Goal: Task Accomplishment & Management: Use online tool/utility

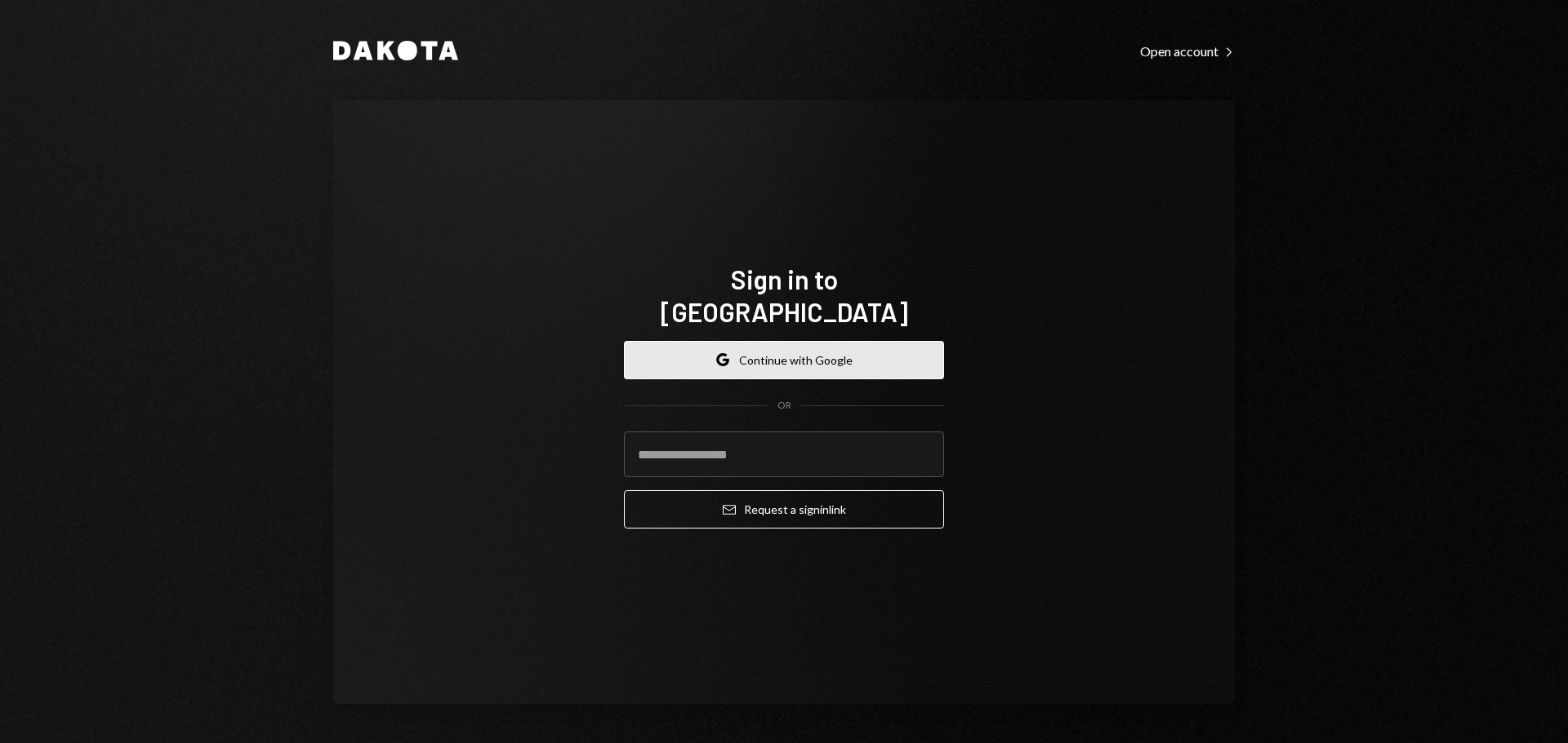
click at [804, 358] on button "Google Continue with Google" at bounding box center [783, 360] width 320 height 38
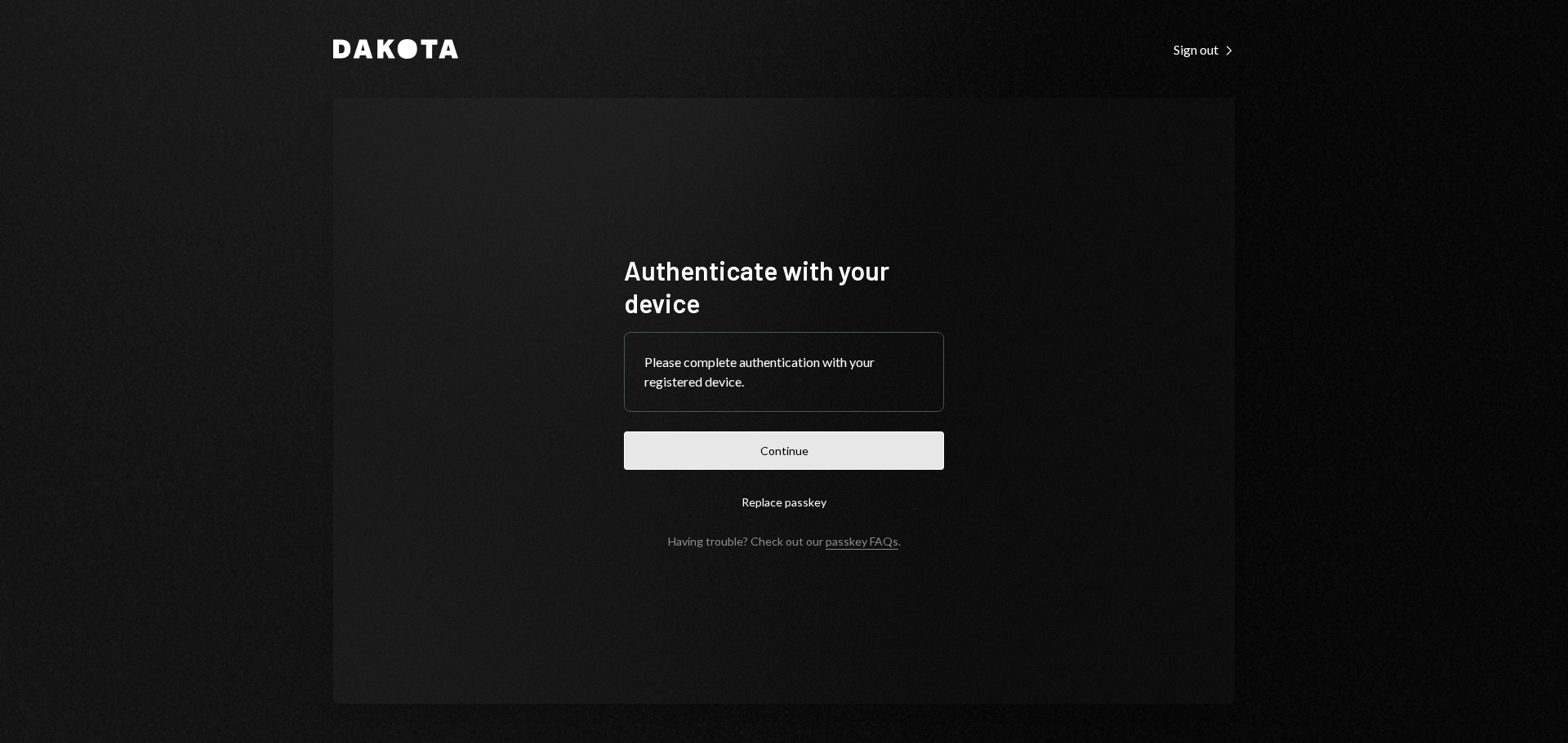
click at [901, 455] on button "Continue" at bounding box center [783, 450] width 320 height 38
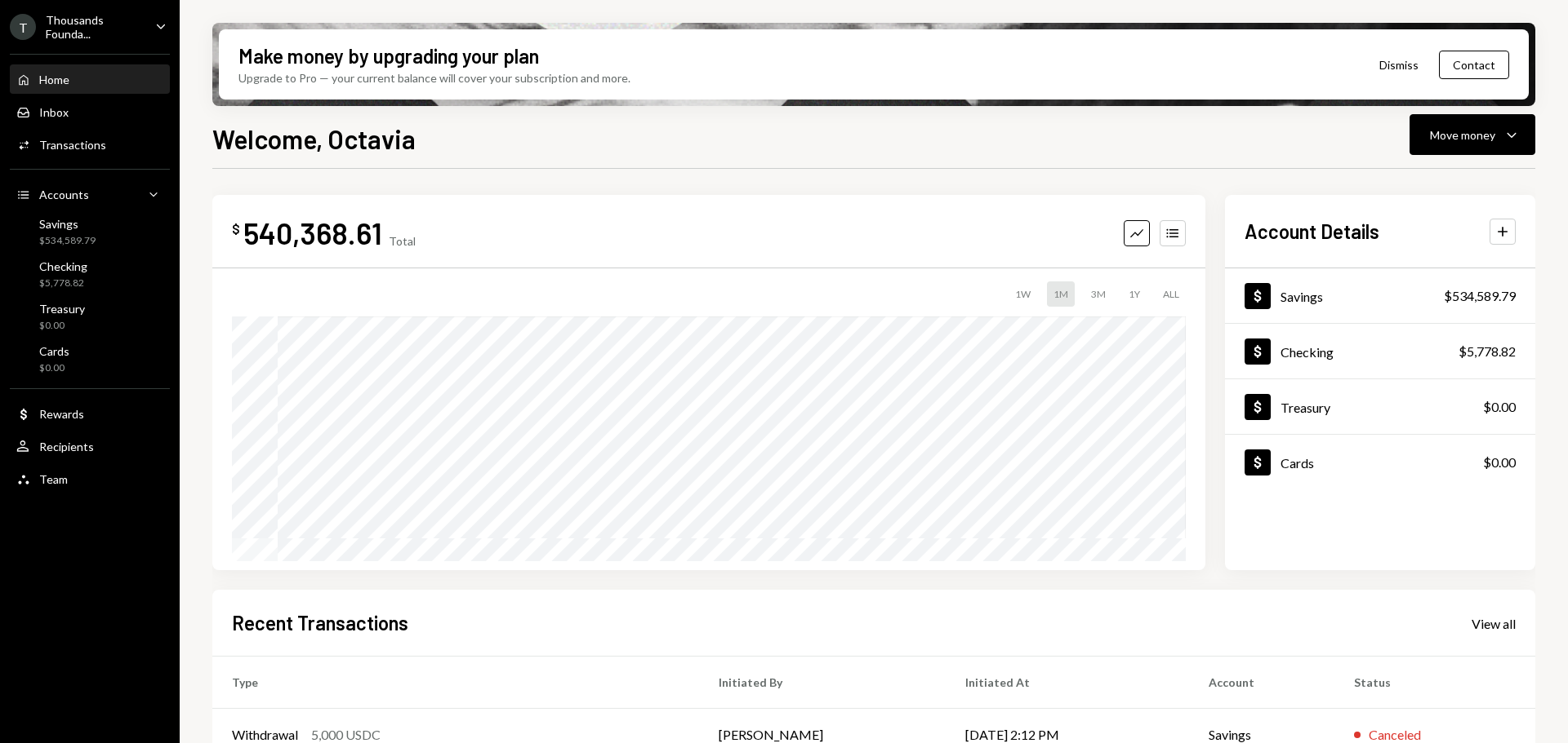
click at [117, 20] on div "Thousands Founda..." at bounding box center [94, 26] width 96 height 28
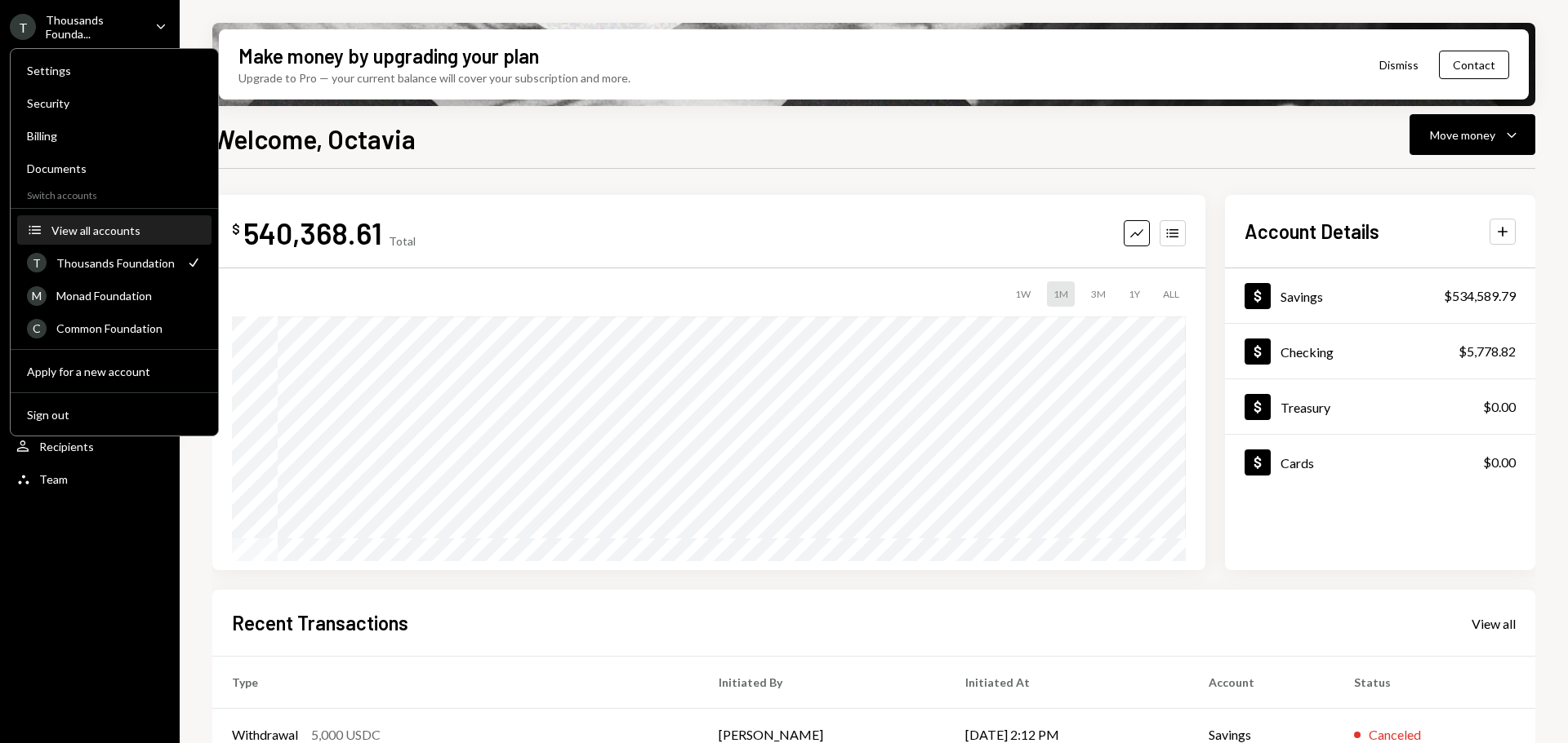
click at [113, 220] on button "Accounts View all accounts" at bounding box center [114, 230] width 194 height 30
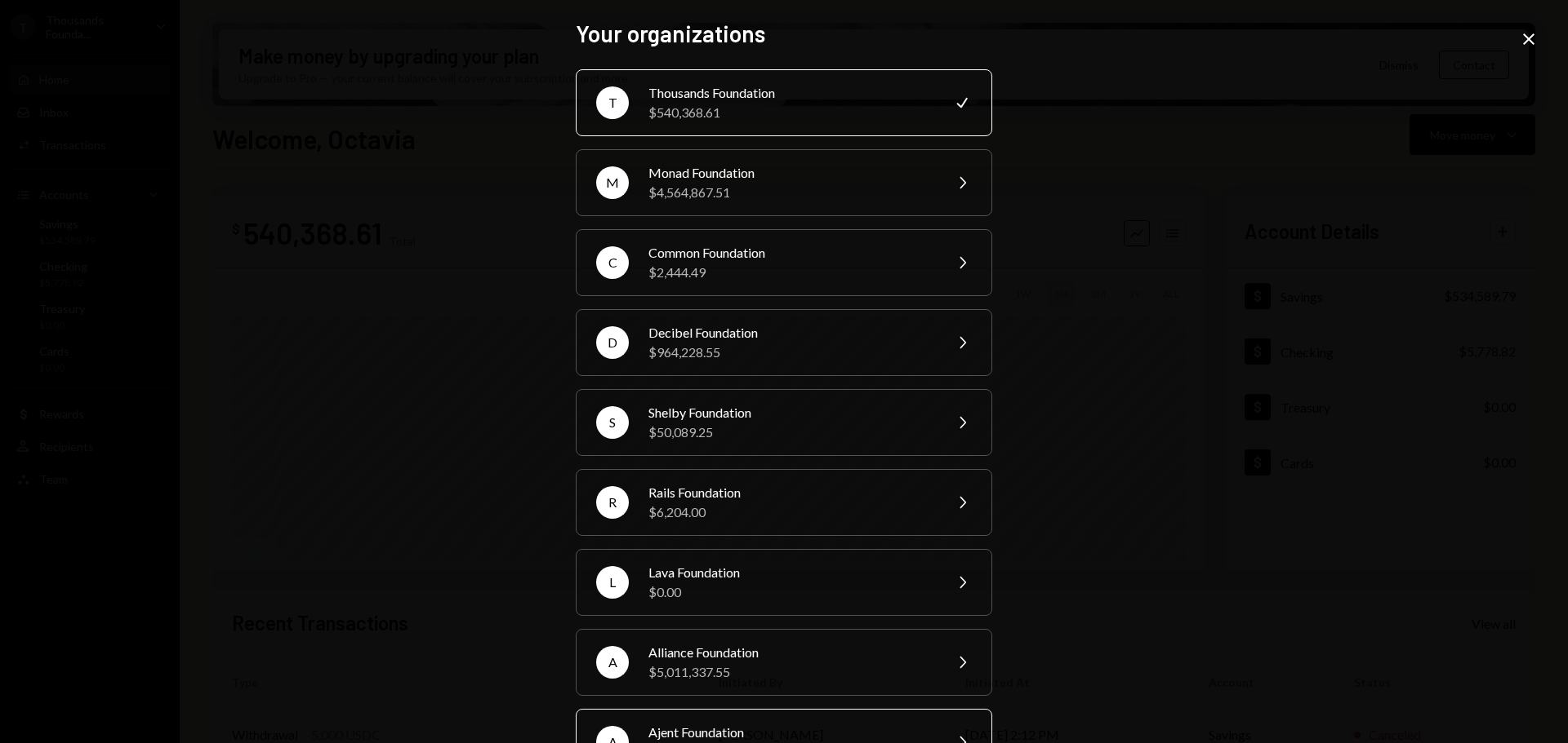
scroll to position [163, 0]
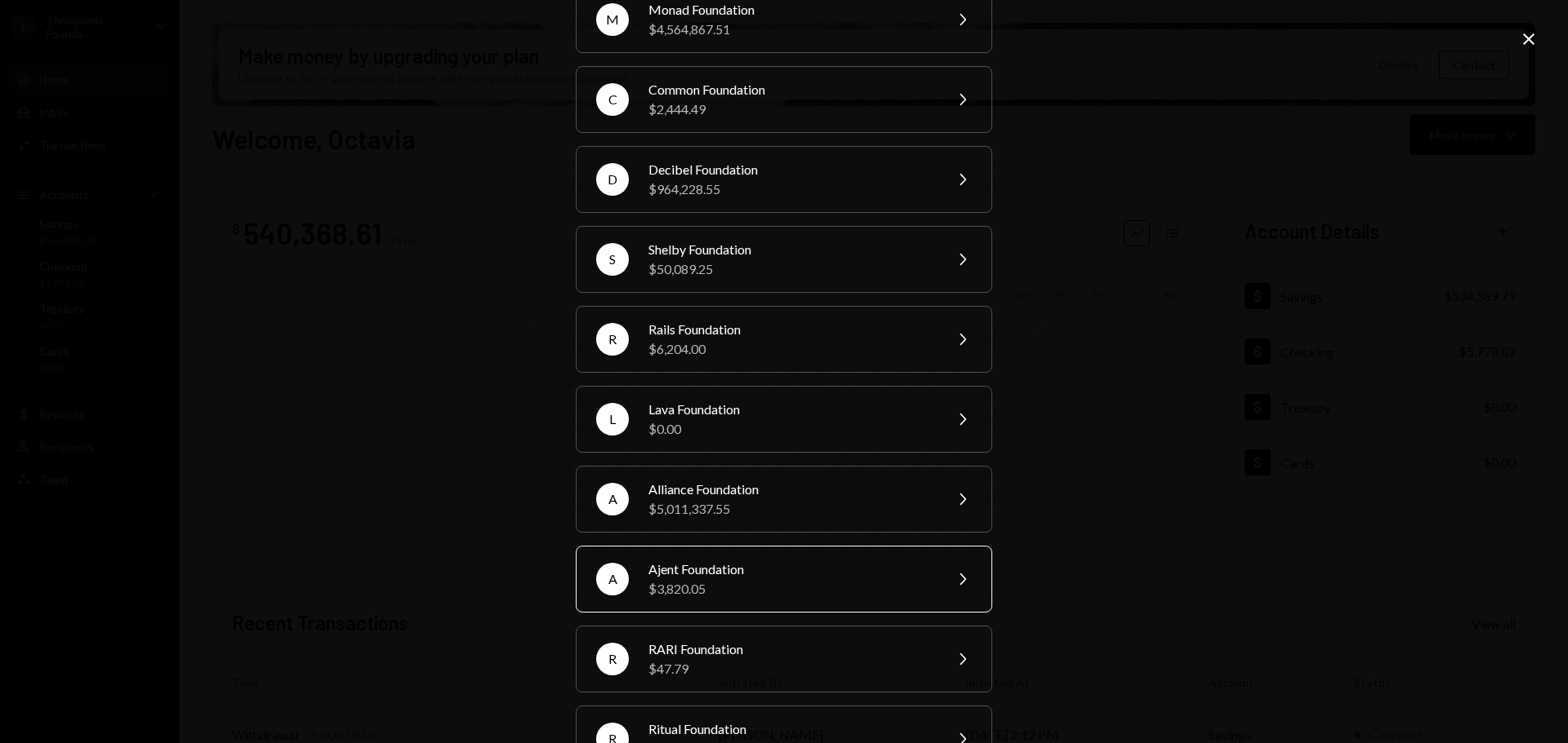
click at [773, 572] on div "Ajent Foundation" at bounding box center [790, 569] width 284 height 19
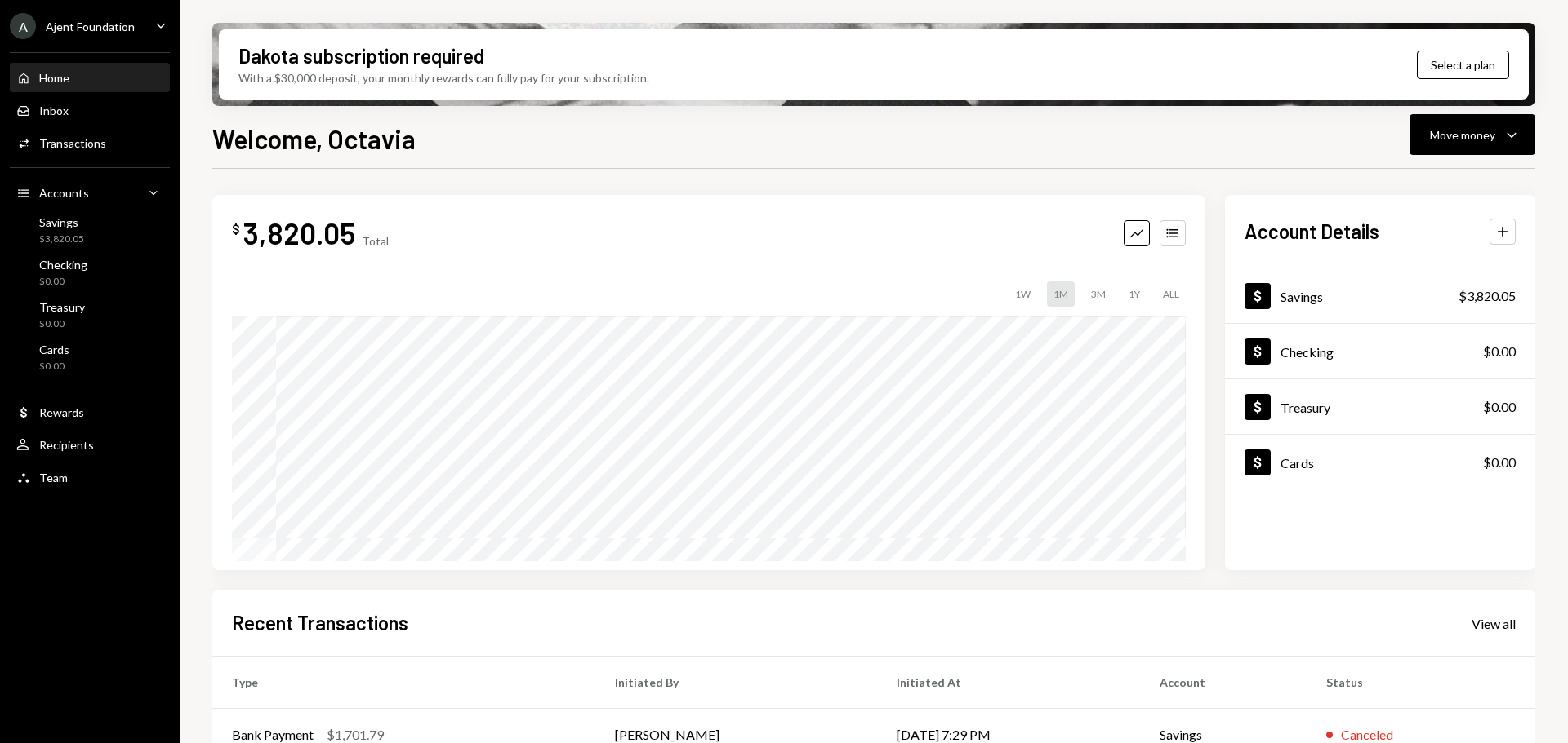
click at [117, 24] on div "Ajent Foundation" at bounding box center [90, 26] width 89 height 14
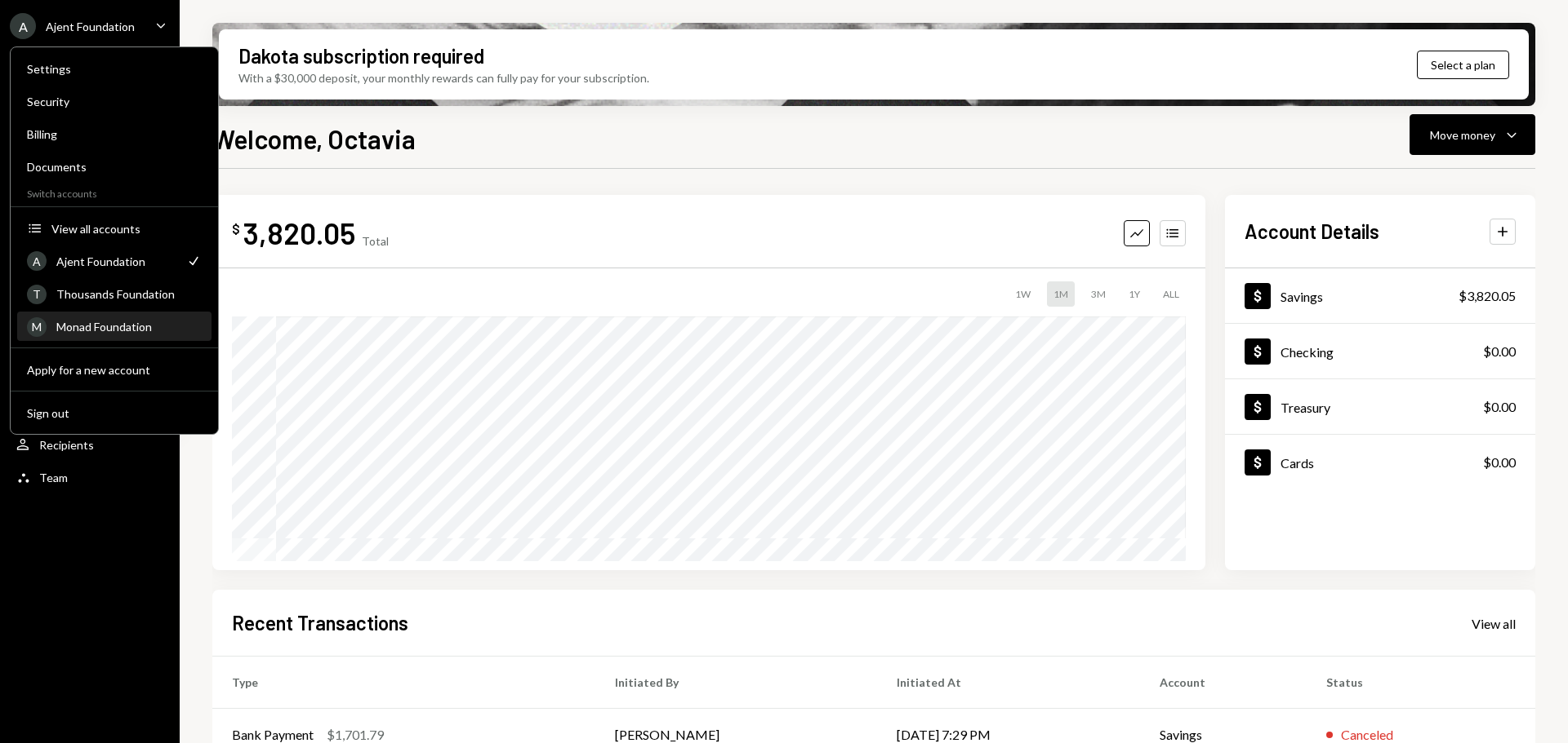
click at [111, 324] on div "Monad Foundation" at bounding box center [129, 327] width 145 height 14
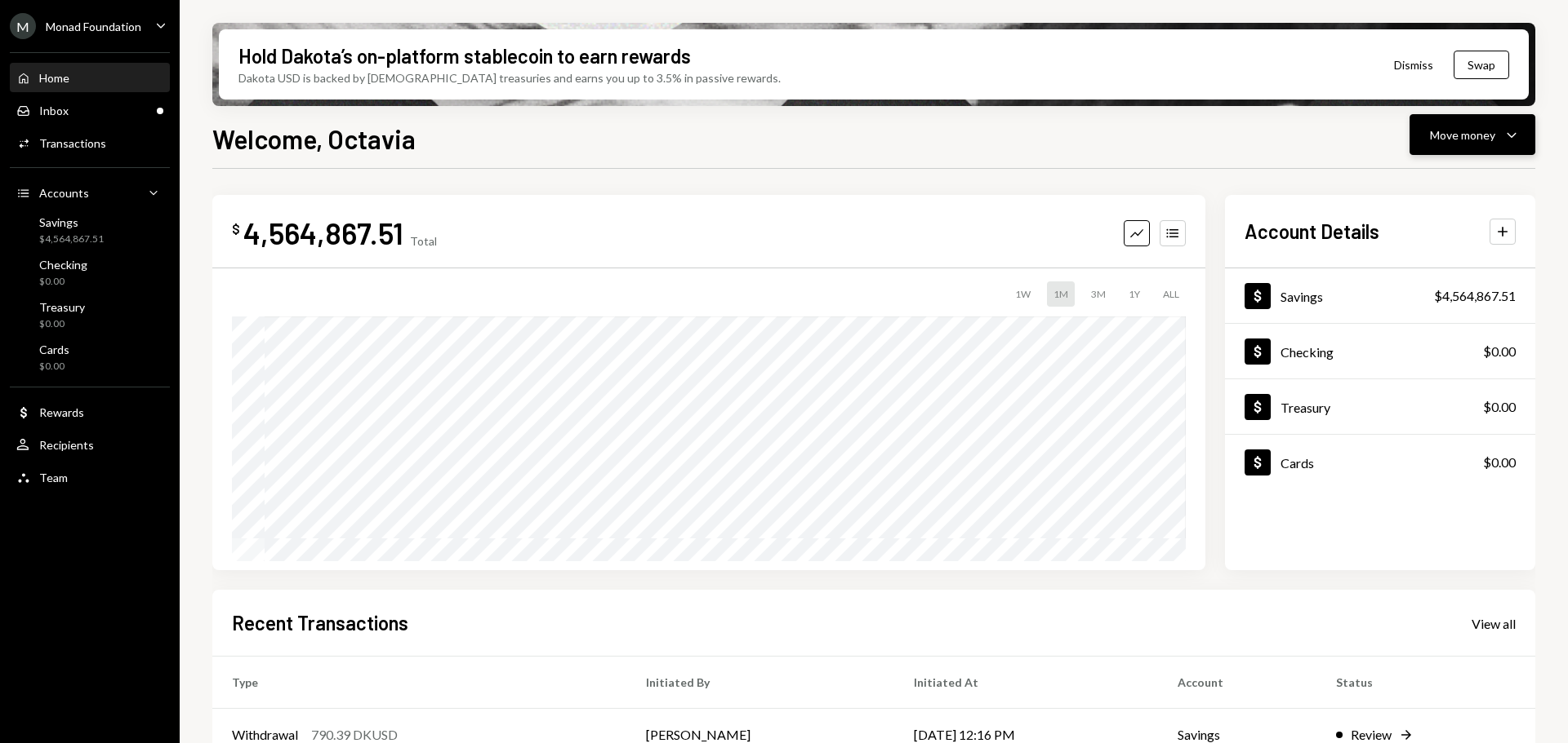
click at [1500, 130] on div "Move money Caret Down" at bounding box center [1472, 134] width 85 height 19
click at [1456, 183] on div "Send" at bounding box center [1458, 184] width 119 height 17
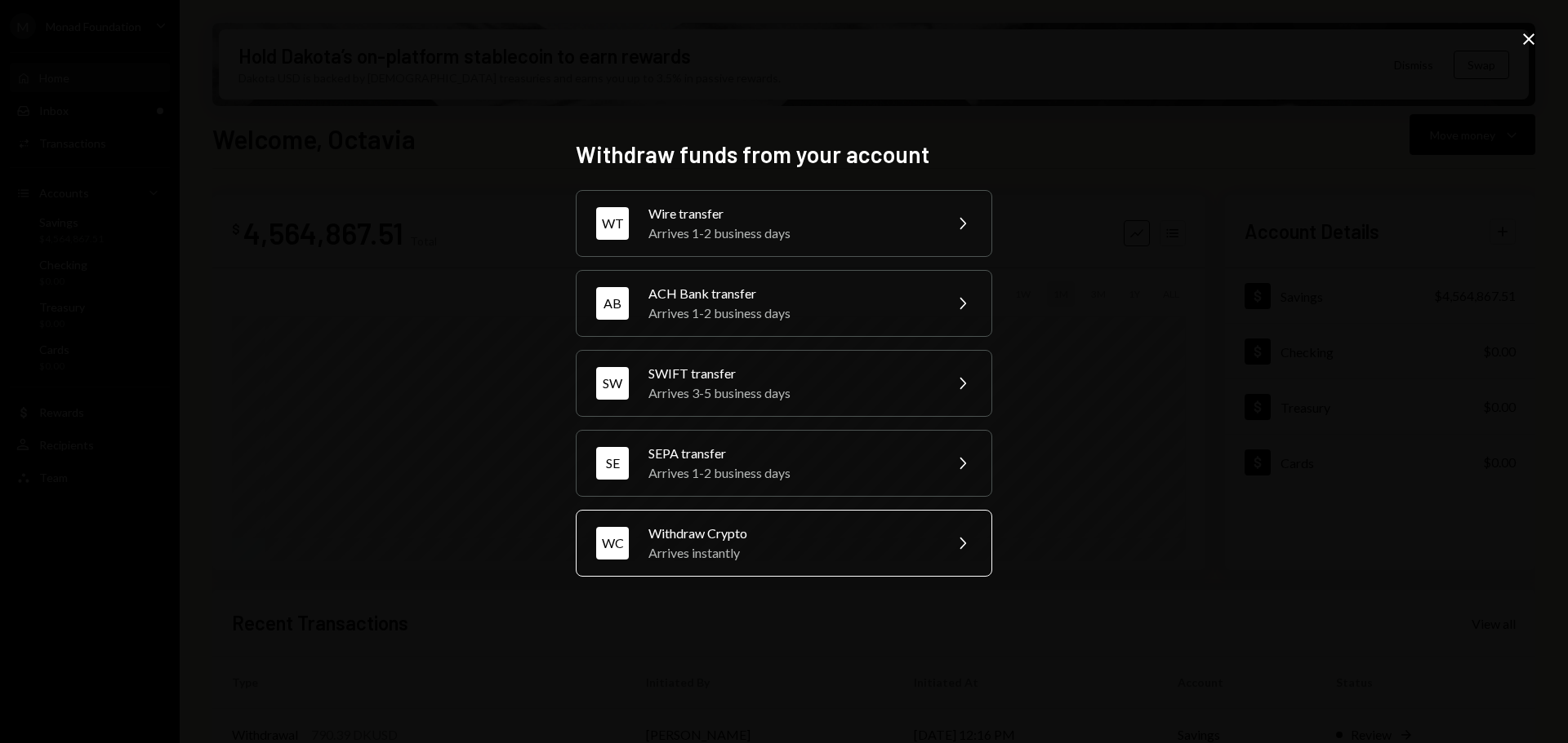
click at [813, 546] on div "Arrives instantly" at bounding box center [790, 553] width 284 height 19
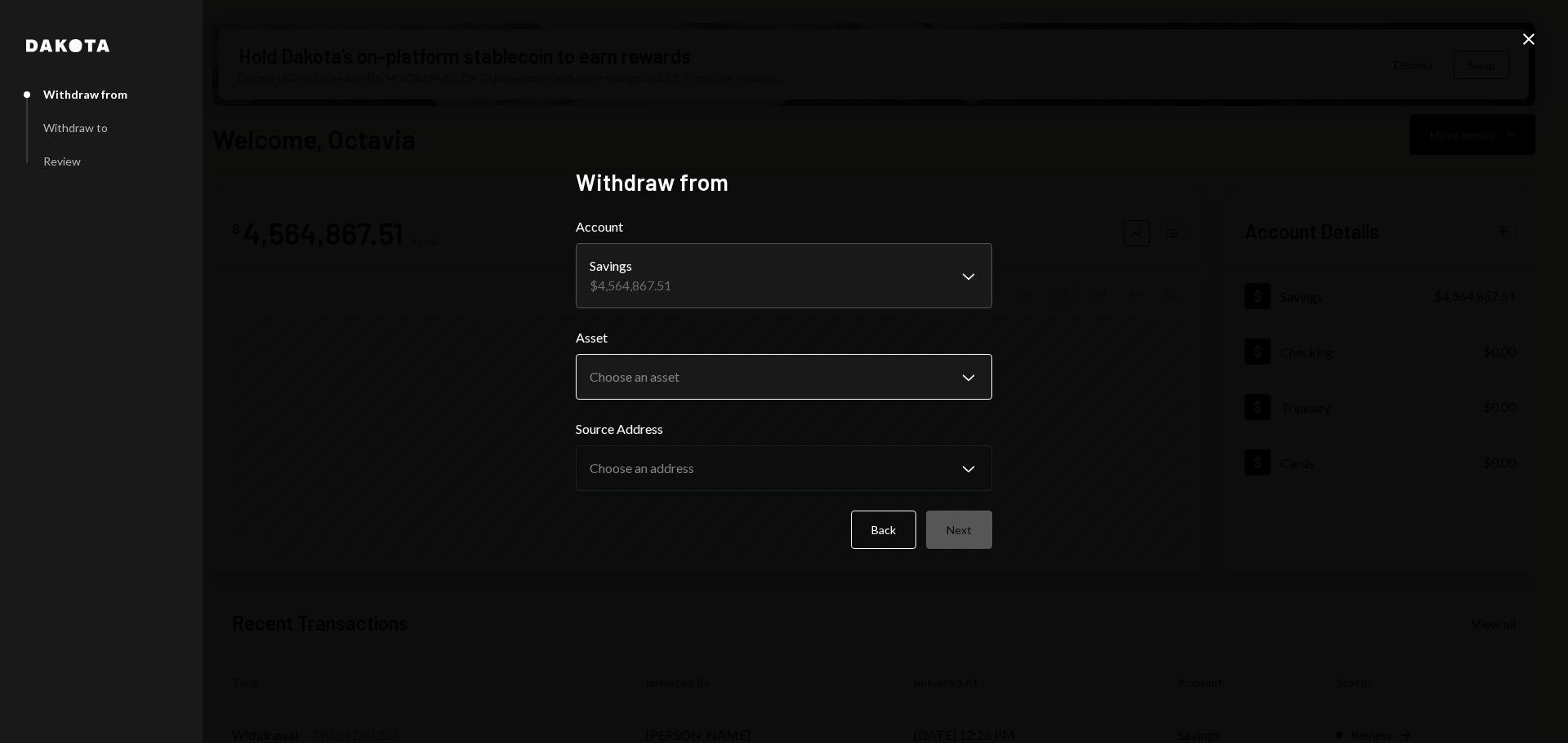
click at [748, 384] on body "M Monad Foundation Caret Down Home Home Inbox Inbox Activities Transactions Acc…" at bounding box center [784, 372] width 1568 height 743
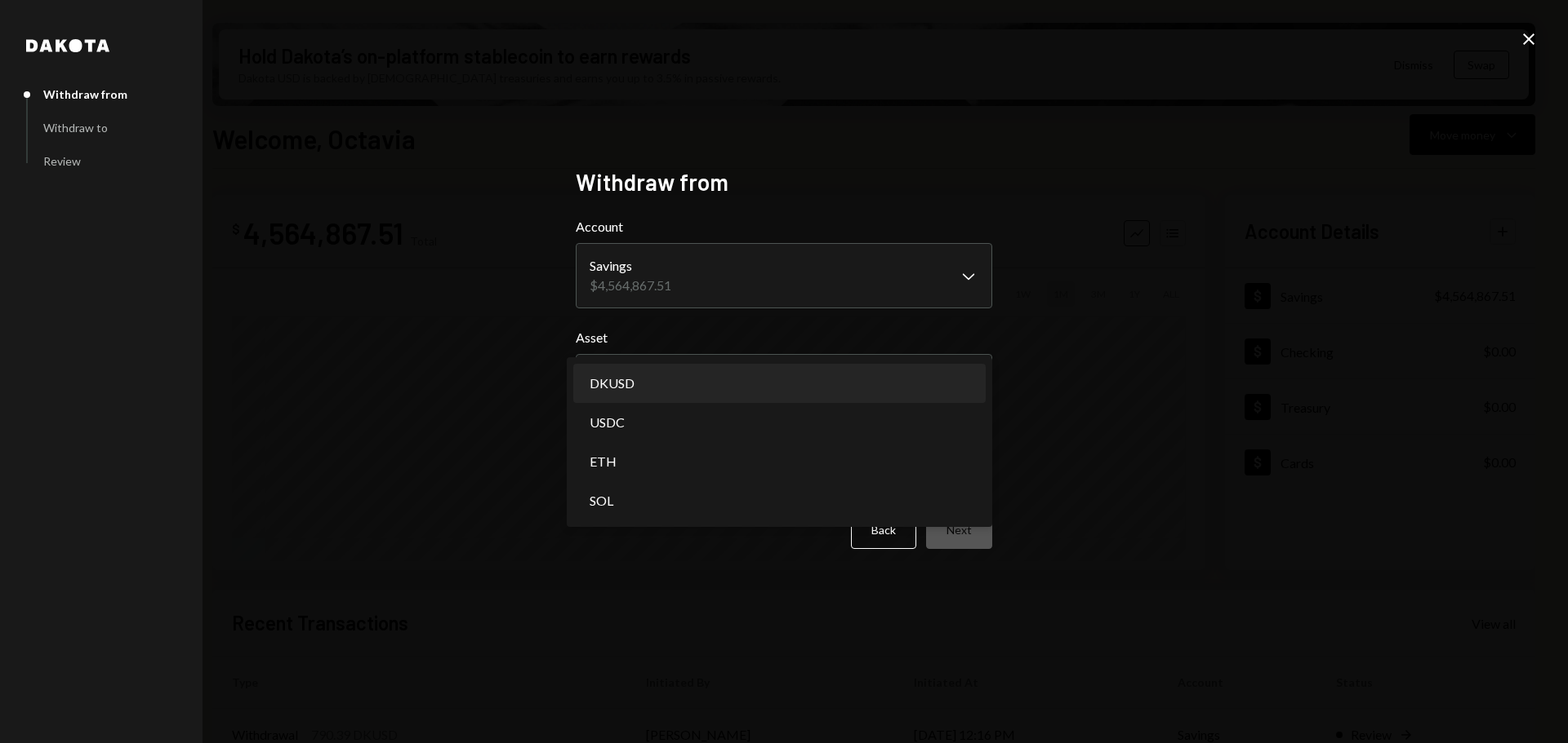
select select "*****"
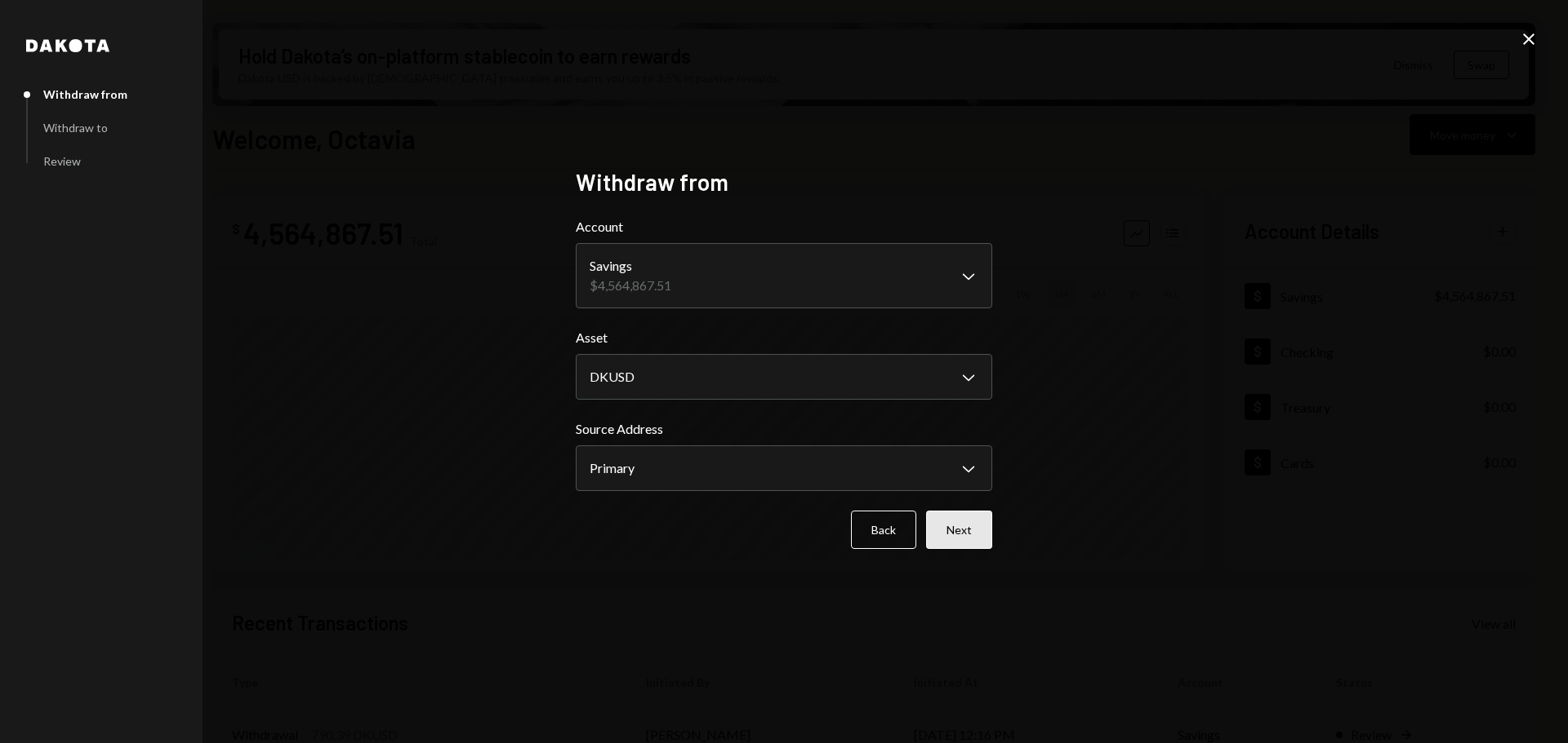
click at [961, 534] on button "Next" at bounding box center [959, 529] width 66 height 38
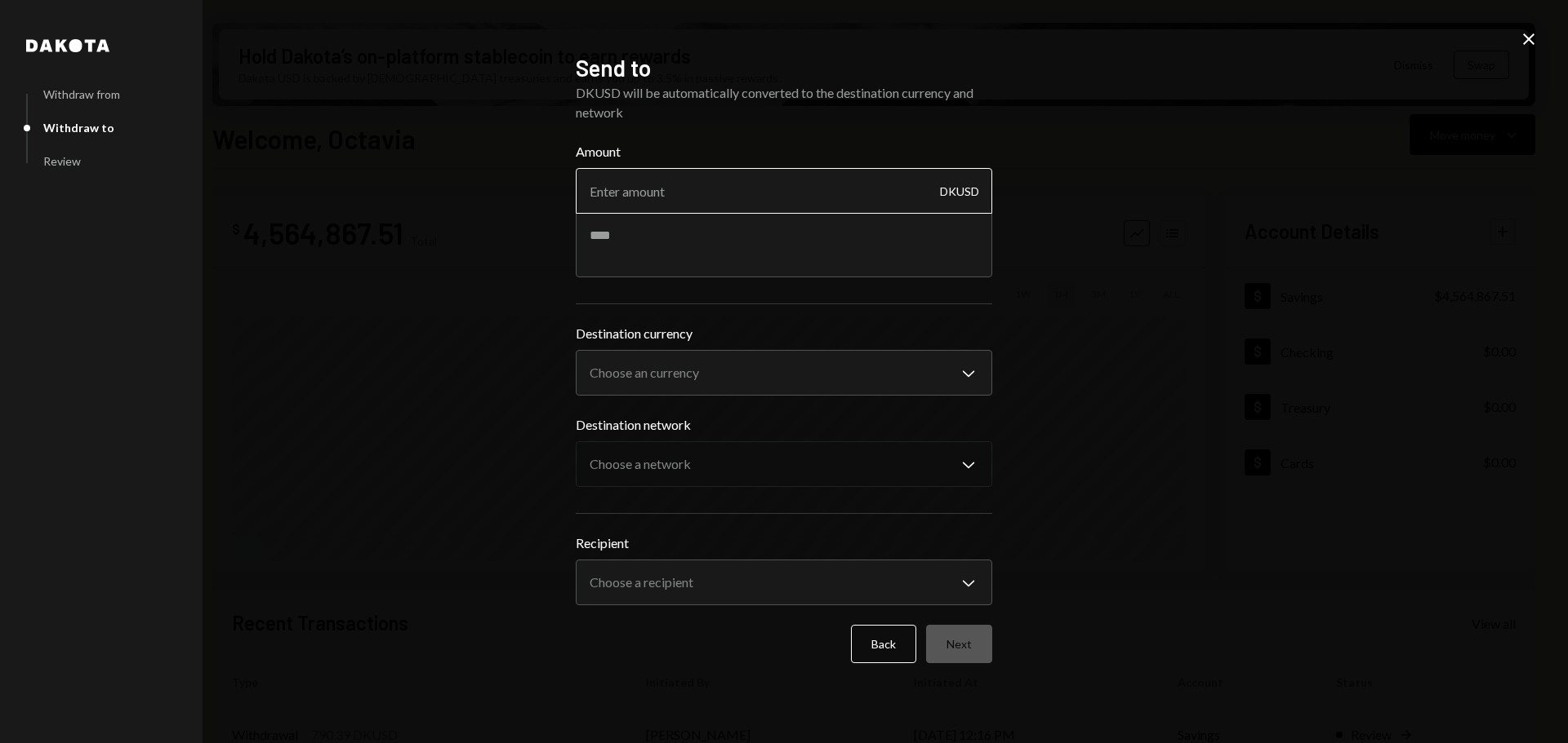
click at [645, 191] on input "Amount" at bounding box center [783, 191] width 416 height 46
type input "490"
click at [672, 238] on textarea at bounding box center [783, 244] width 416 height 65
paste textarea "**********"
type textarea "**********"
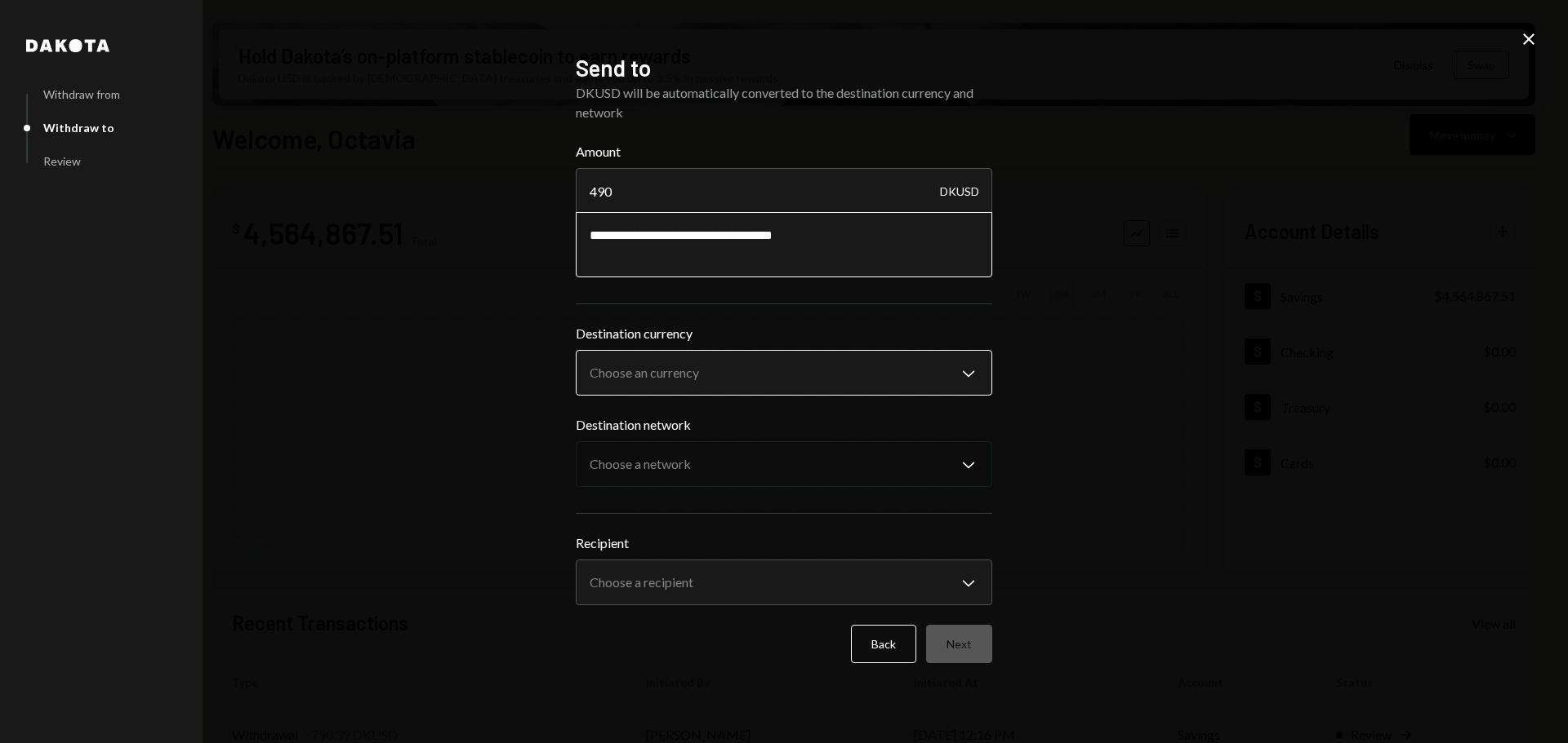
click at [794, 357] on body "M Monad Foundation Caret Down Home Home Inbox Inbox Activities Transactions Acc…" at bounding box center [784, 372] width 1568 height 743
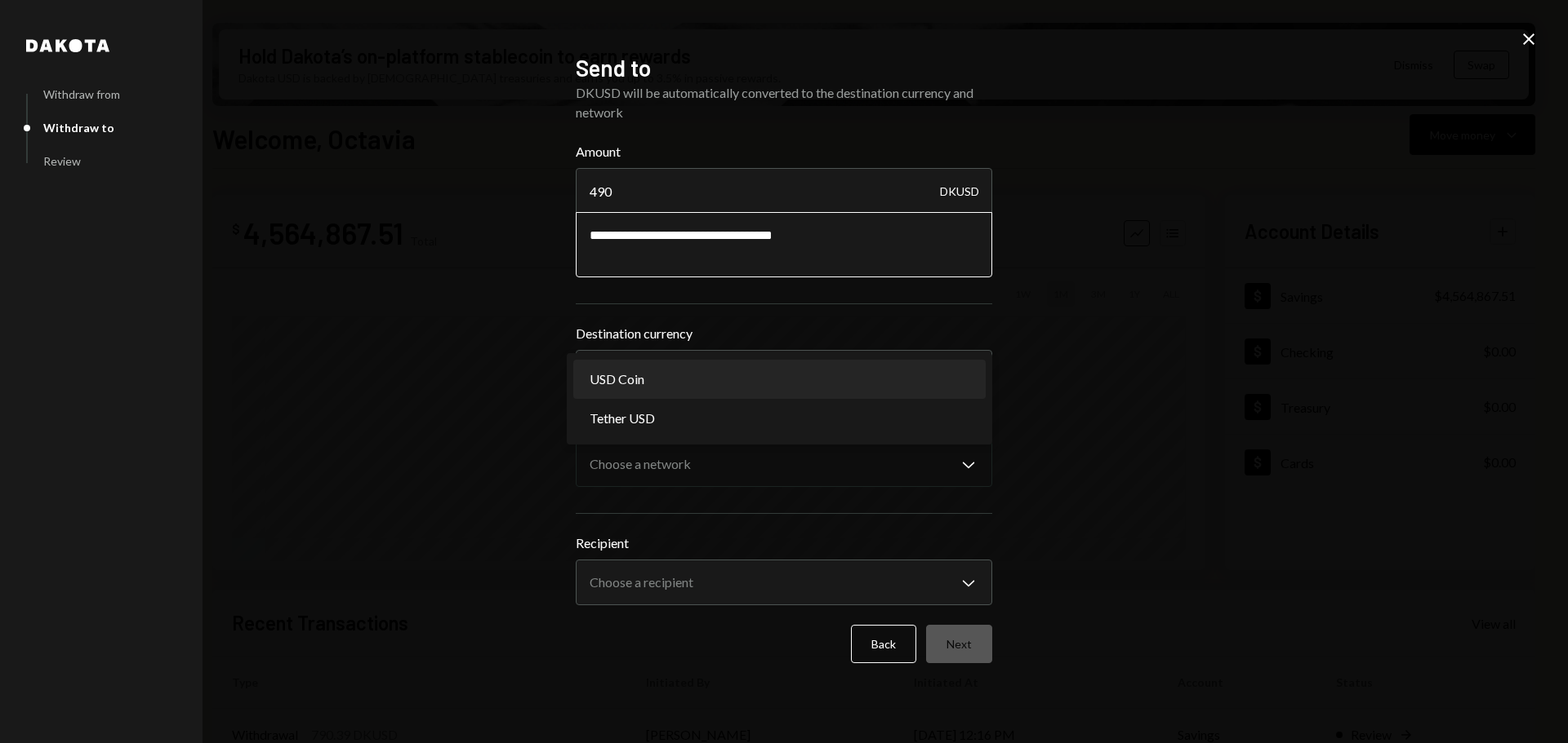
select select "****"
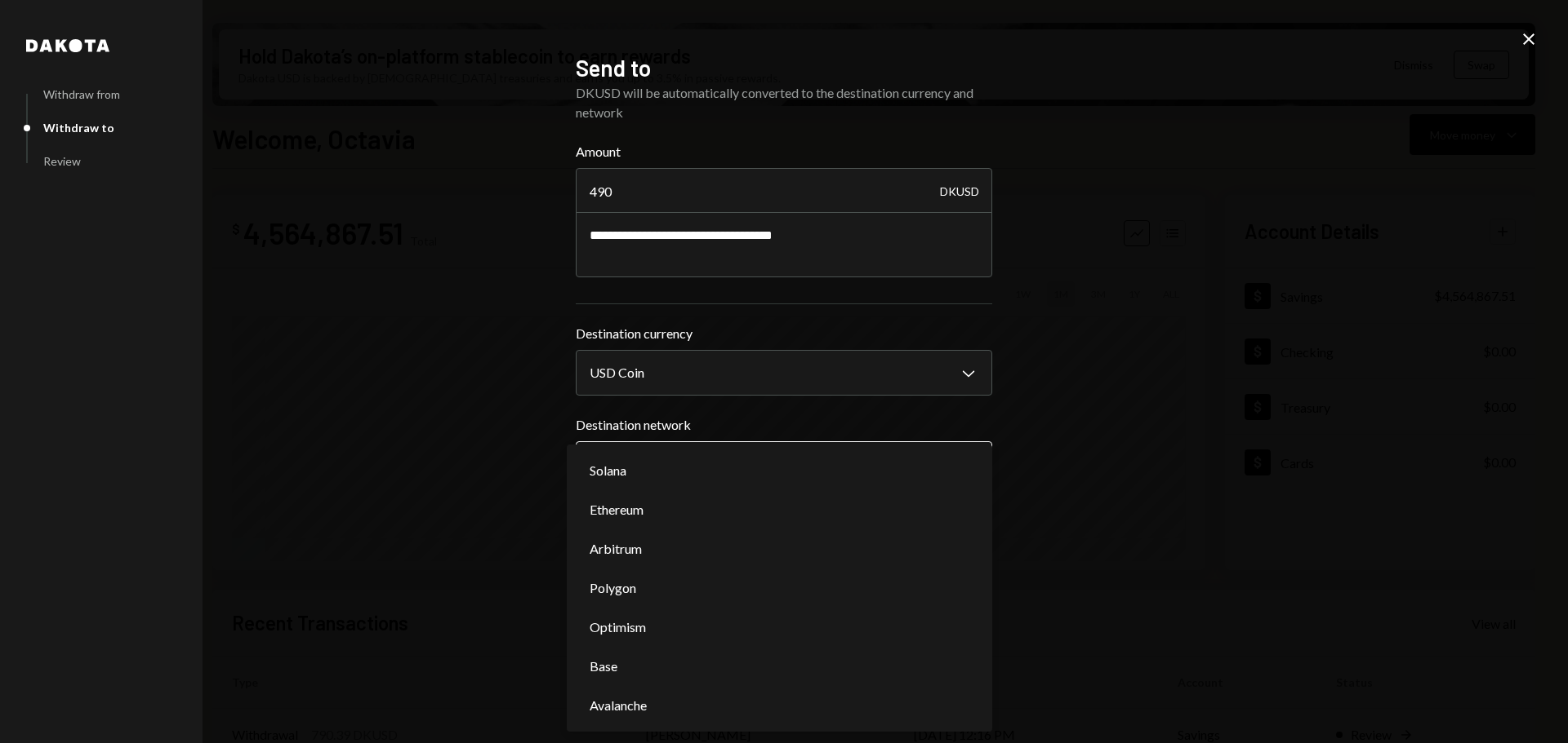
click at [788, 471] on body "M Monad Foundation Caret Down Home Home Inbox Inbox Activities Transactions Acc…" at bounding box center [784, 372] width 1568 height 743
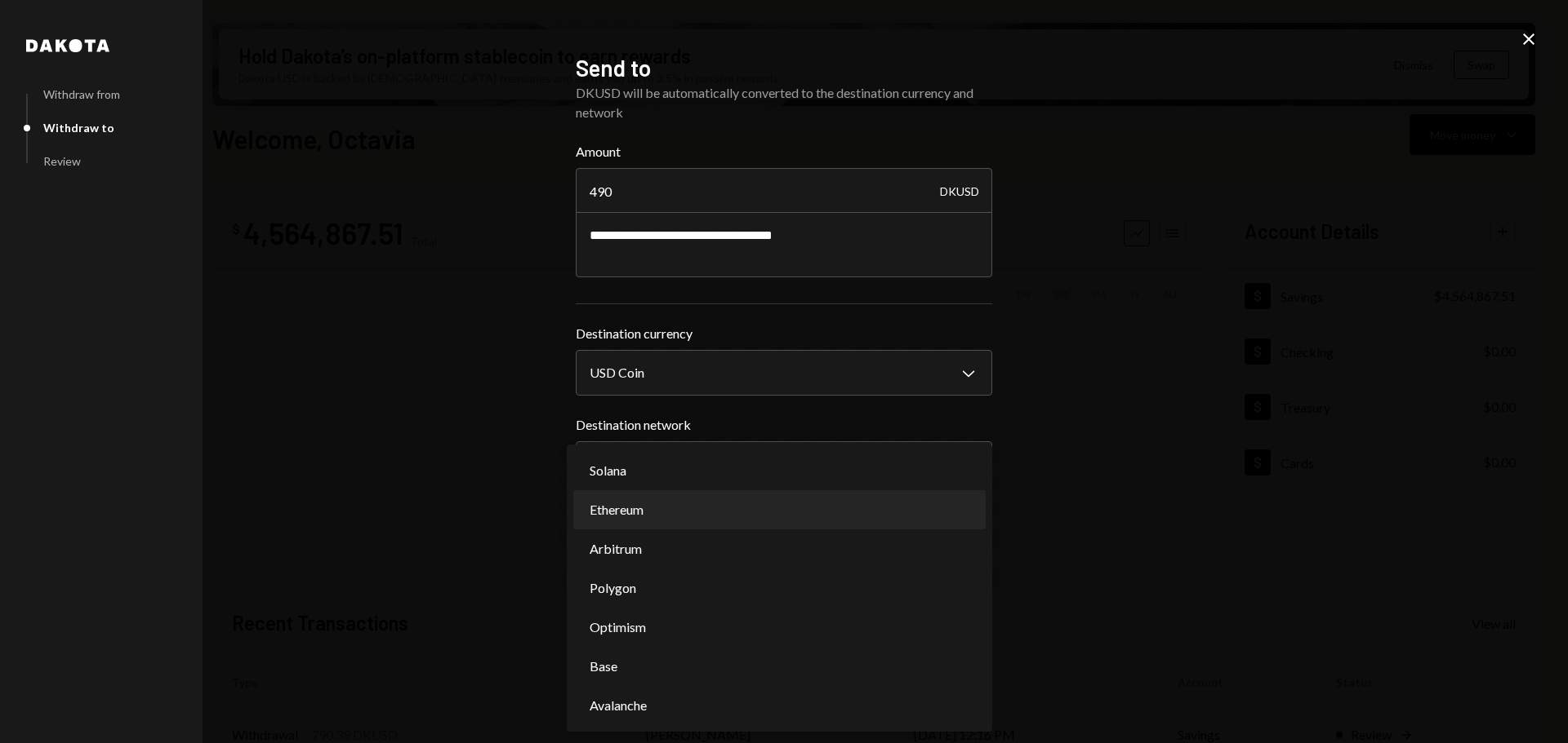
select select "**********"
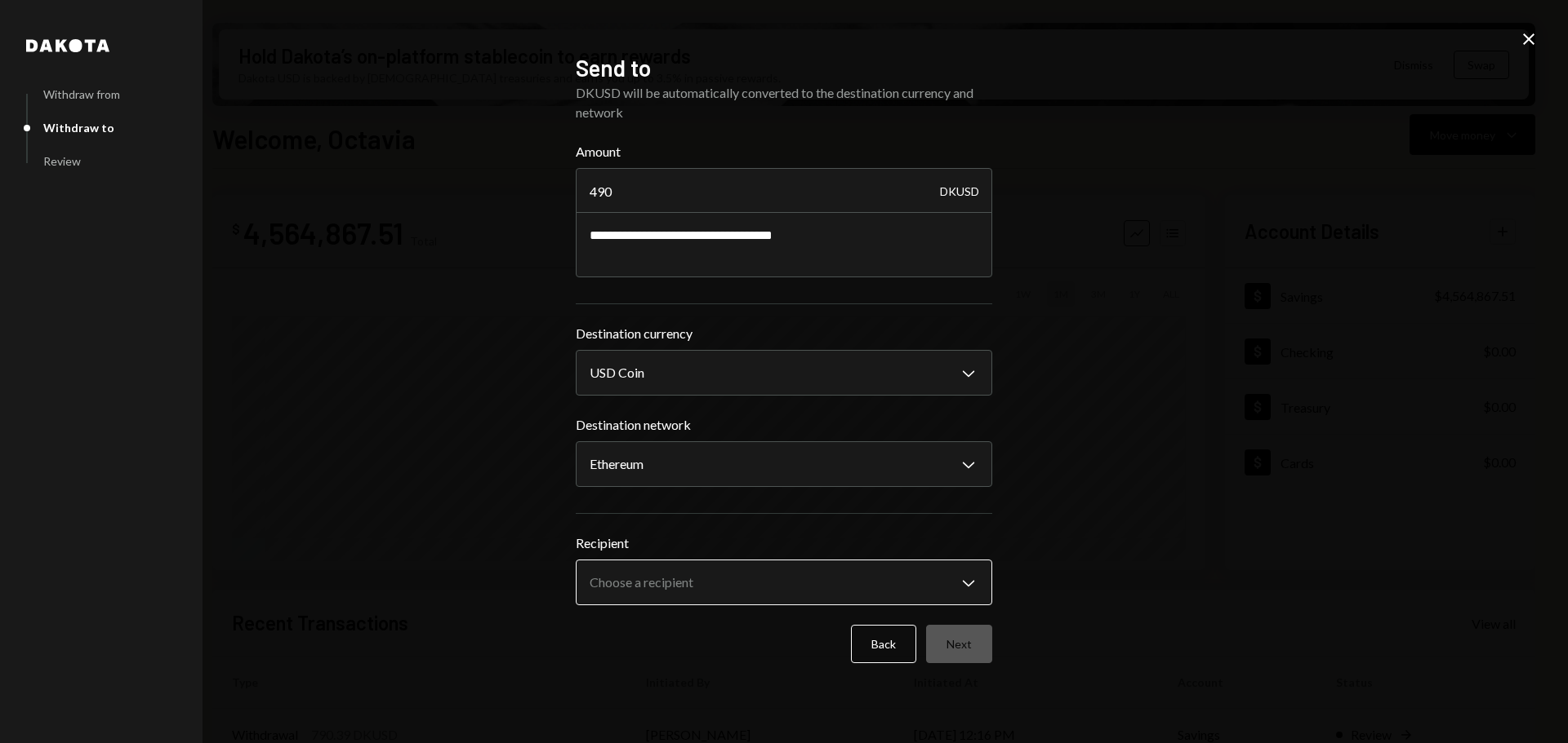
click at [766, 594] on body "M Monad Foundation Caret Down Home Home Inbox Inbox Activities Transactions Acc…" at bounding box center [784, 372] width 1568 height 743
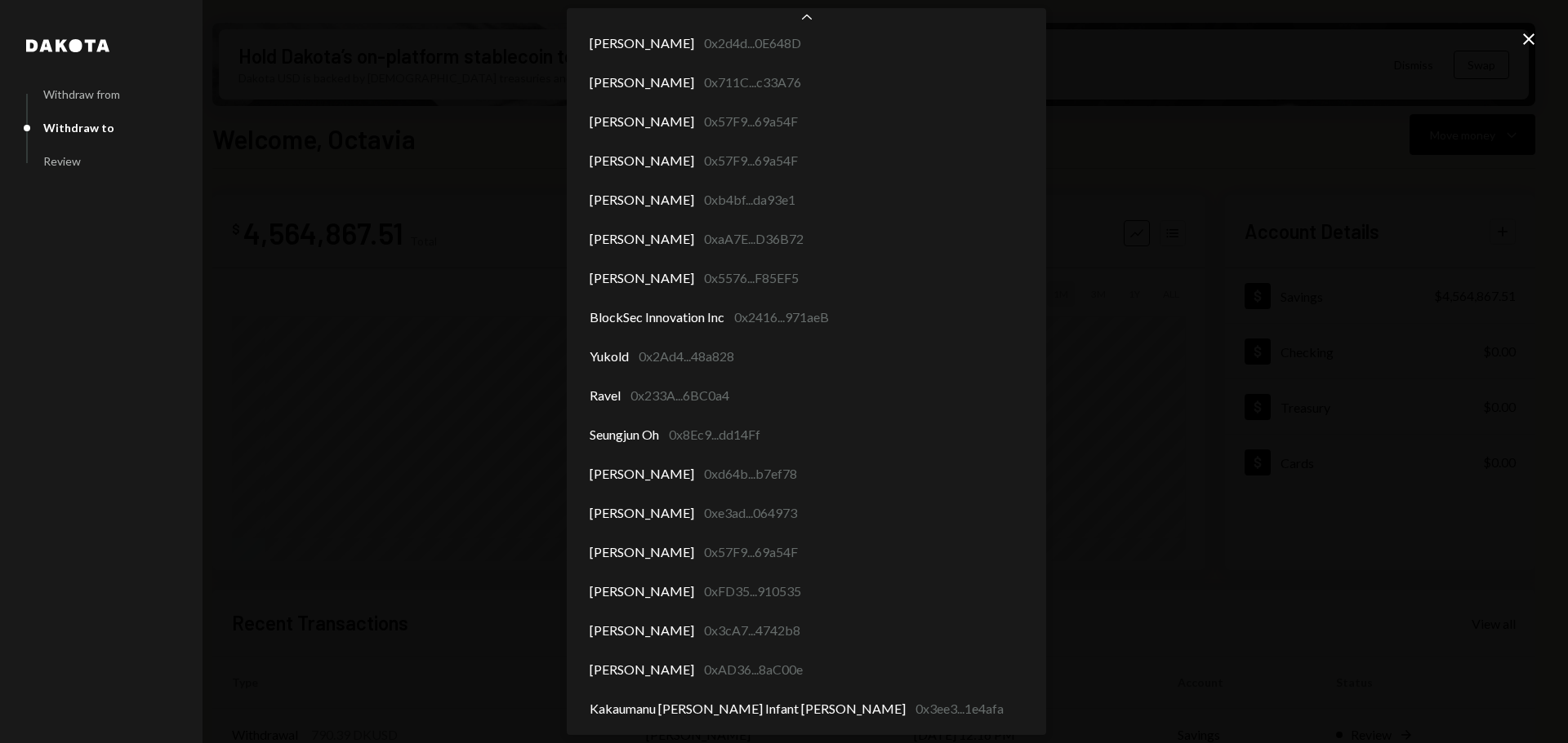
scroll to position [8001, 0]
select select "**********"
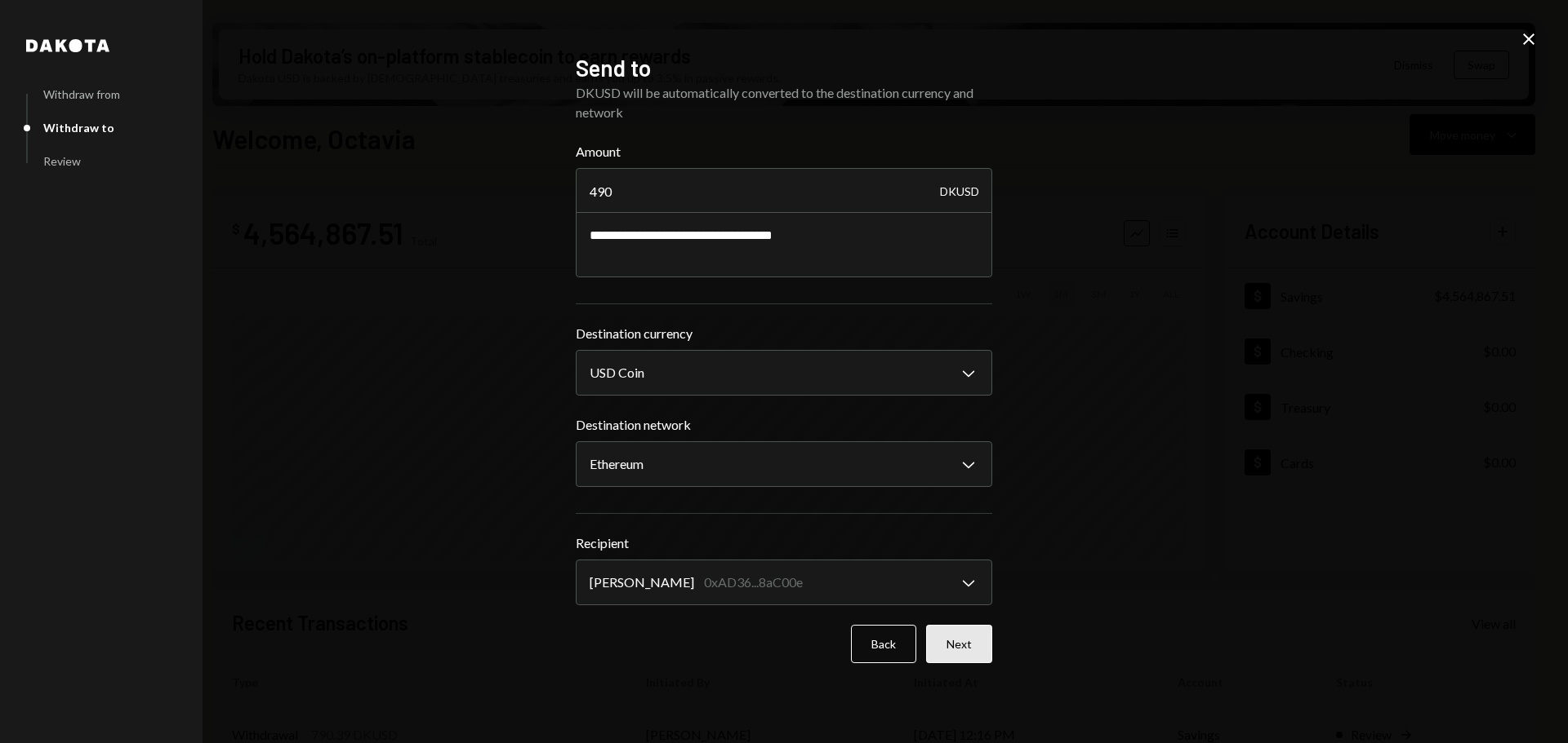
click at [979, 639] on button "Next" at bounding box center [959, 643] width 66 height 38
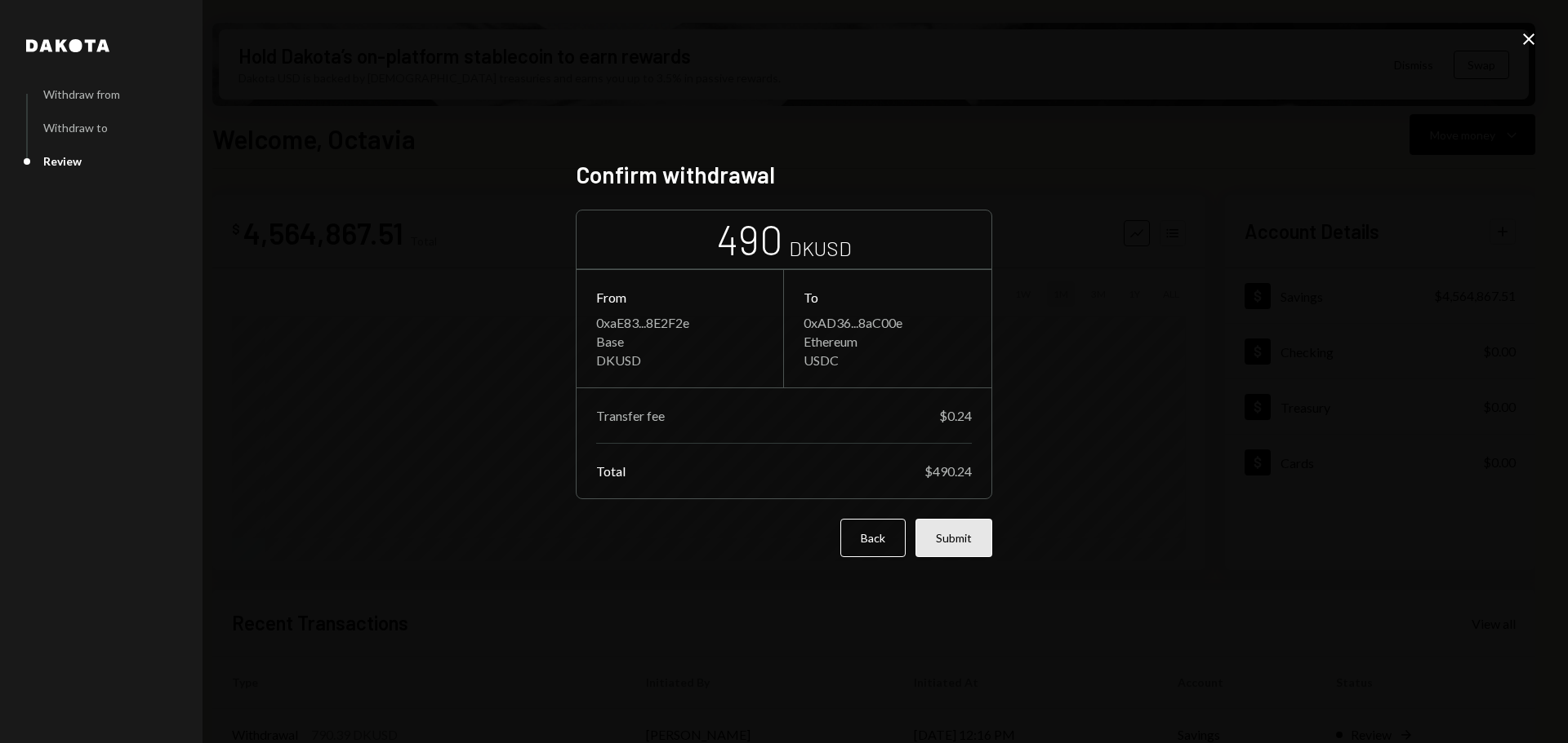
click at [972, 528] on button "Submit" at bounding box center [953, 538] width 77 height 38
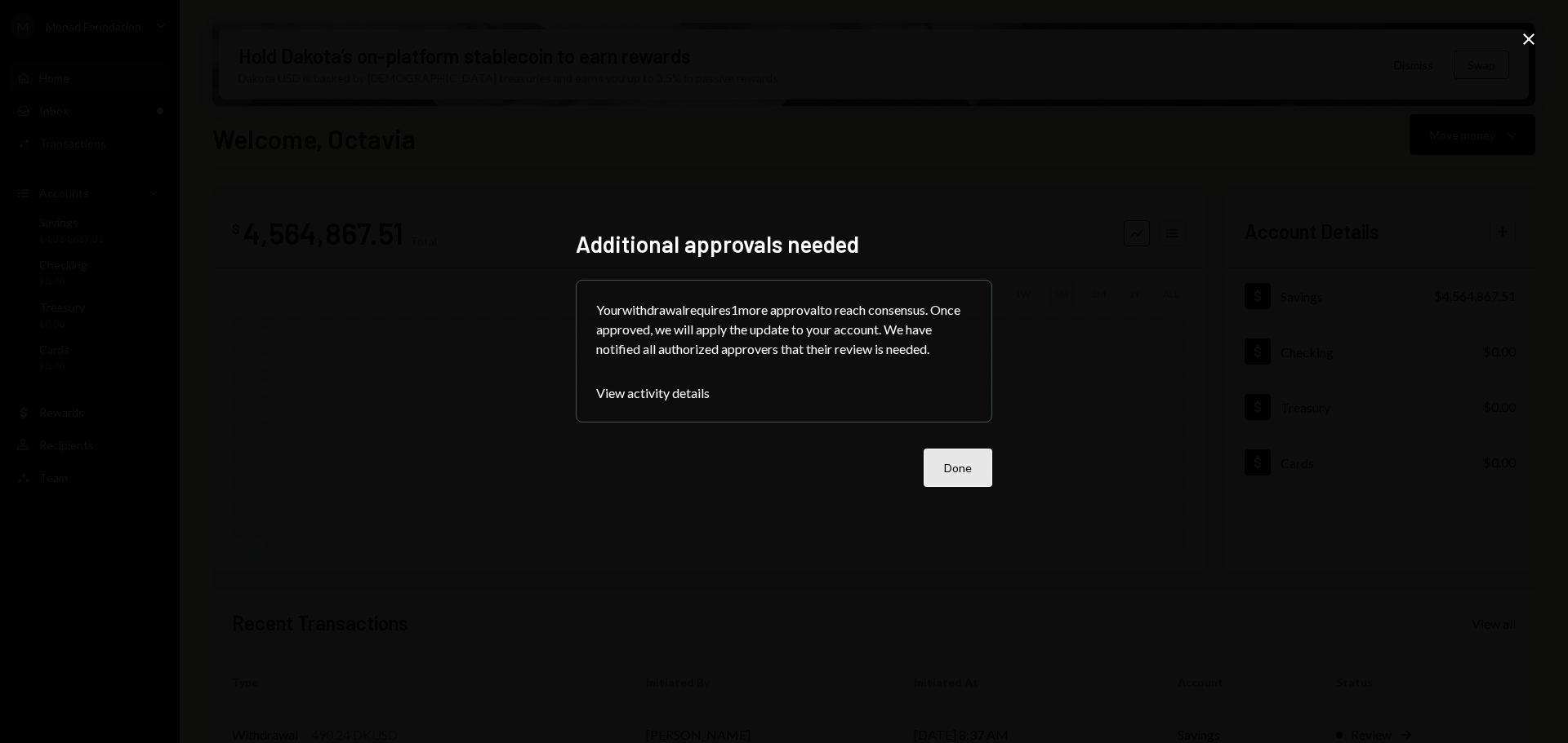
click at [985, 458] on button "Done" at bounding box center [957, 468] width 68 height 38
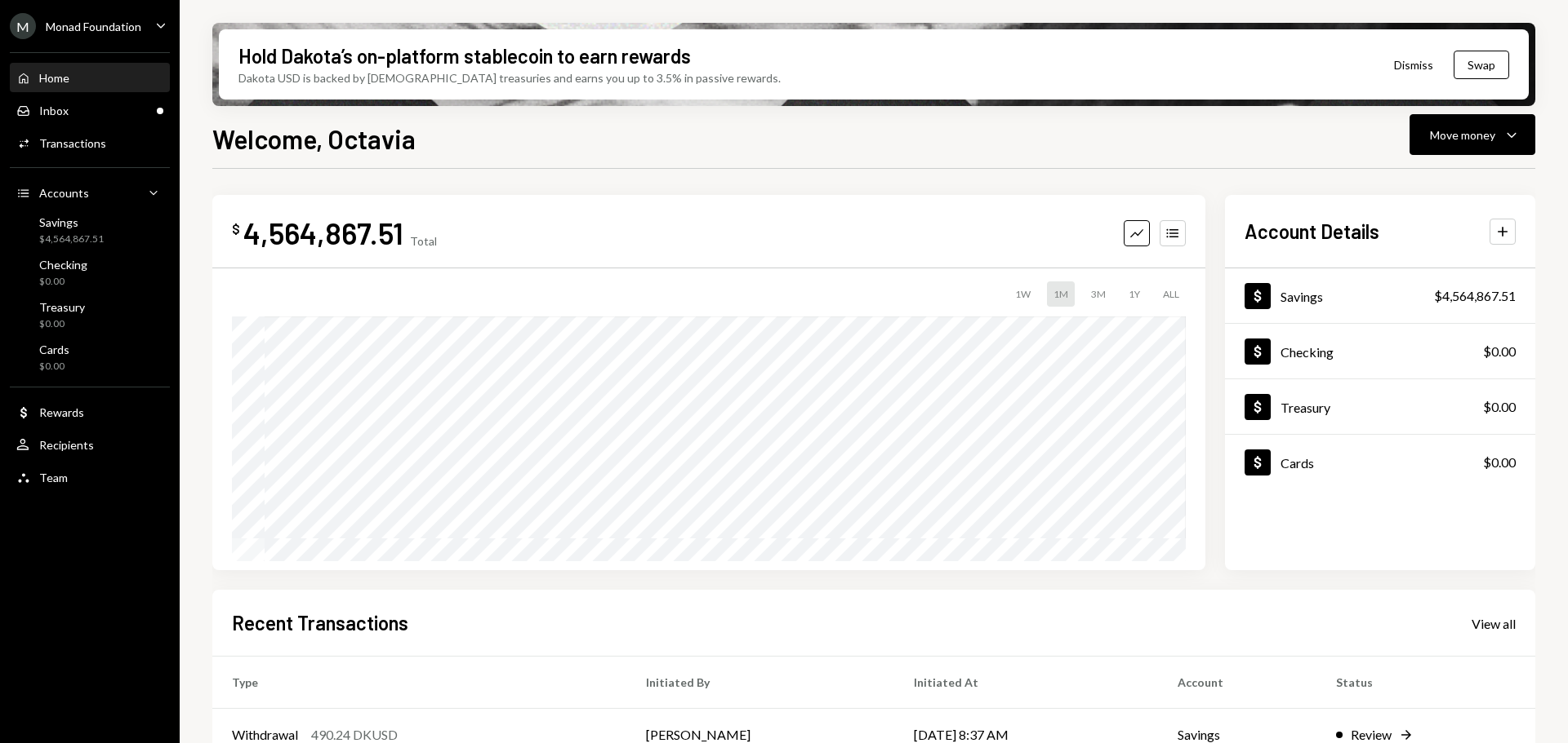
click at [124, 17] on div "M Monad Foundation" at bounding box center [76, 25] width 132 height 26
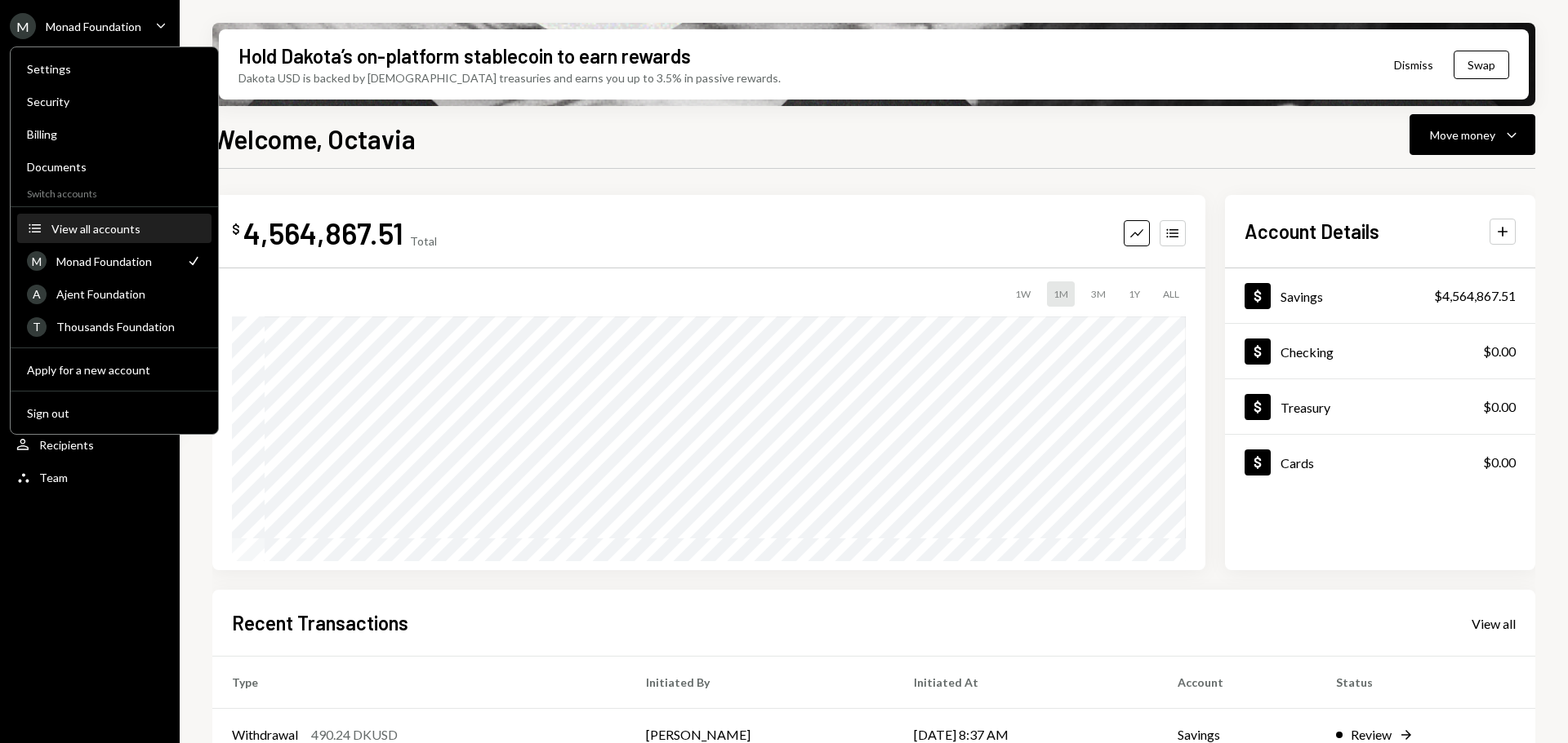
click at [113, 225] on div "View all accounts" at bounding box center [127, 229] width 150 height 14
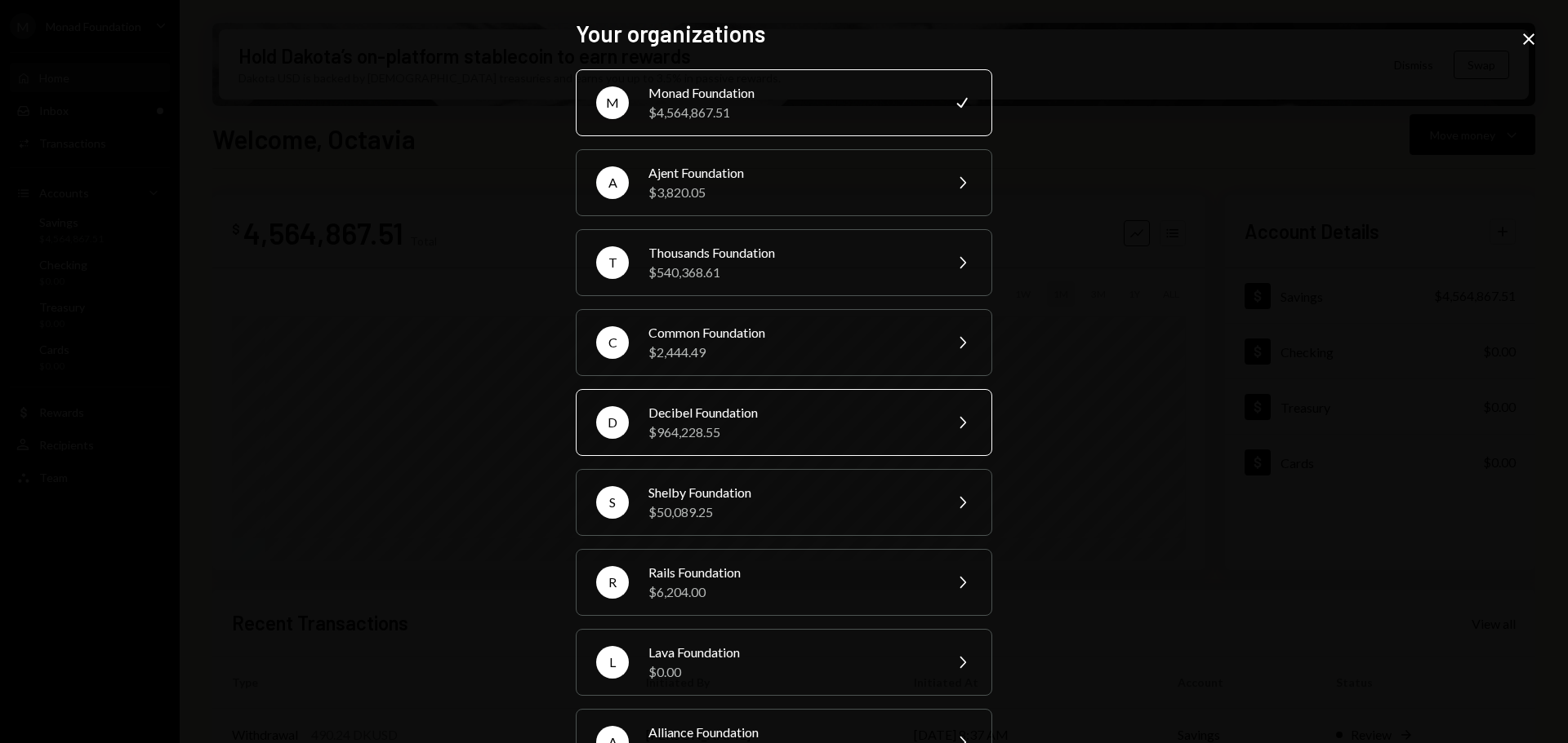
click at [819, 408] on div "Decibel Foundation" at bounding box center [790, 412] width 284 height 19
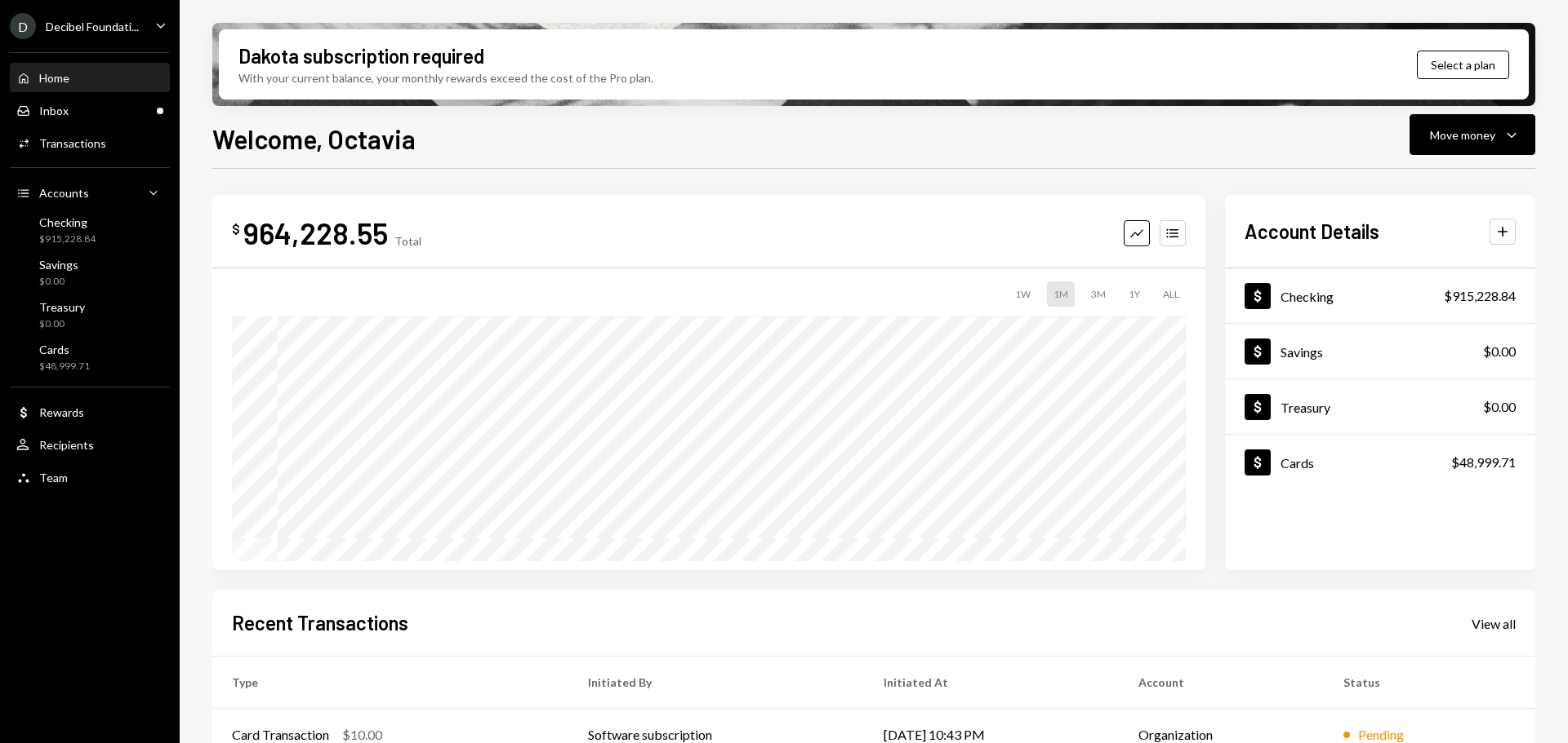
click at [96, 16] on div "D Decibel Foundati..." at bounding box center [74, 25] width 129 height 26
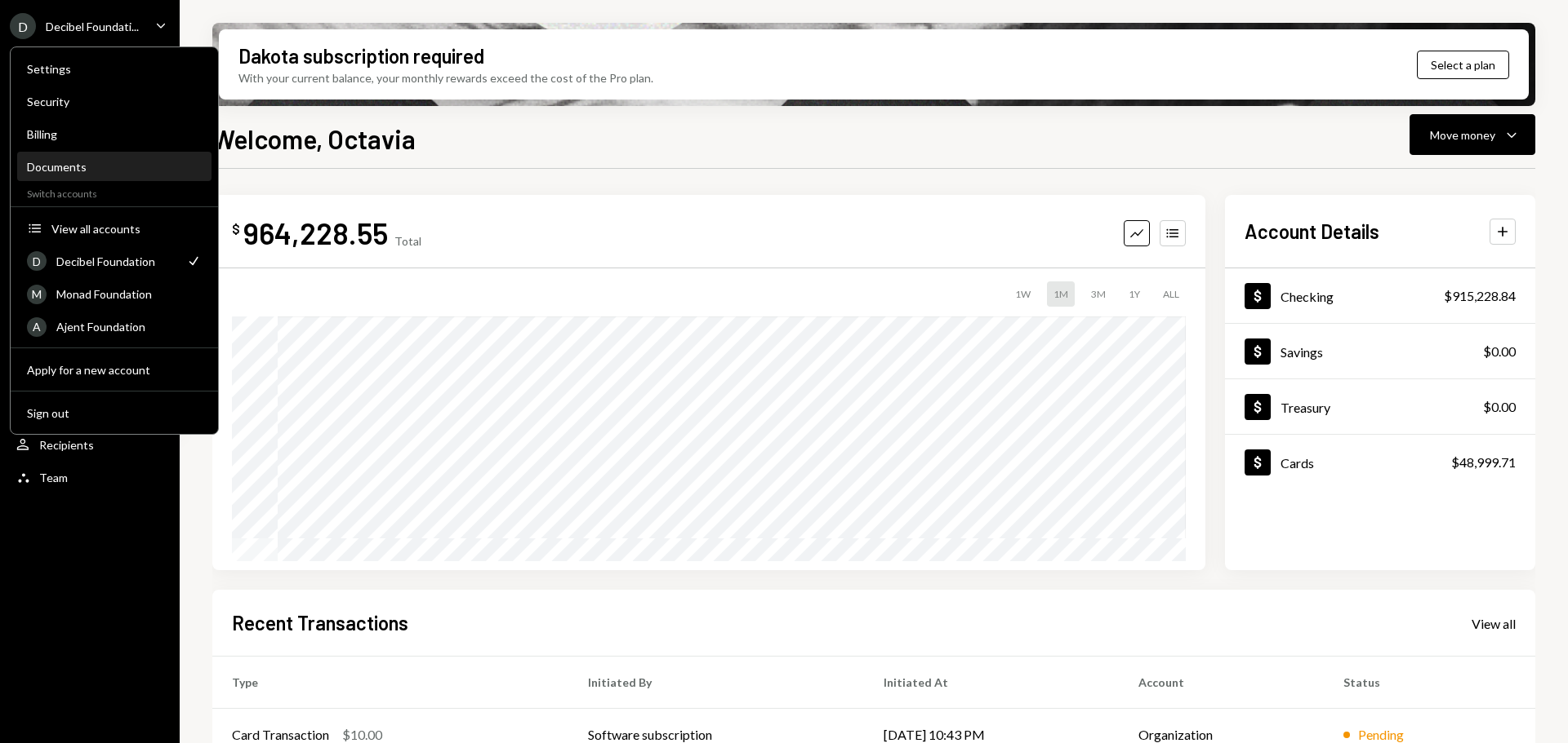
click at [97, 168] on div "Documents" at bounding box center [114, 166] width 175 height 14
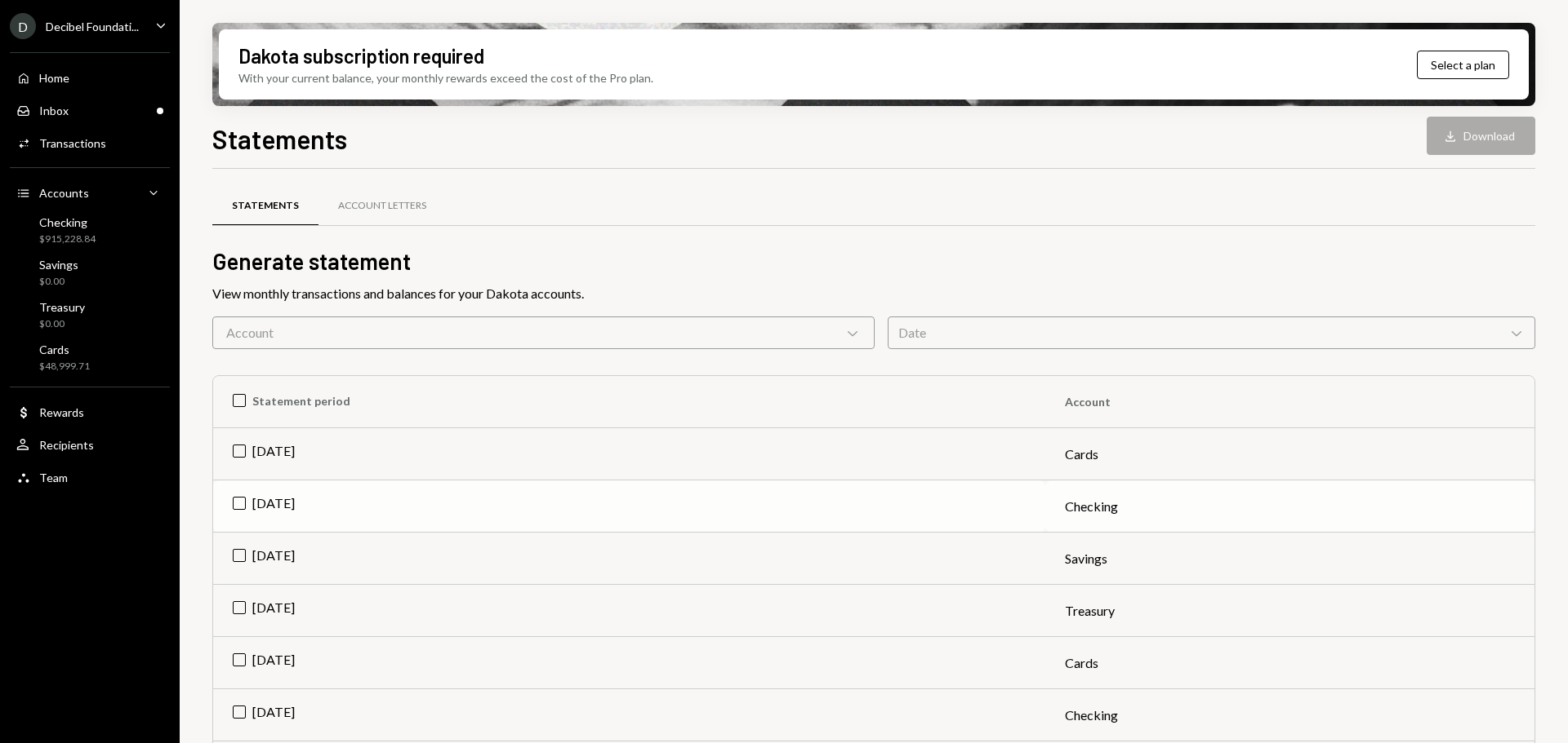
click at [285, 496] on td "Aug 2025" at bounding box center [629, 507] width 832 height 52
click at [1478, 133] on button "Download Download" at bounding box center [1480, 135] width 109 height 38
drag, startPoint x: 1232, startPoint y: 144, endPoint x: 760, endPoint y: 129, distance: 472.2
click at [1228, 144] on div "Statements Download Download" at bounding box center [874, 137] width 1323 height 36
click at [602, 142] on div "Statements Download Download" at bounding box center [874, 137] width 1323 height 36
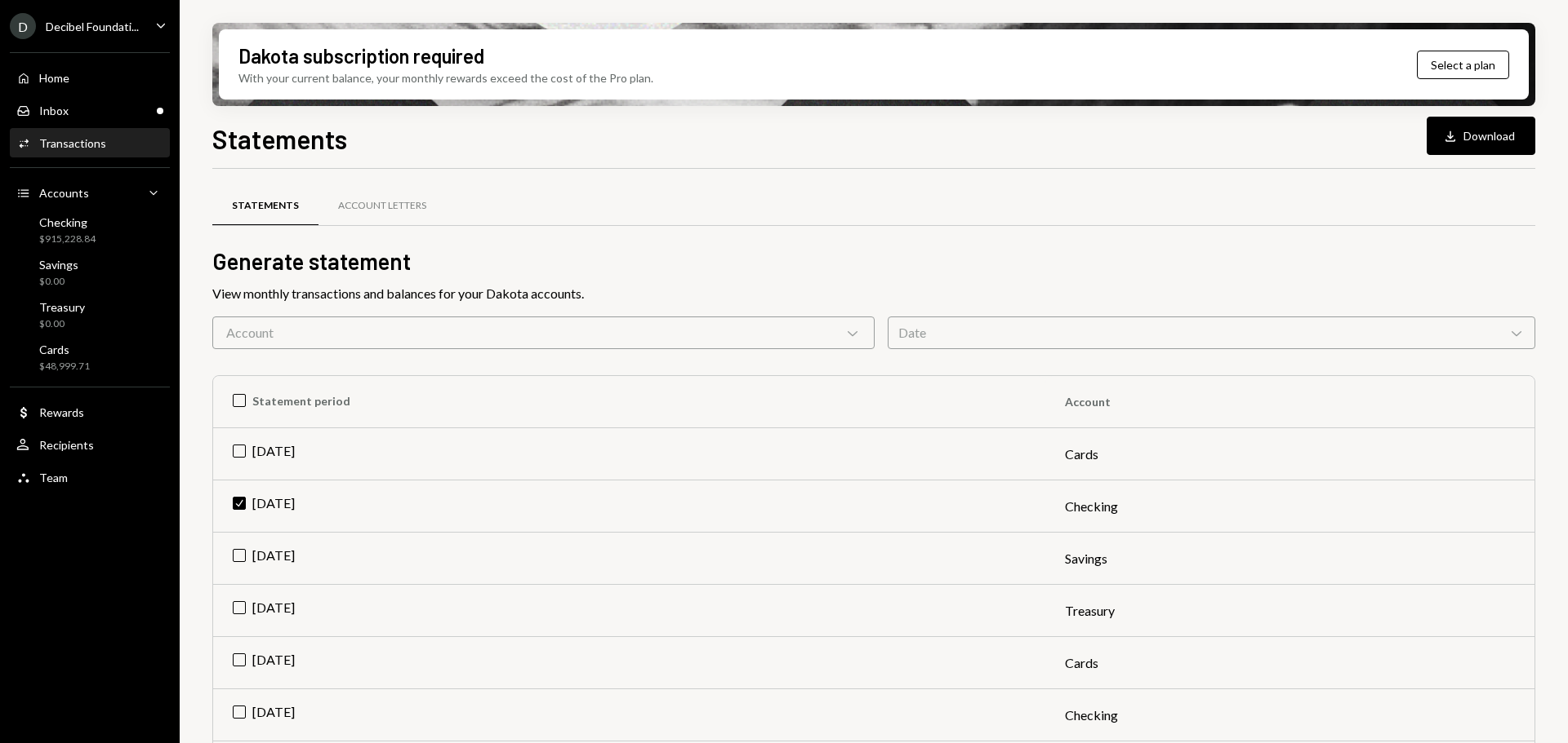
click at [111, 148] on div "Activities Transactions" at bounding box center [90, 143] width 147 height 14
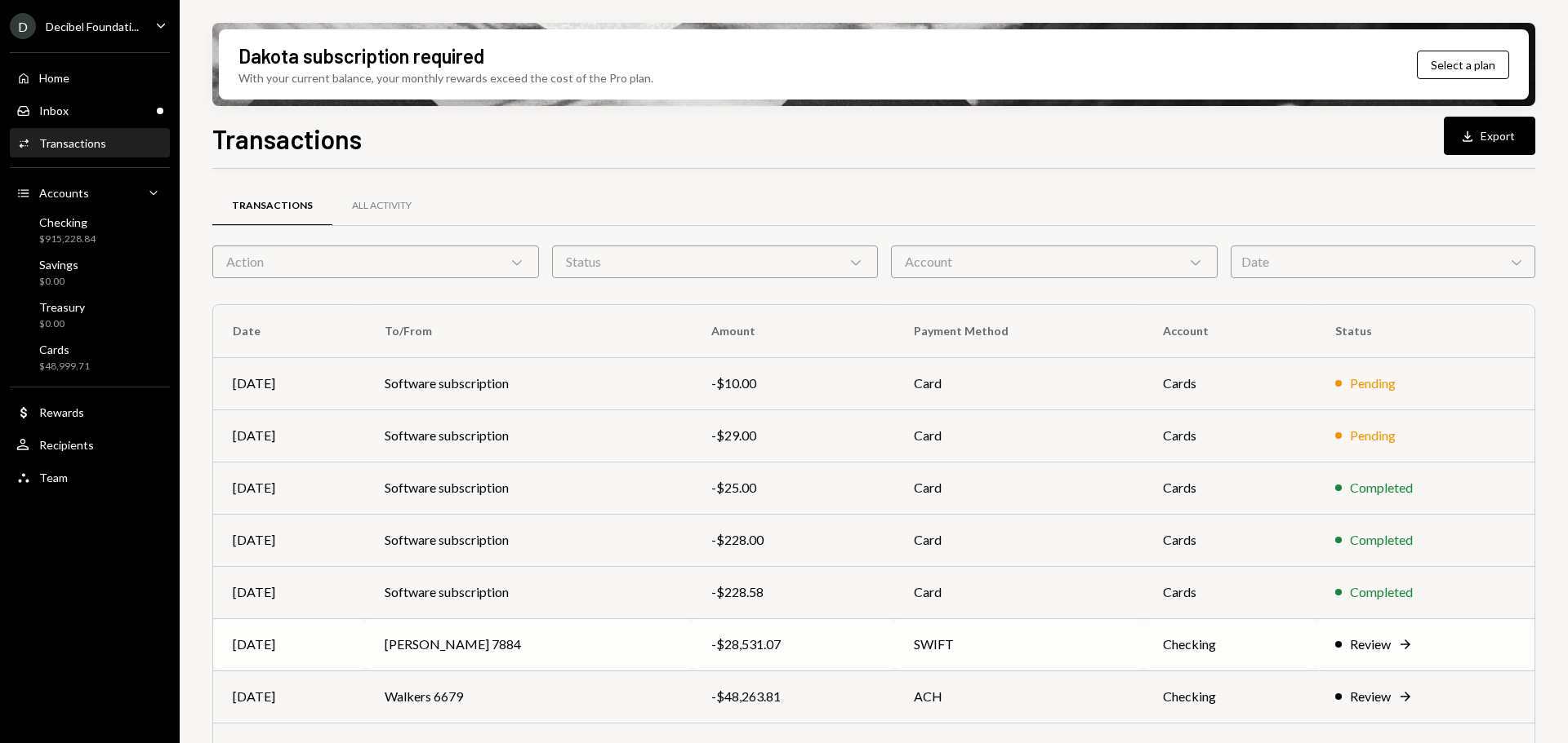
scroll to position [186, 0]
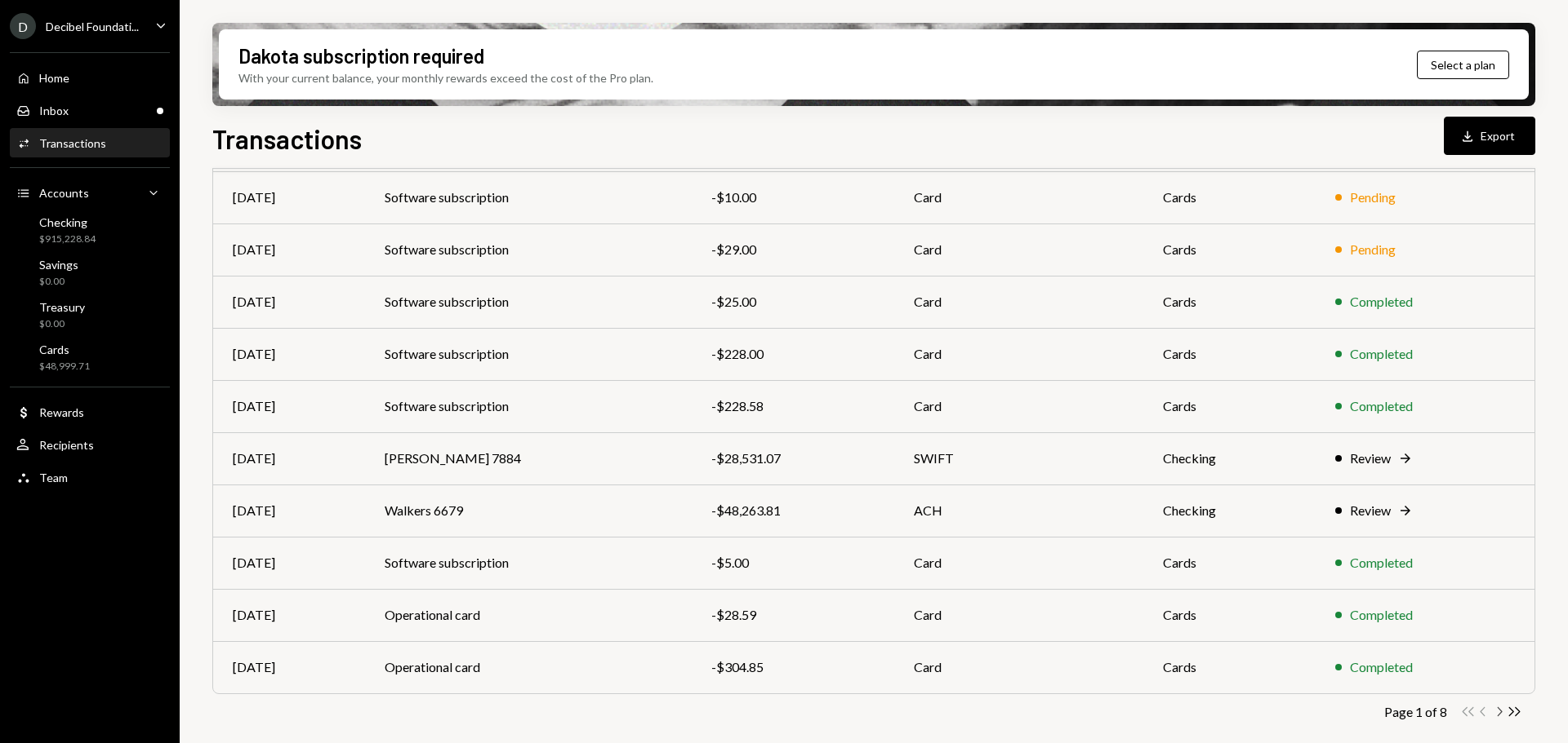
click at [1501, 714] on icon "Chevron Right" at bounding box center [1499, 712] width 15 height 15
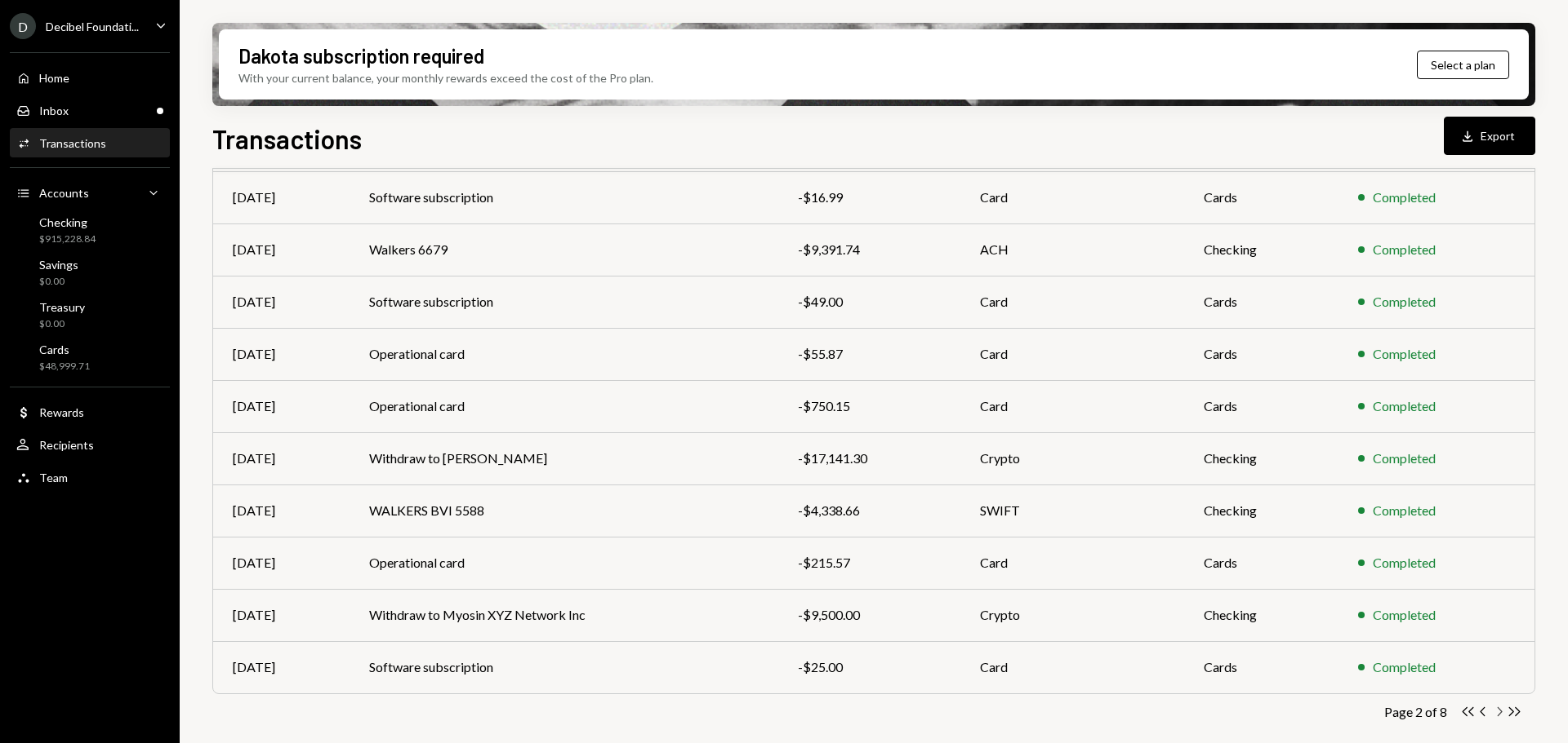
click at [1500, 714] on icon "Chevron Right" at bounding box center [1499, 712] width 15 height 15
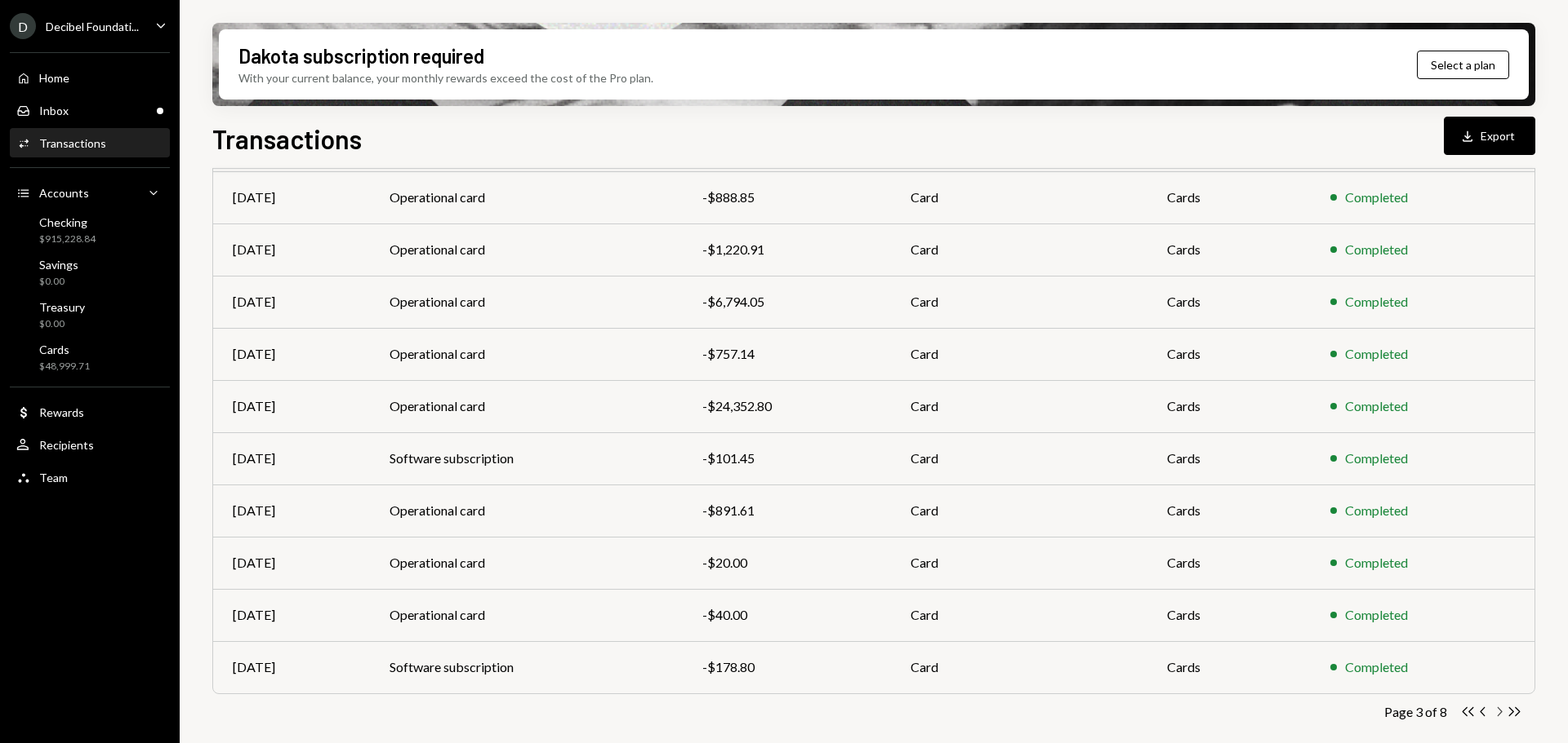
click at [1500, 708] on icon "Chevron Right" at bounding box center [1499, 712] width 15 height 15
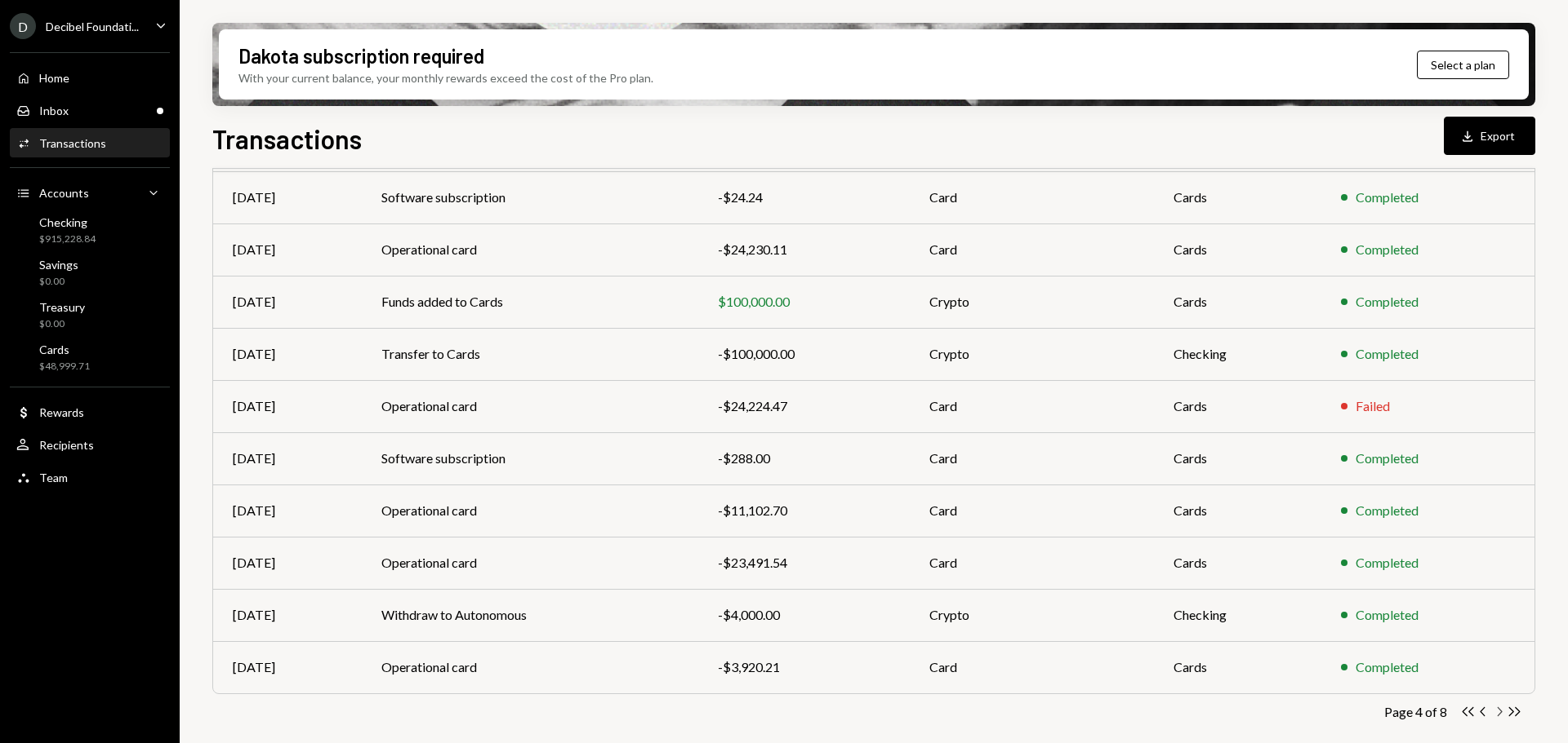
click at [1498, 717] on icon "Chevron Right" at bounding box center [1499, 712] width 15 height 15
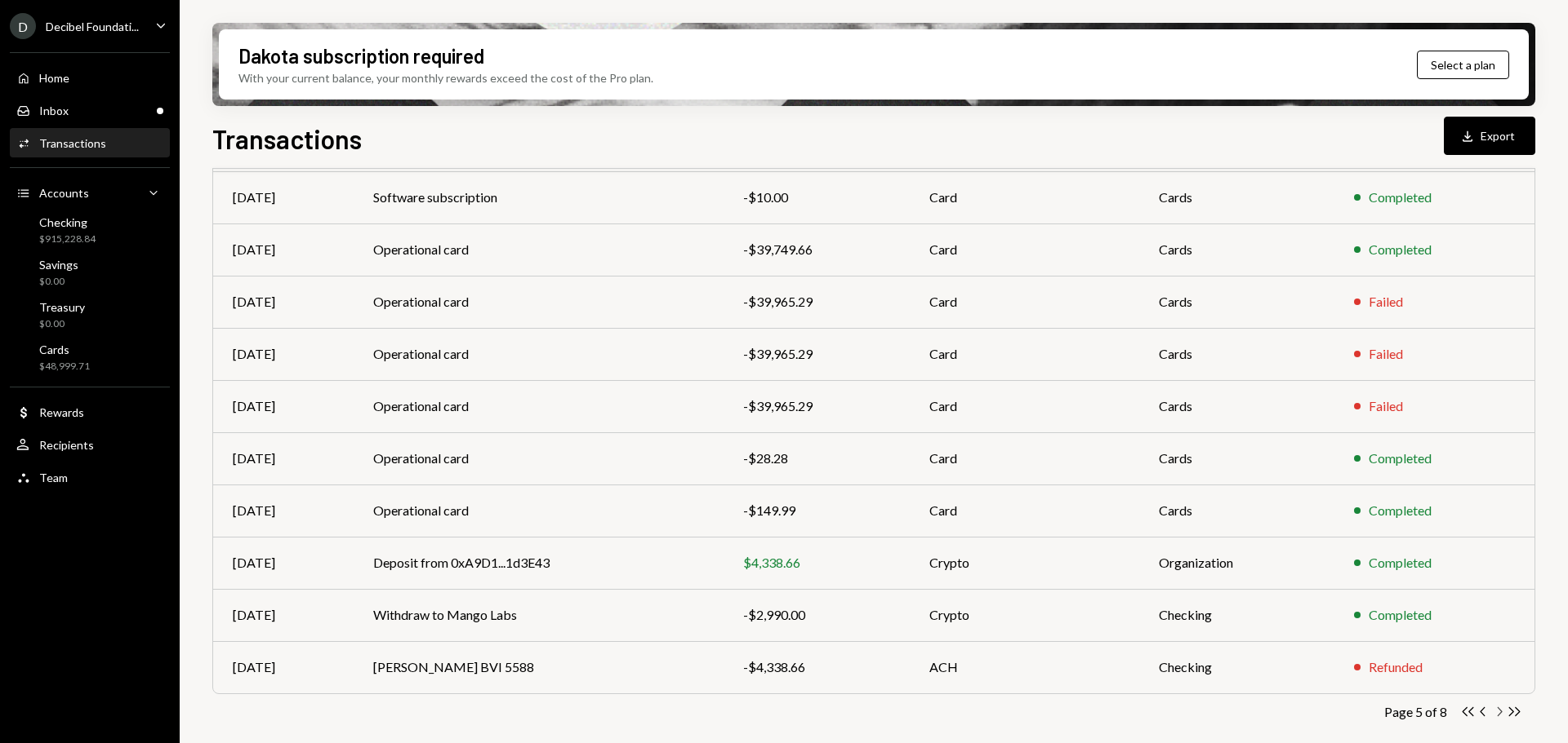
click at [1497, 712] on icon "Chevron Right" at bounding box center [1499, 712] width 15 height 15
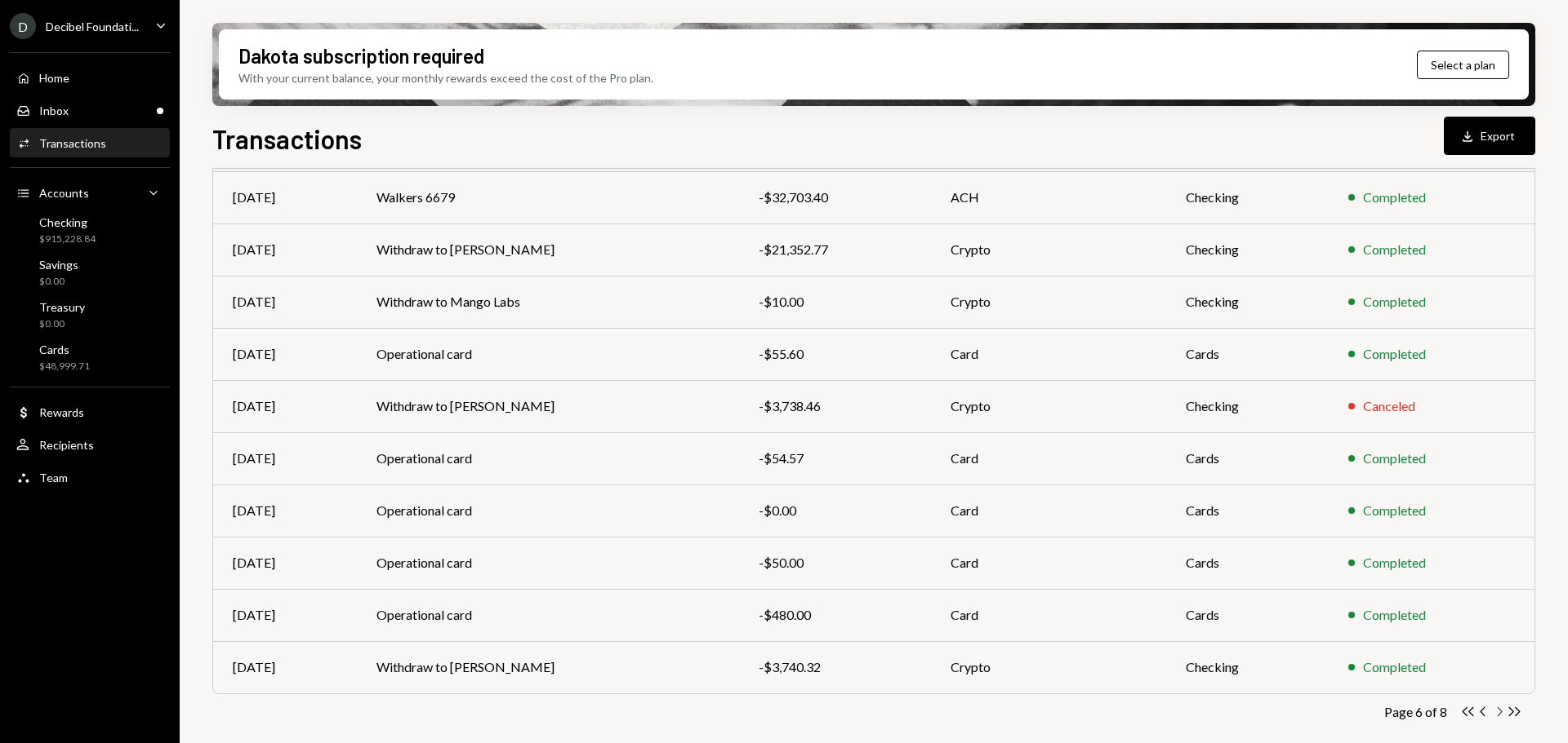
click at [1502, 710] on icon "Chevron Right" at bounding box center [1499, 712] width 15 height 15
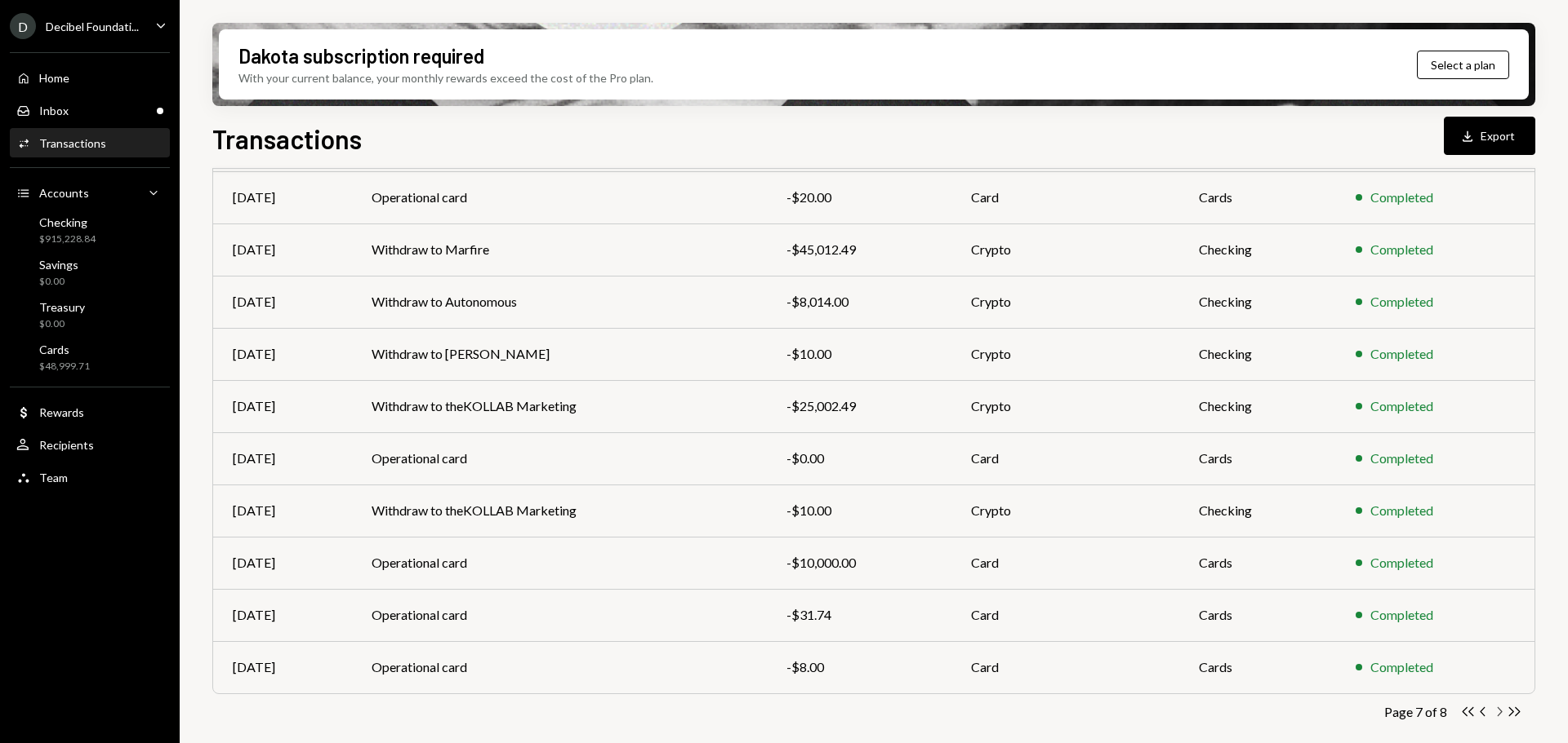
click at [1497, 708] on icon "Chevron Right" at bounding box center [1499, 712] width 15 height 15
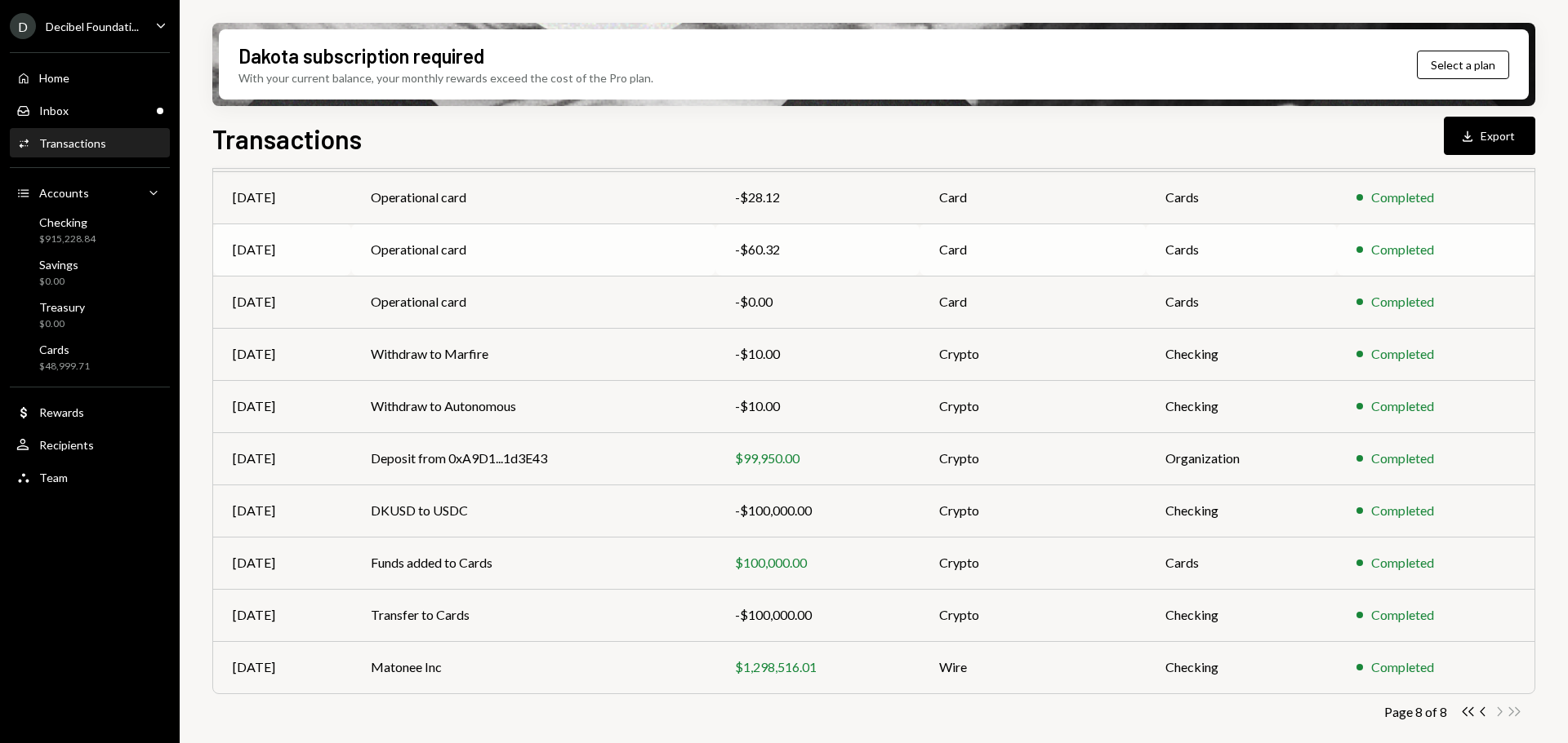
click at [563, 243] on td "Operational card" at bounding box center [533, 250] width 364 height 52
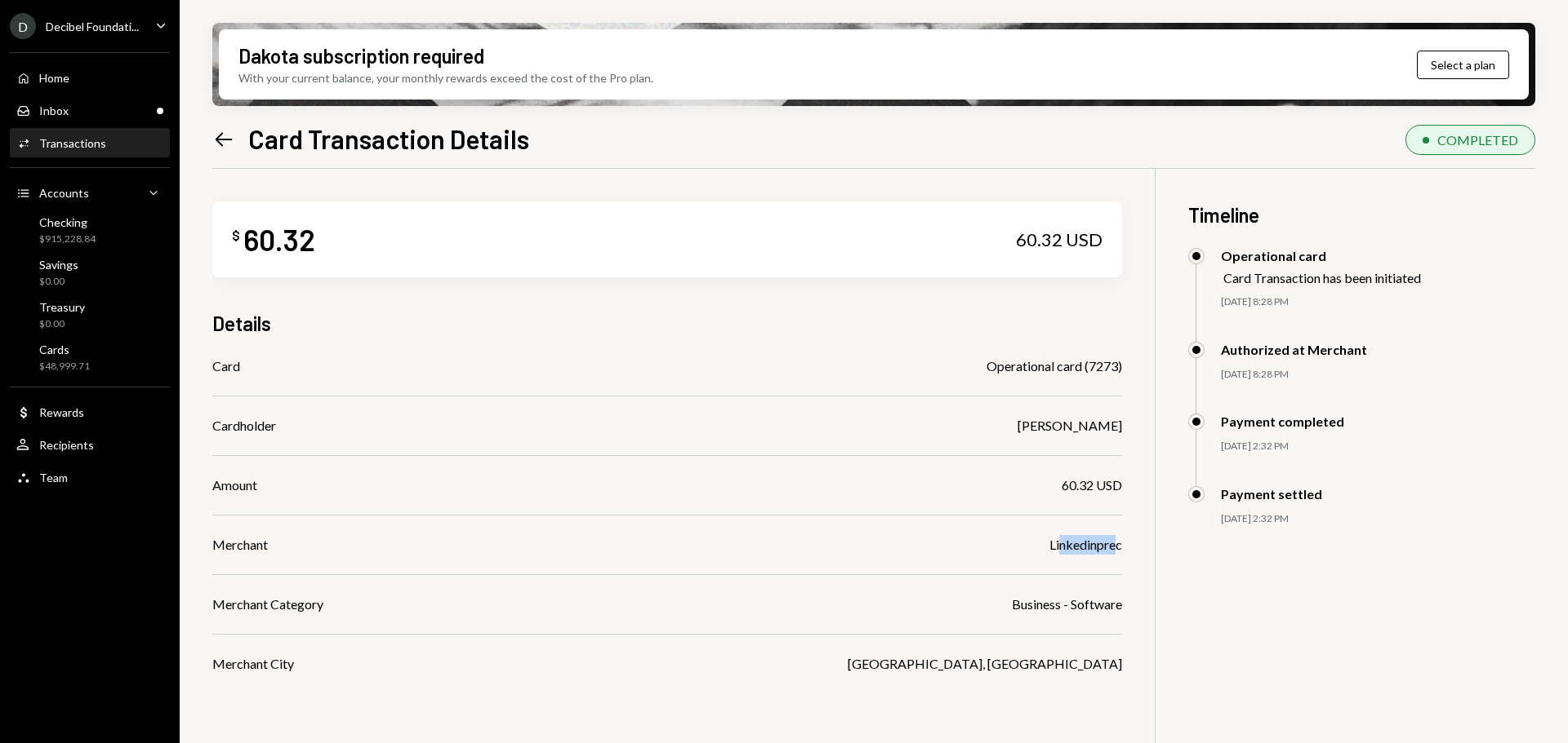
drag, startPoint x: 1057, startPoint y: 547, endPoint x: 1113, endPoint y: 544, distance: 56.1
click at [1113, 544] on div "Linkedinprec" at bounding box center [1086, 545] width 73 height 19
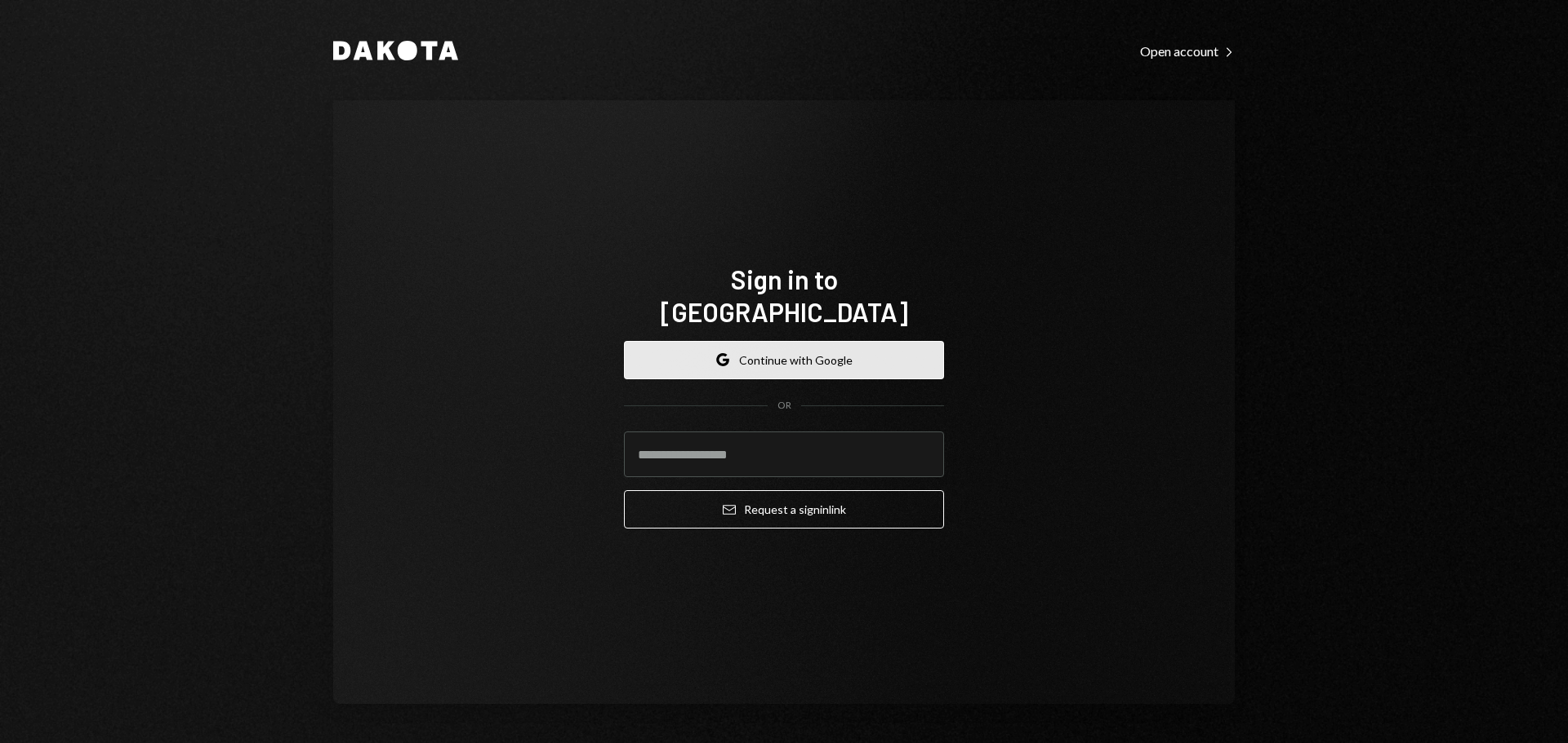
click at [744, 341] on button "Google Continue with Google" at bounding box center [783, 360] width 320 height 38
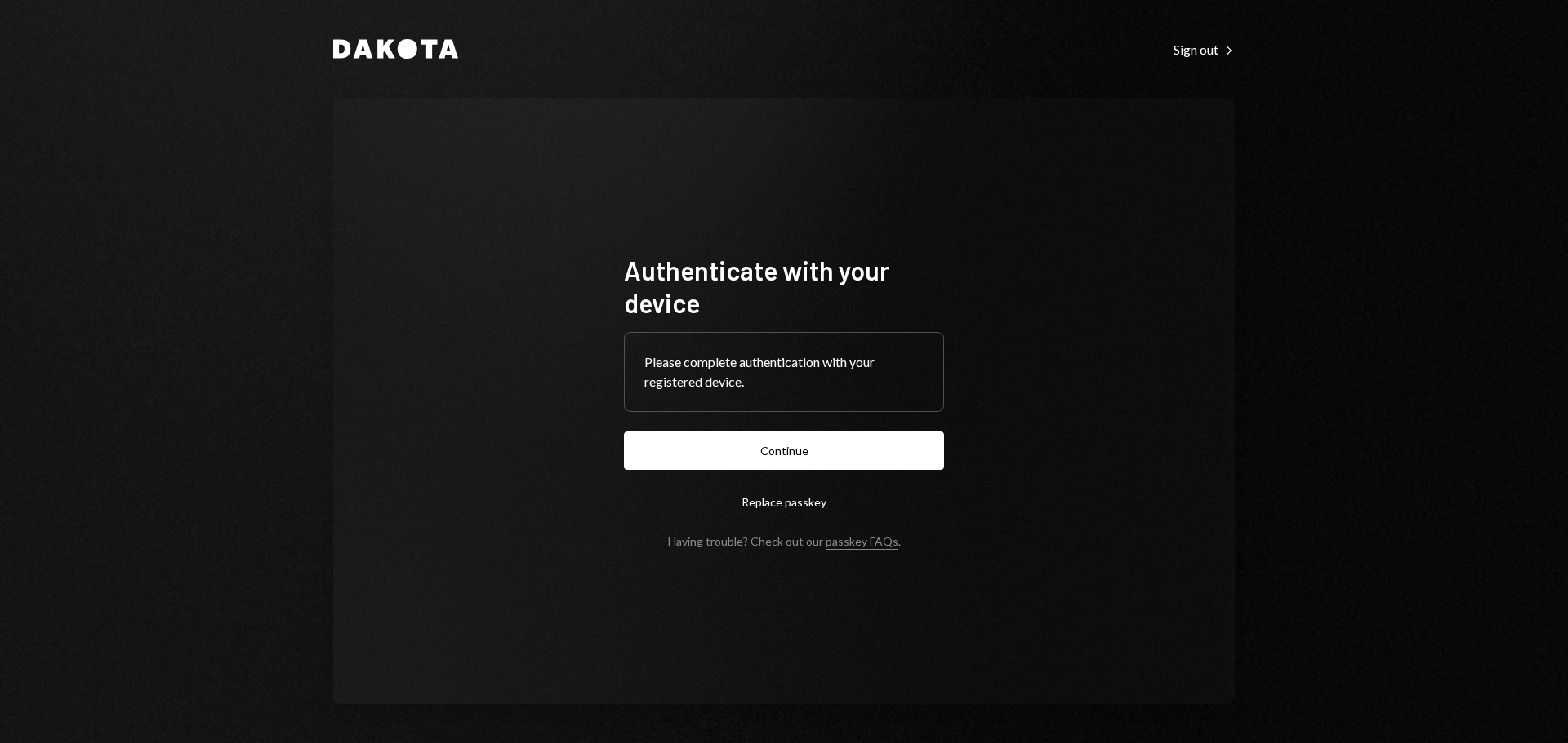
drag, startPoint x: 812, startPoint y: 447, endPoint x: 798, endPoint y: 446, distance: 14.0
click at [810, 447] on button "Continue" at bounding box center [783, 450] width 320 height 38
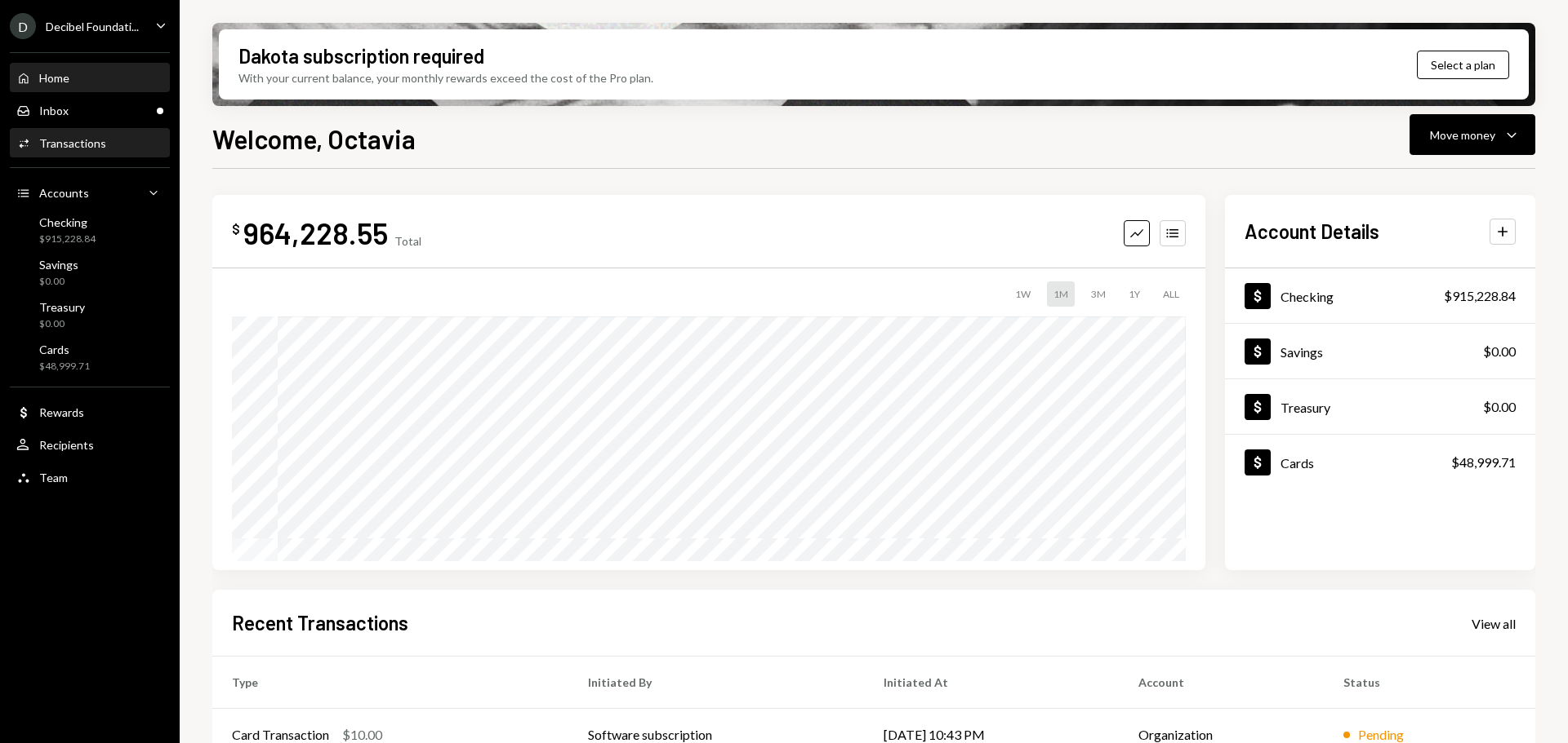
click at [74, 144] on div "Transactions" at bounding box center [72, 143] width 67 height 14
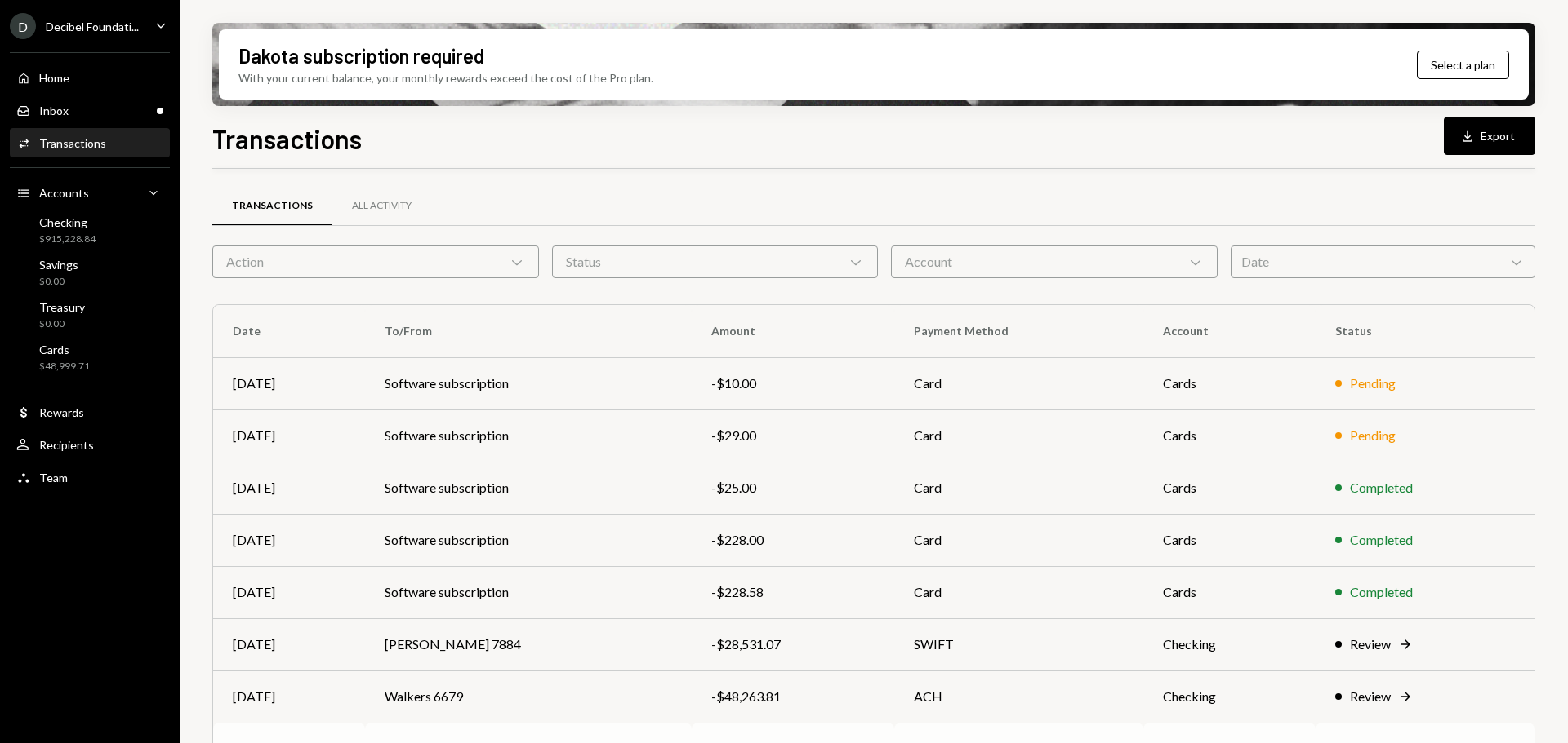
scroll to position [186, 0]
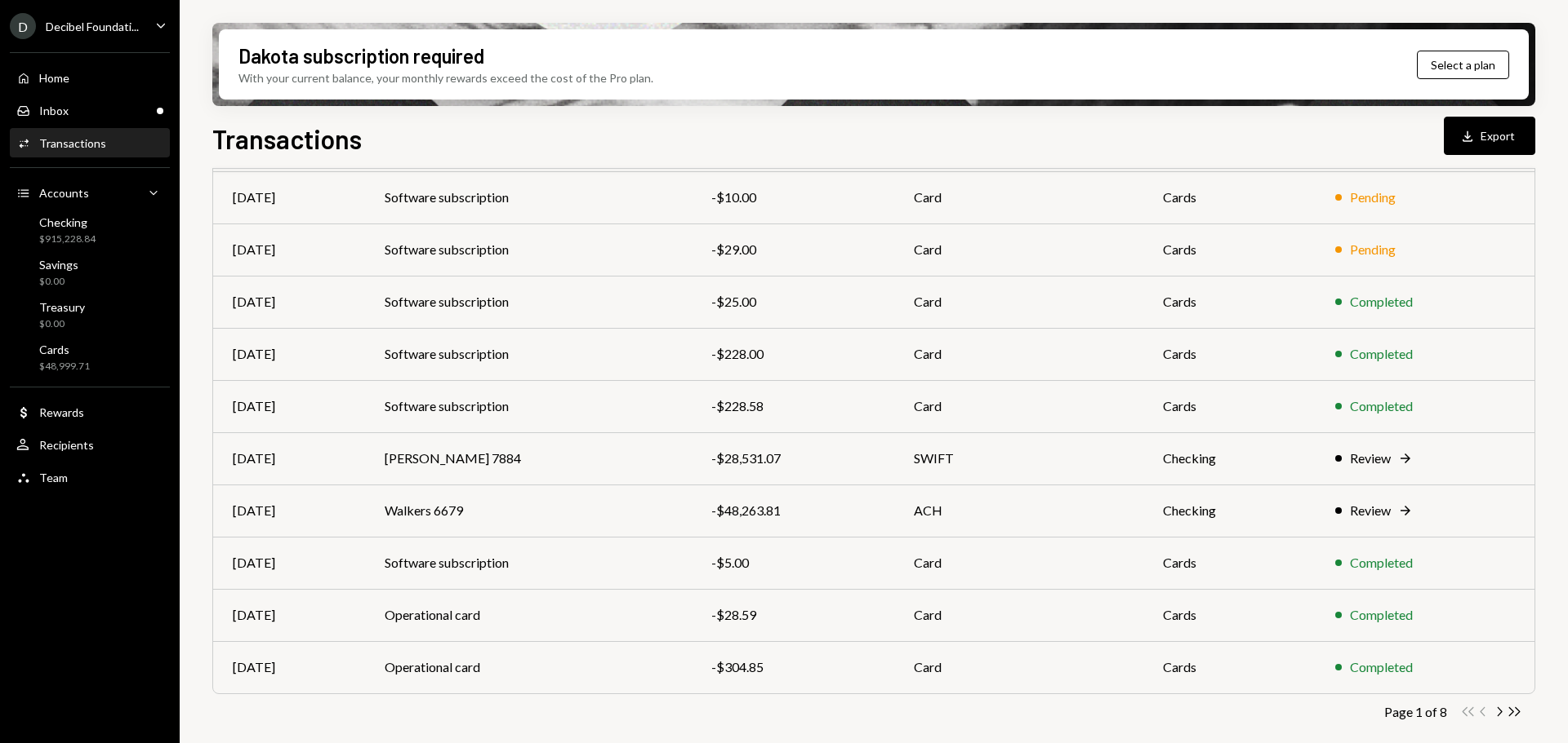
click at [1497, 713] on icon "Chevron Right" at bounding box center [1499, 712] width 15 height 15
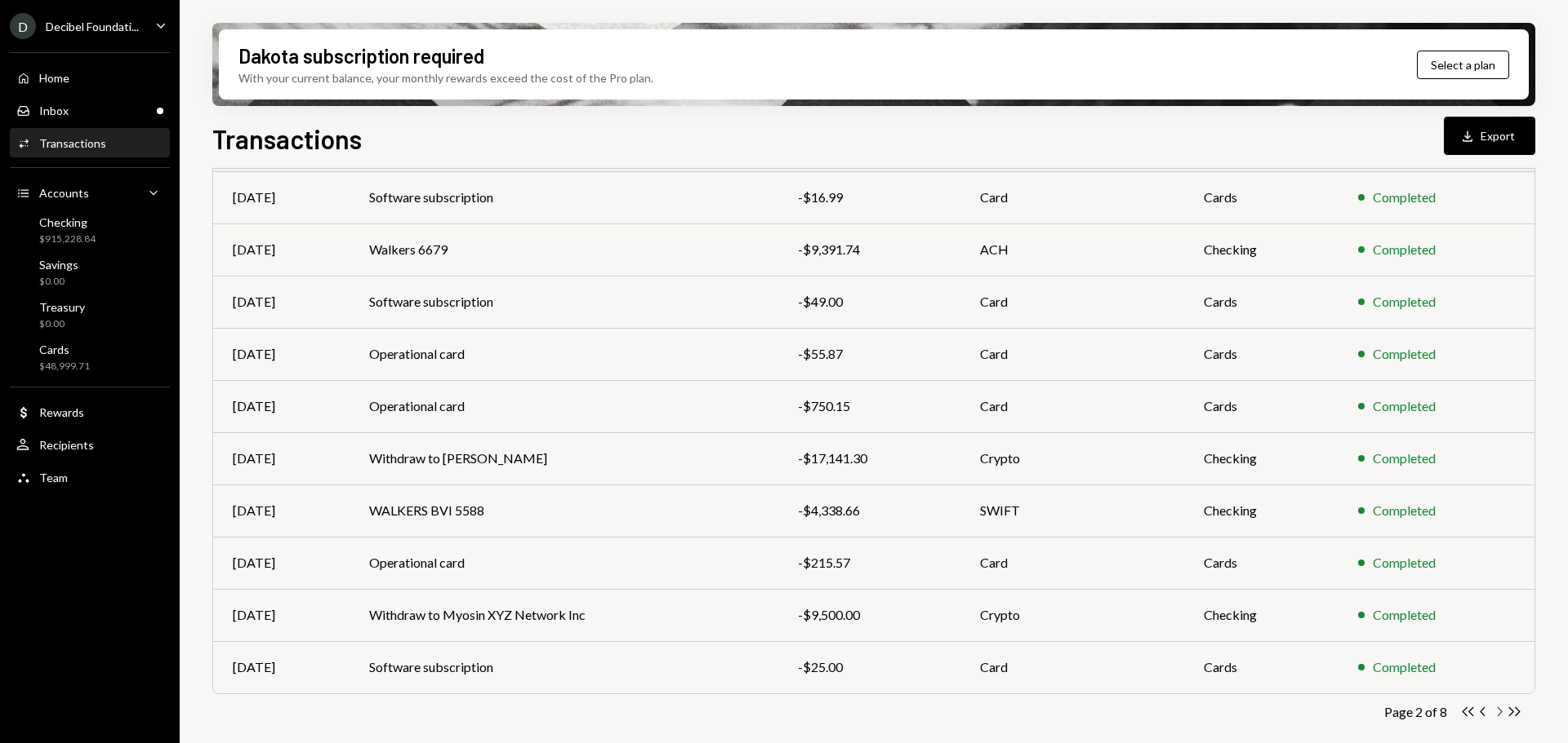
click at [1501, 717] on icon "Chevron Right" at bounding box center [1499, 712] width 15 height 15
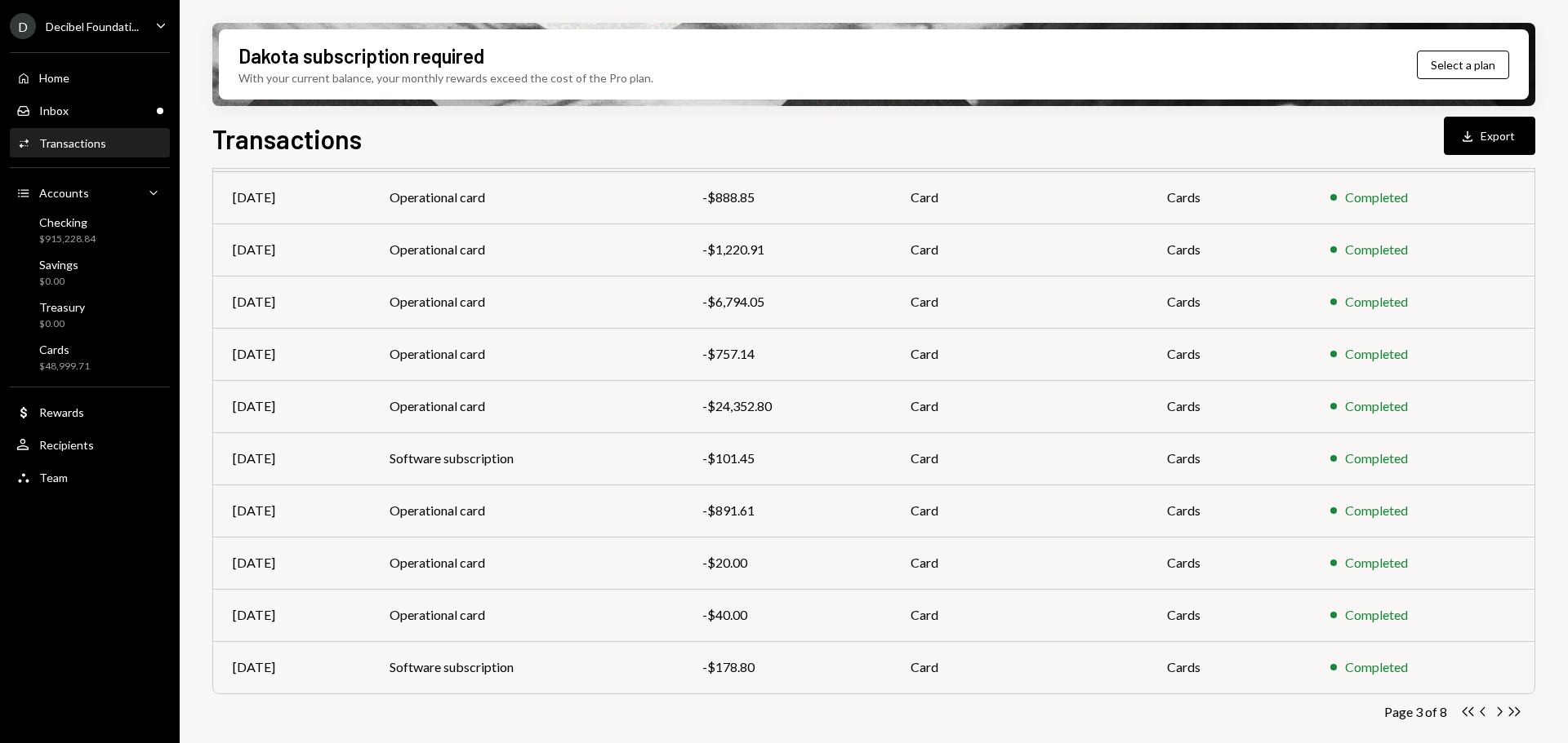
click at [1501, 713] on icon "Chevron Right" at bounding box center [1499, 712] width 15 height 15
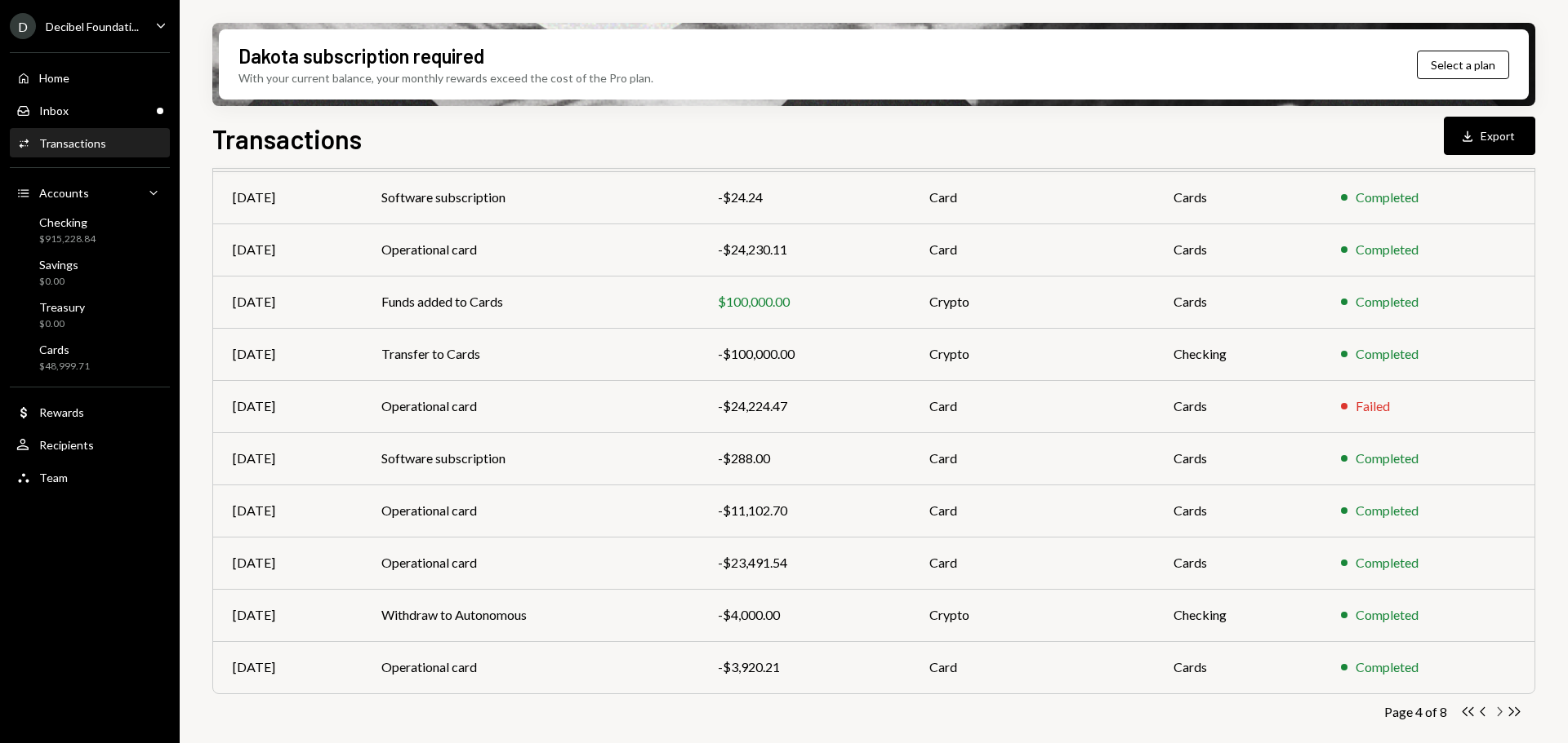
click at [1500, 708] on icon "Chevron Right" at bounding box center [1499, 712] width 15 height 15
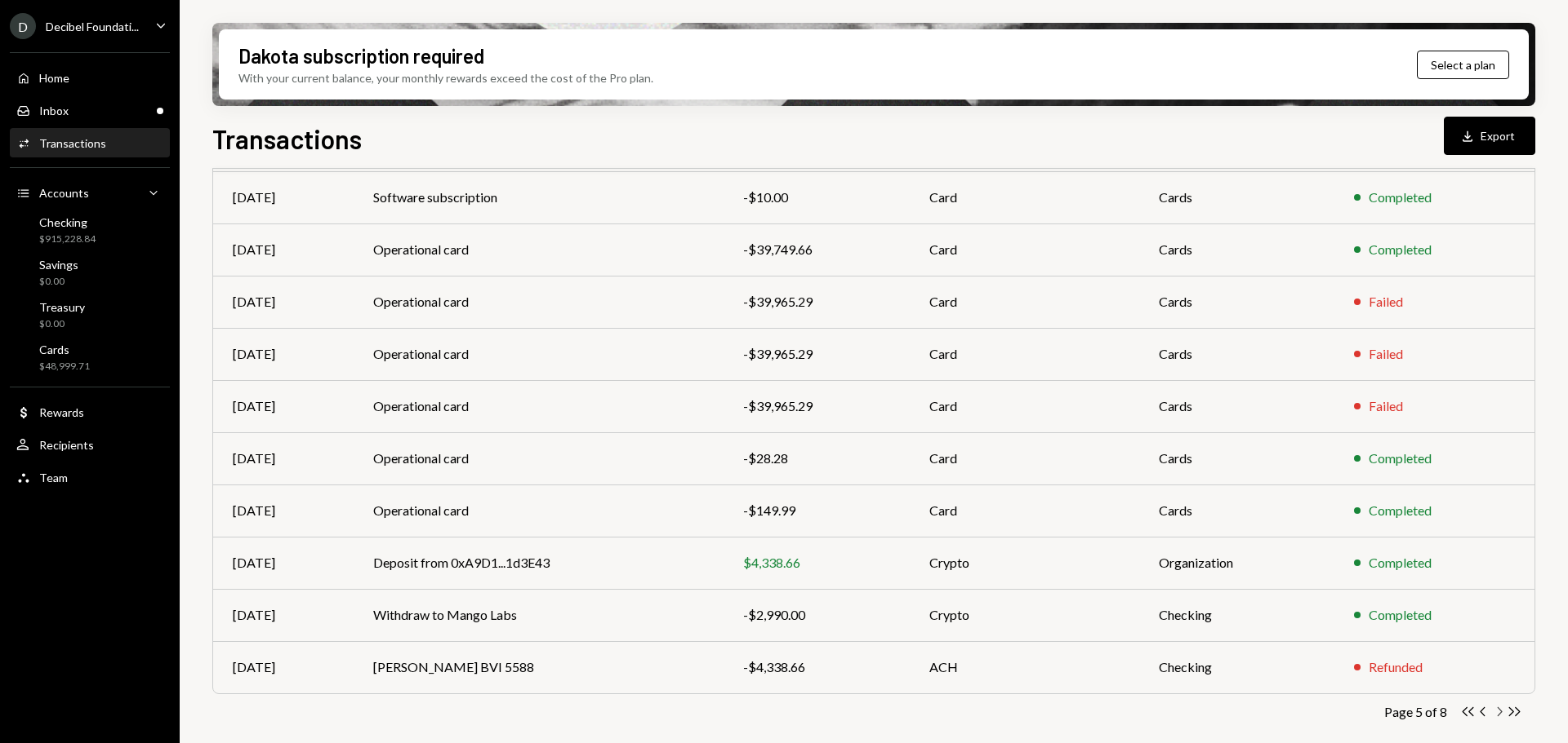
click at [1499, 711] on icon "Chevron Right" at bounding box center [1499, 712] width 15 height 15
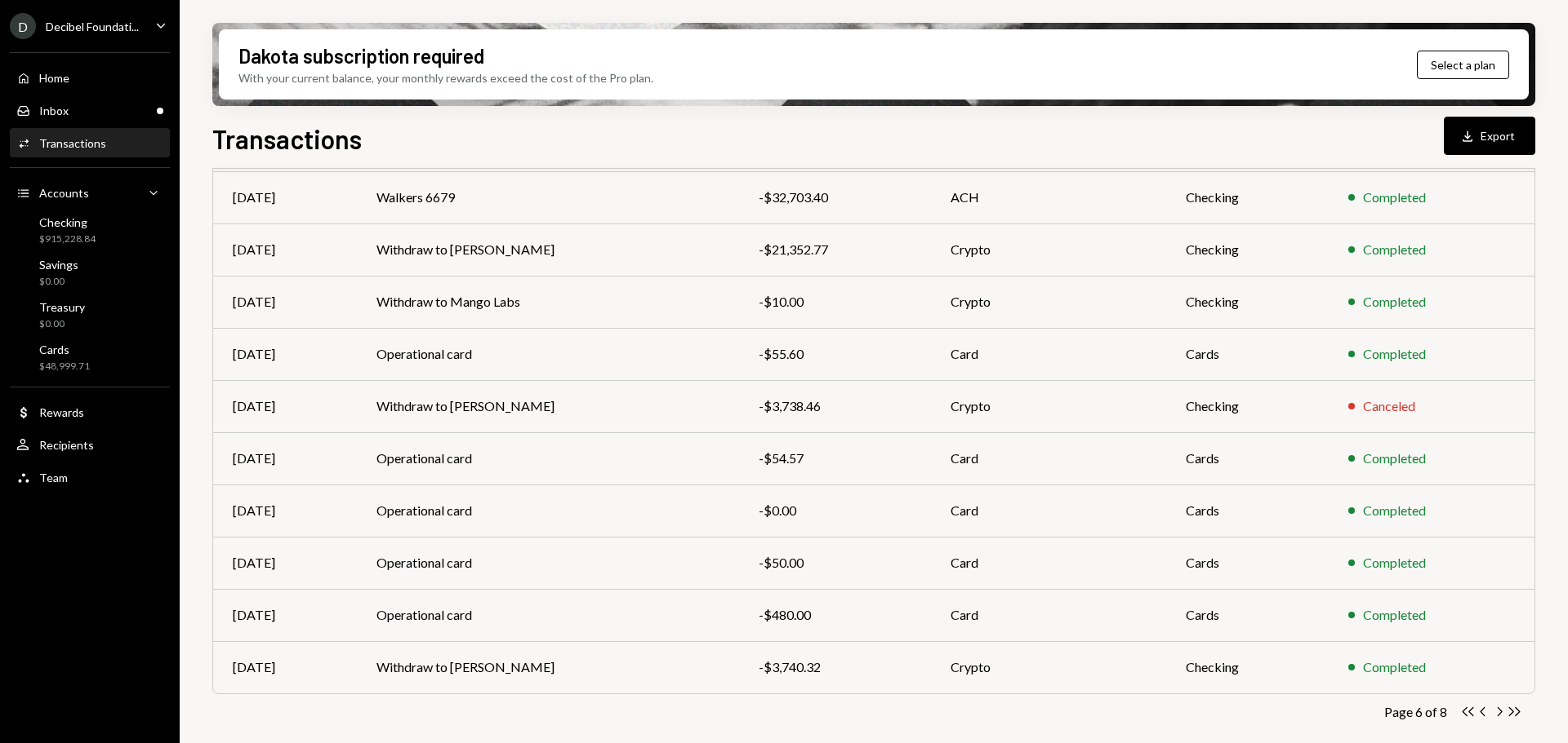
click at [1499, 709] on icon "button" at bounding box center [1500, 712] width 5 height 9
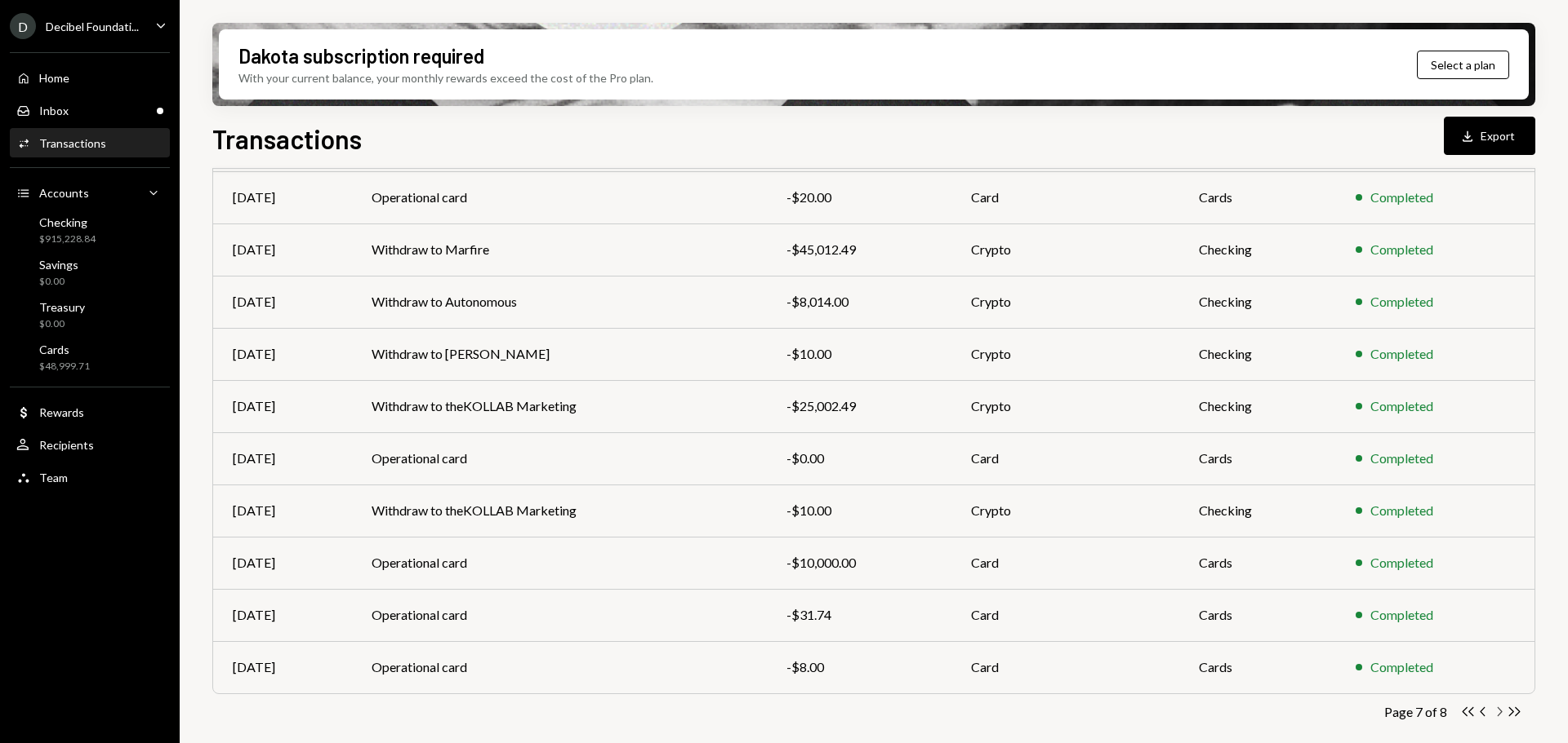
click at [1501, 715] on icon "Chevron Right" at bounding box center [1499, 712] width 15 height 15
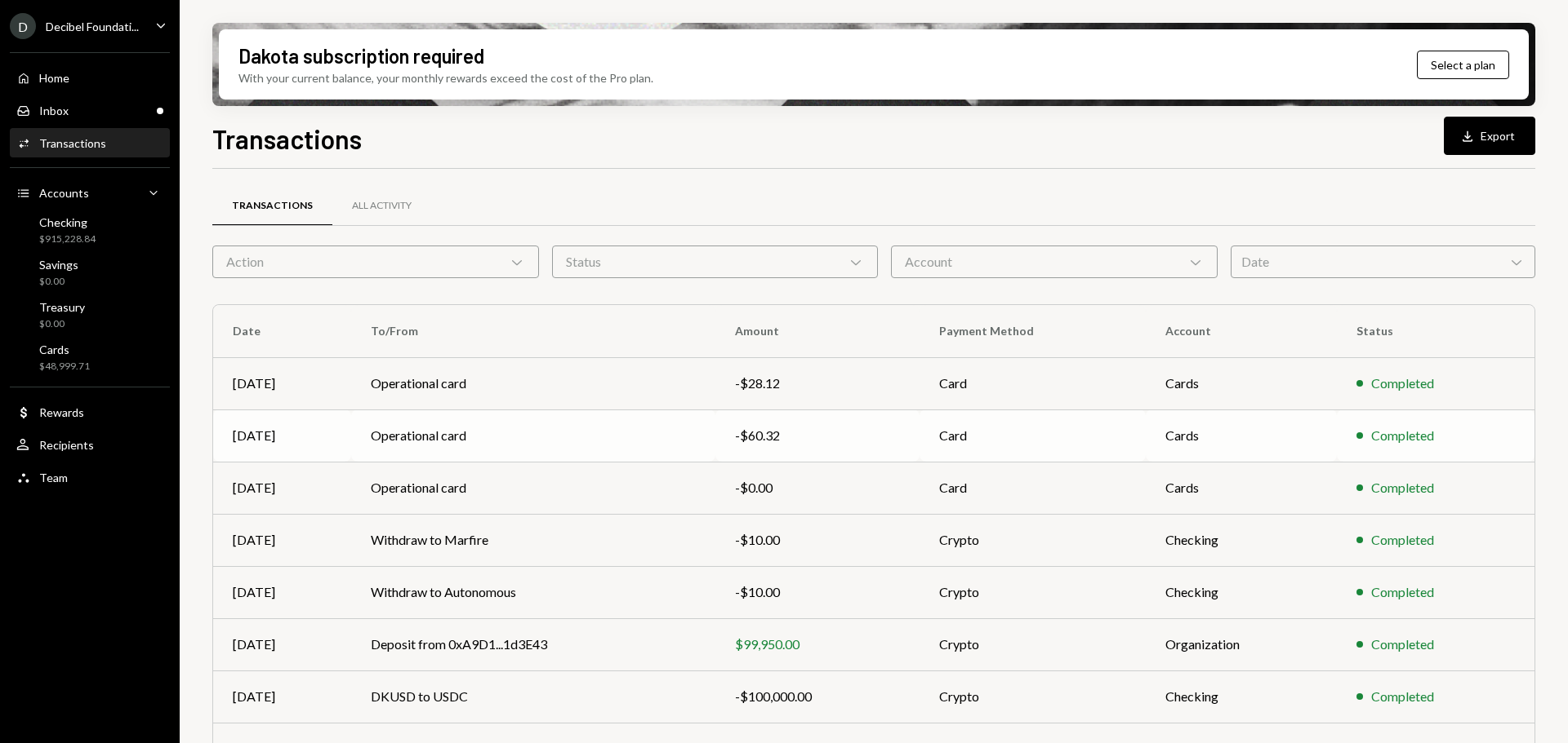
click at [590, 429] on td "Operational card" at bounding box center [533, 436] width 364 height 52
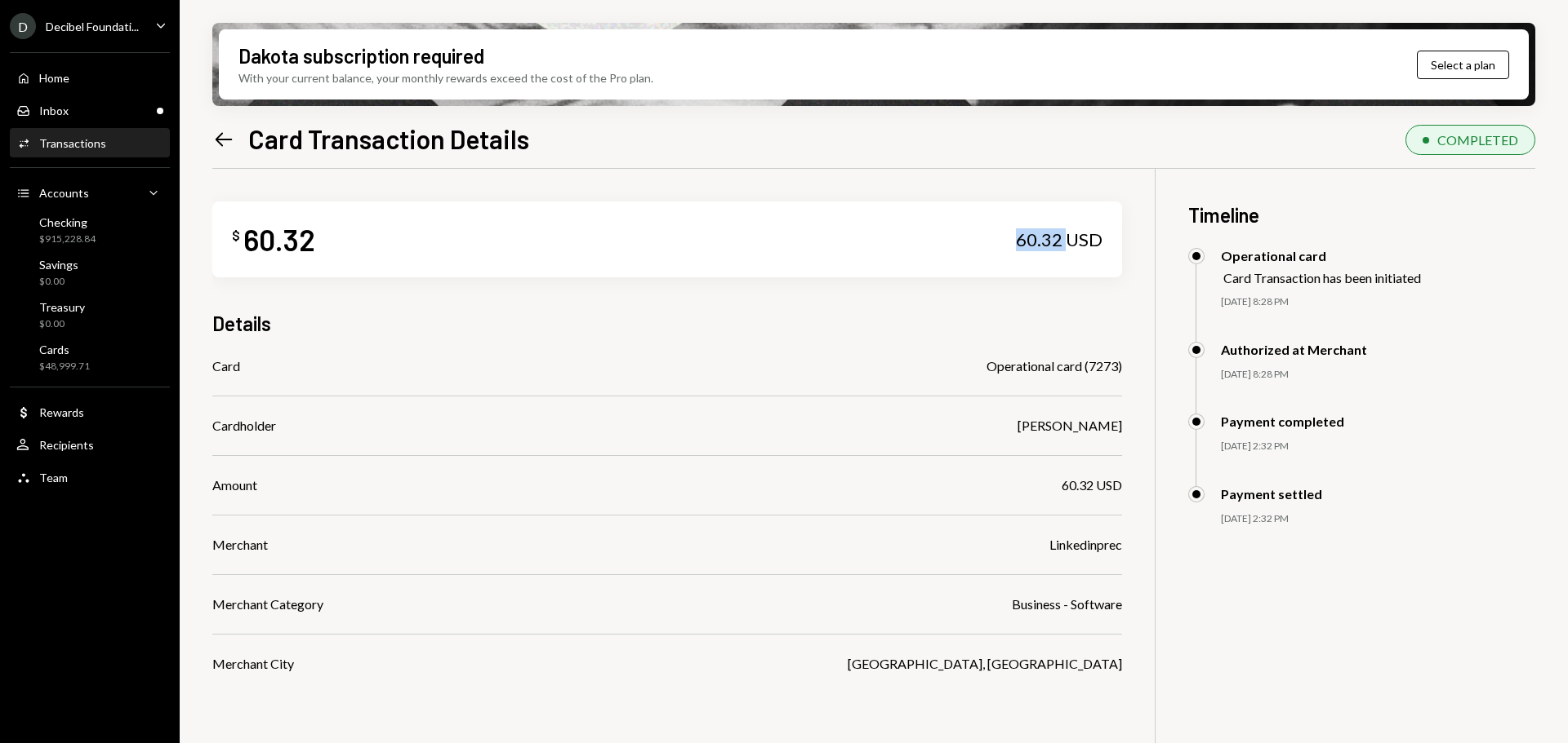
drag, startPoint x: 1064, startPoint y: 243, endPoint x: 1003, endPoint y: 241, distance: 61.0
click at [1003, 241] on div "$ 60.32 60.32 USD" at bounding box center [667, 240] width 910 height 76
copy div "60.32"
click at [212, 136] on div "Dakota subscription required With your current balance, your monthly rewards ex…" at bounding box center [874, 372] width 1388 height 743
click at [219, 138] on icon at bounding box center [224, 139] width 17 height 14
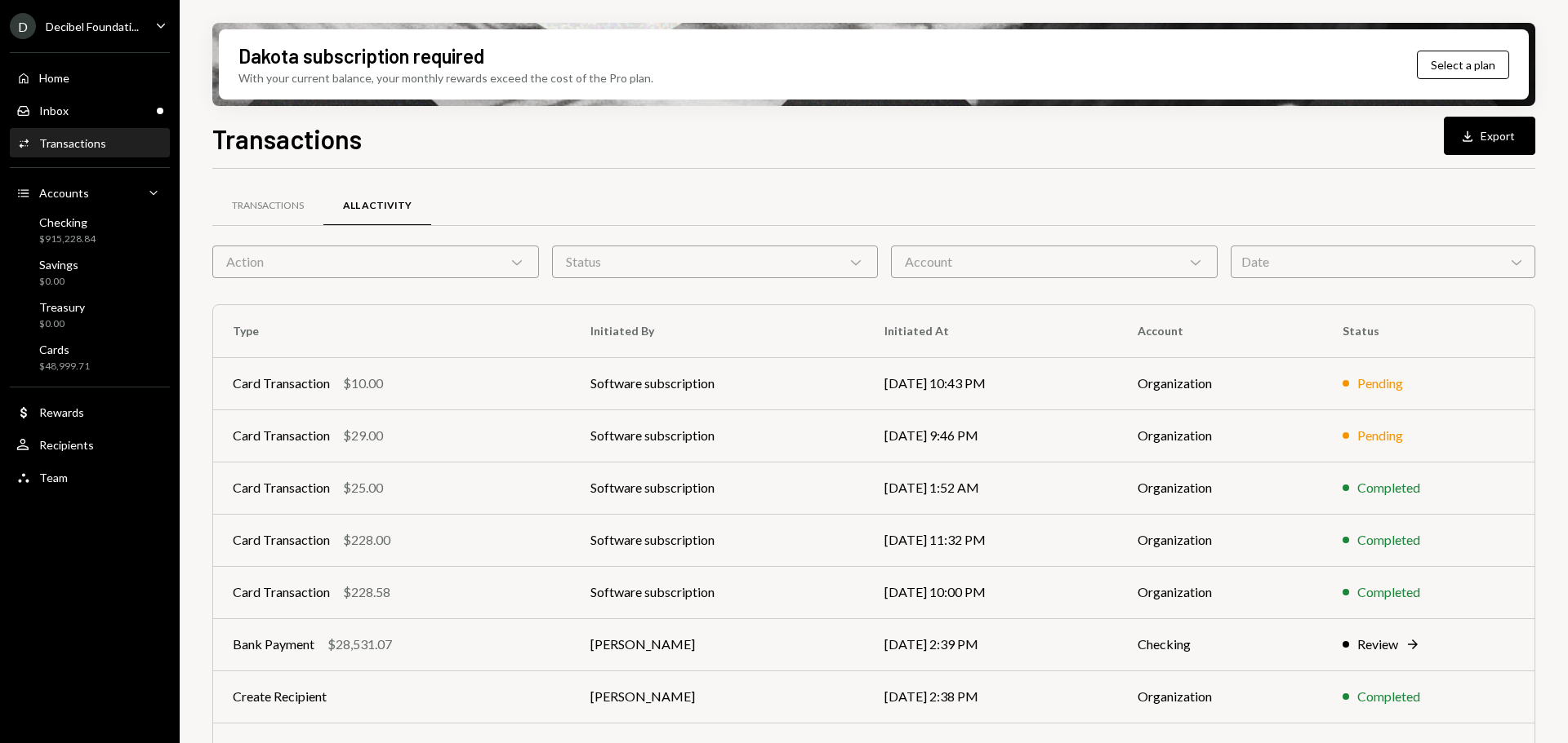
scroll to position [163, 0]
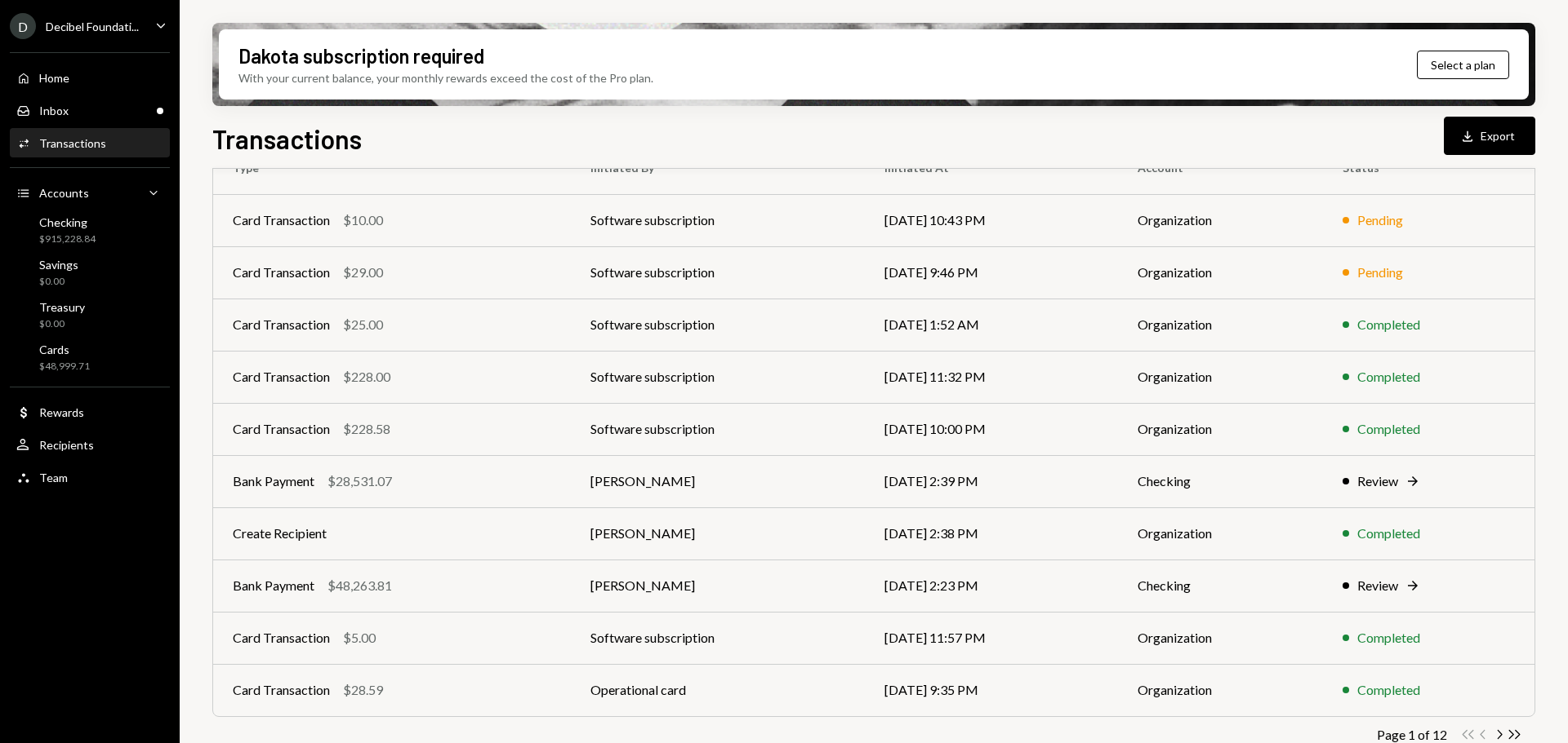
click at [123, 141] on div "Activities Transactions" at bounding box center [90, 143] width 147 height 14
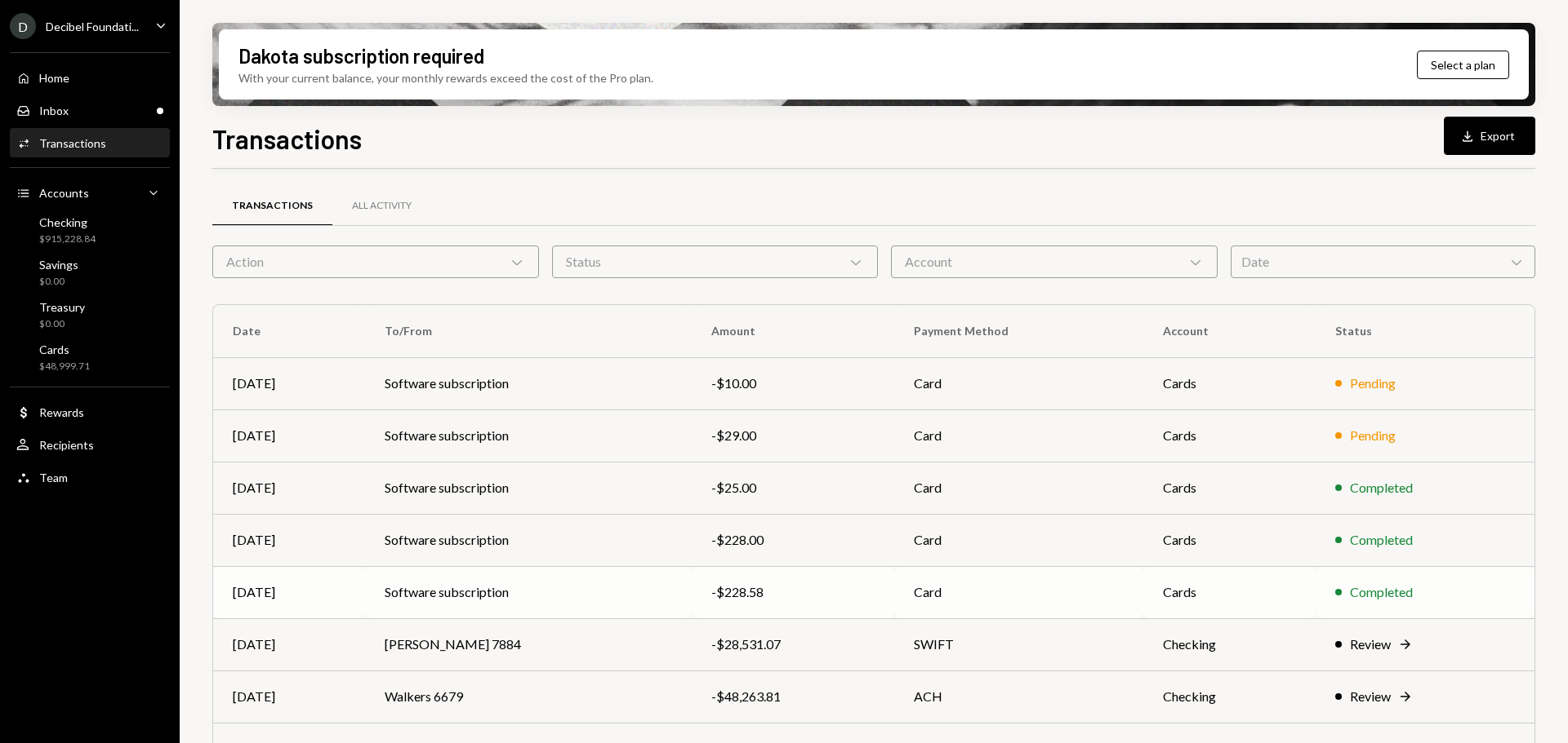
scroll to position [186, 0]
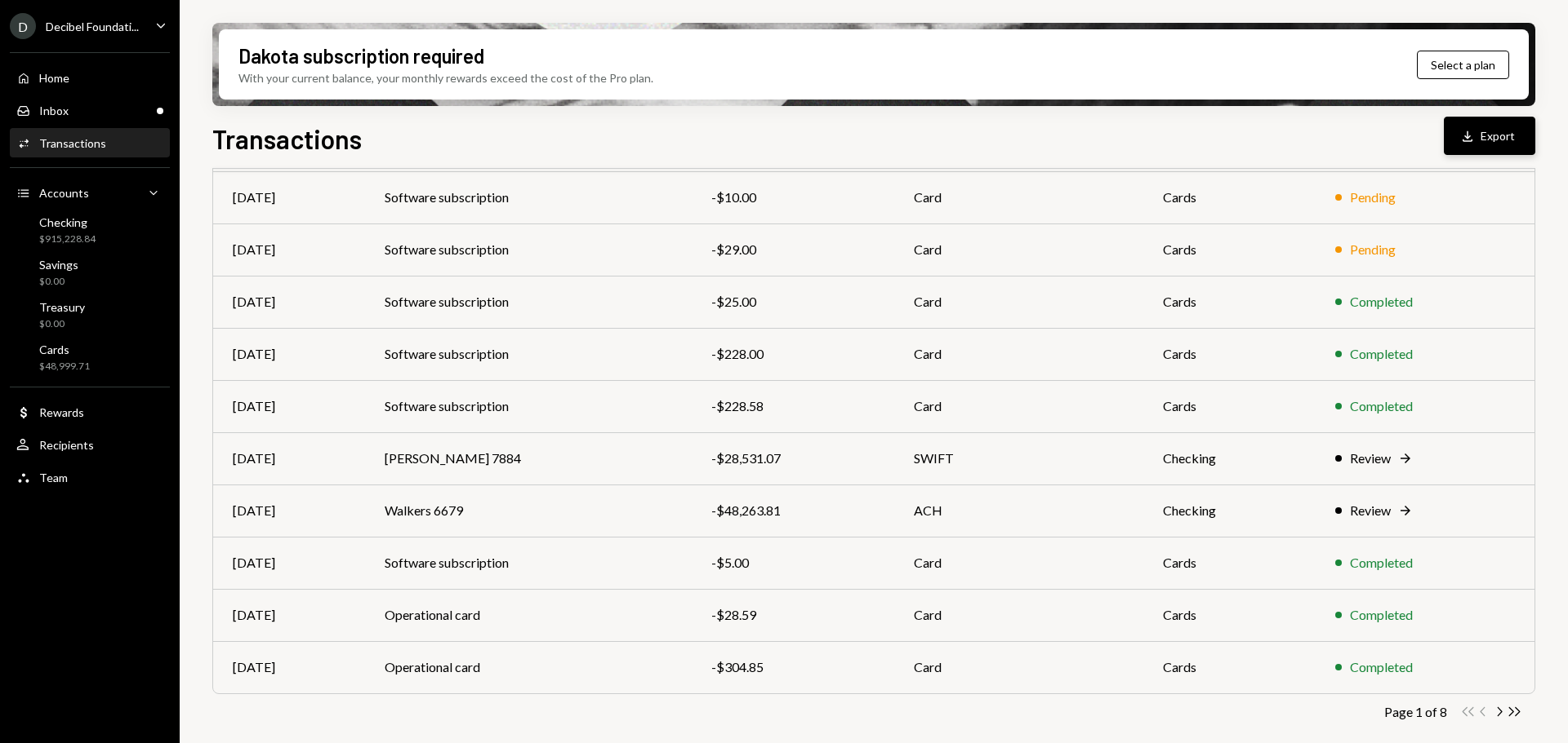
click at [1471, 133] on icon "Download" at bounding box center [1467, 136] width 16 height 16
click at [1497, 713] on icon "Chevron Right" at bounding box center [1499, 712] width 15 height 15
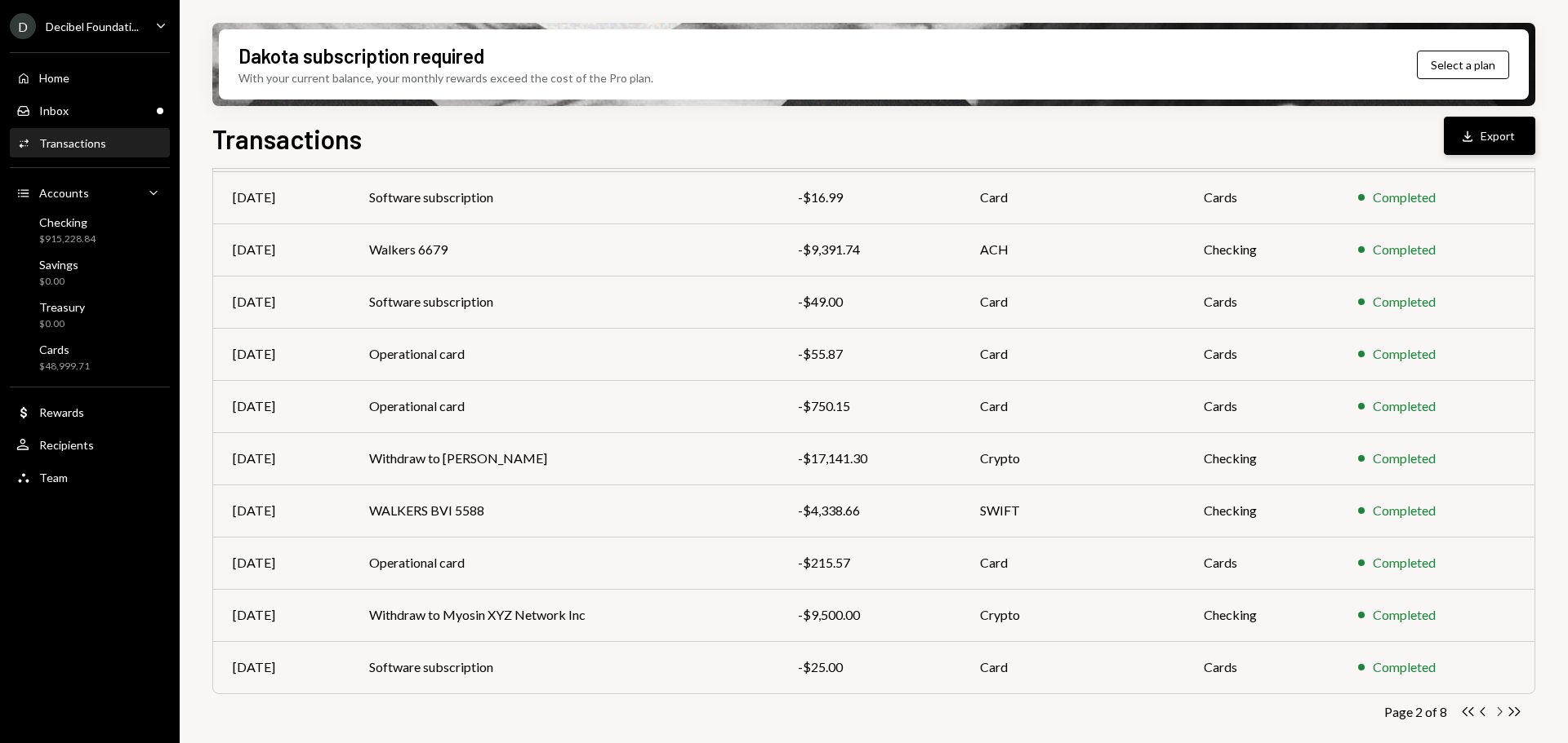
click at [1499, 713] on icon "Chevron Right" at bounding box center [1499, 712] width 15 height 15
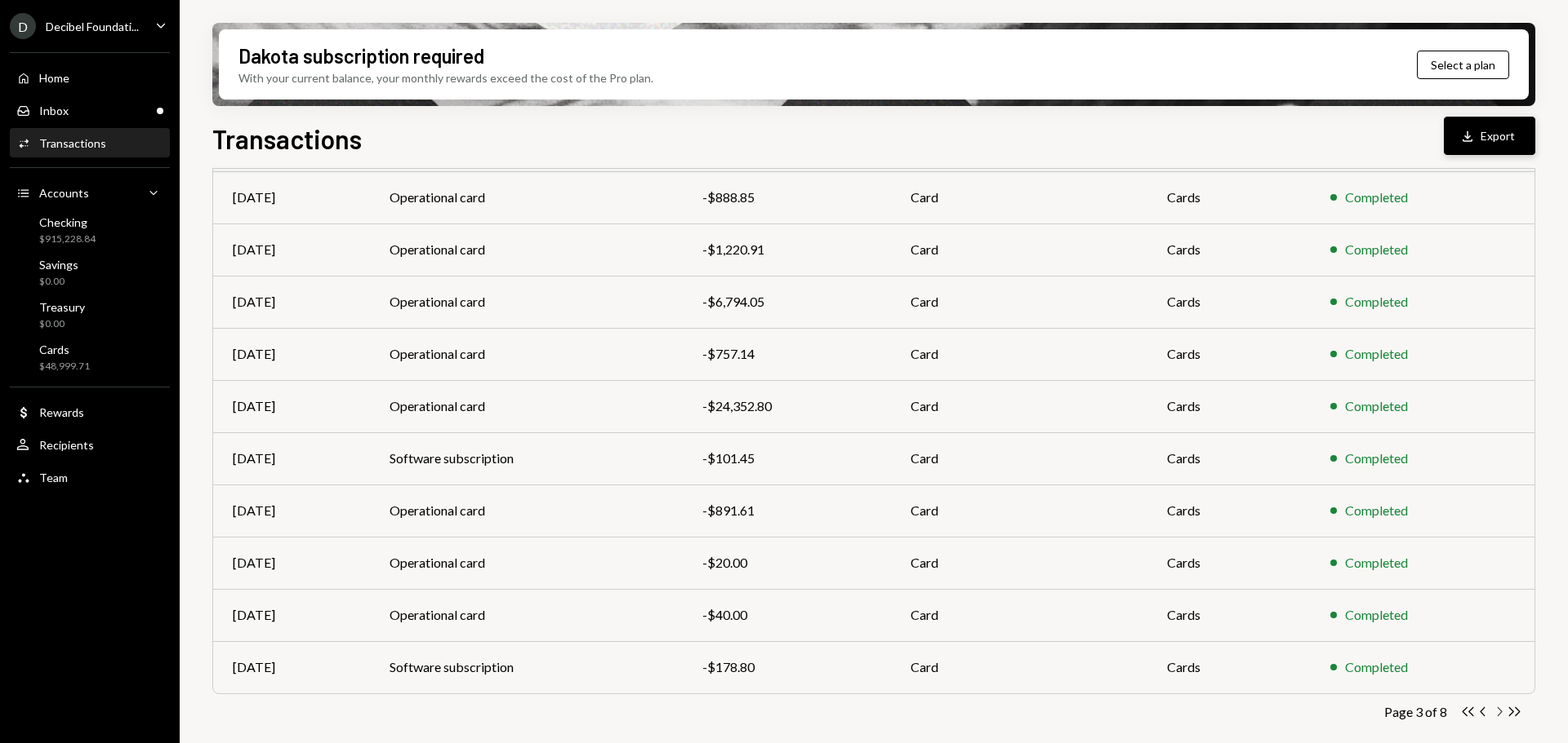
click at [1497, 712] on icon "Chevron Right" at bounding box center [1499, 712] width 15 height 15
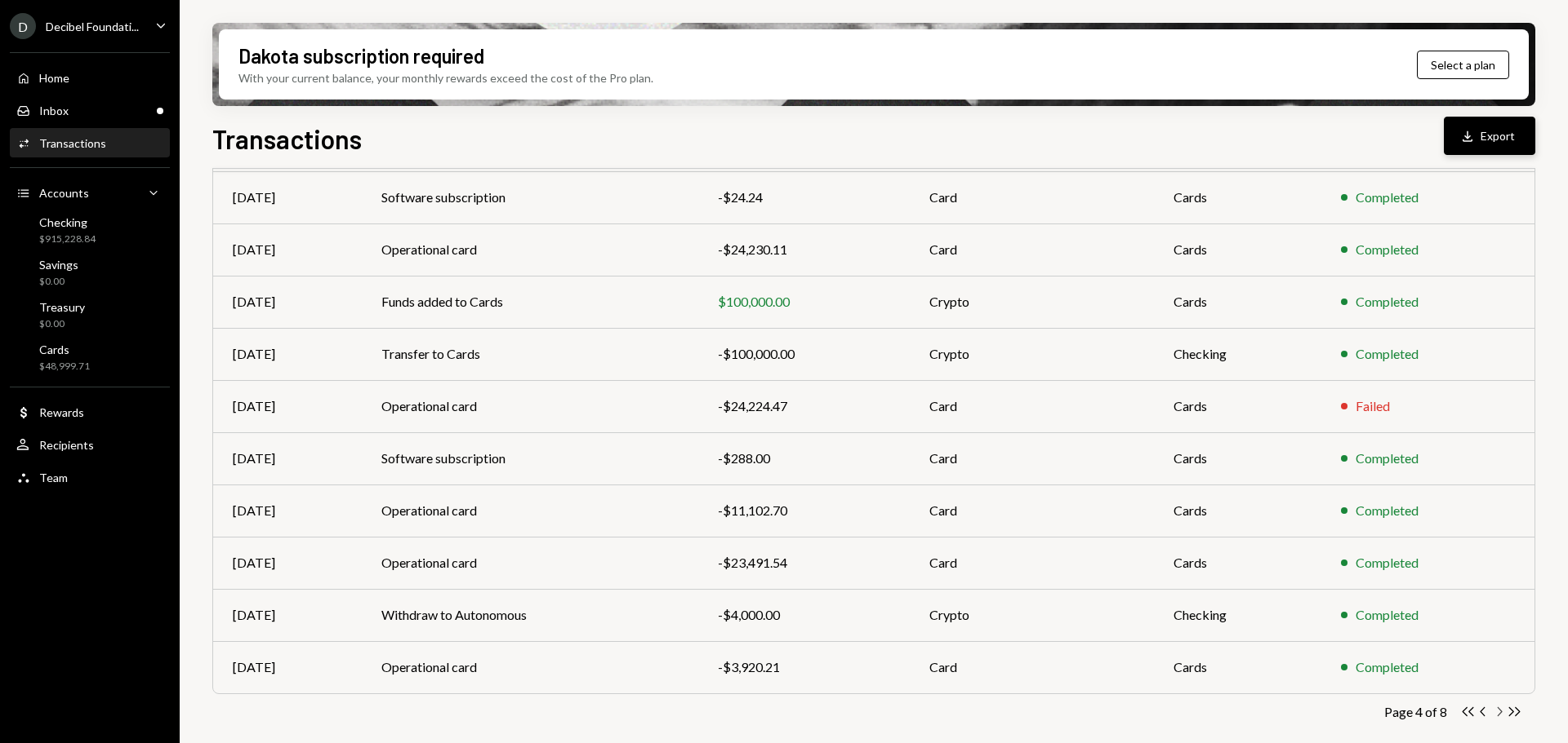
click at [1497, 712] on icon "Chevron Right" at bounding box center [1499, 712] width 15 height 15
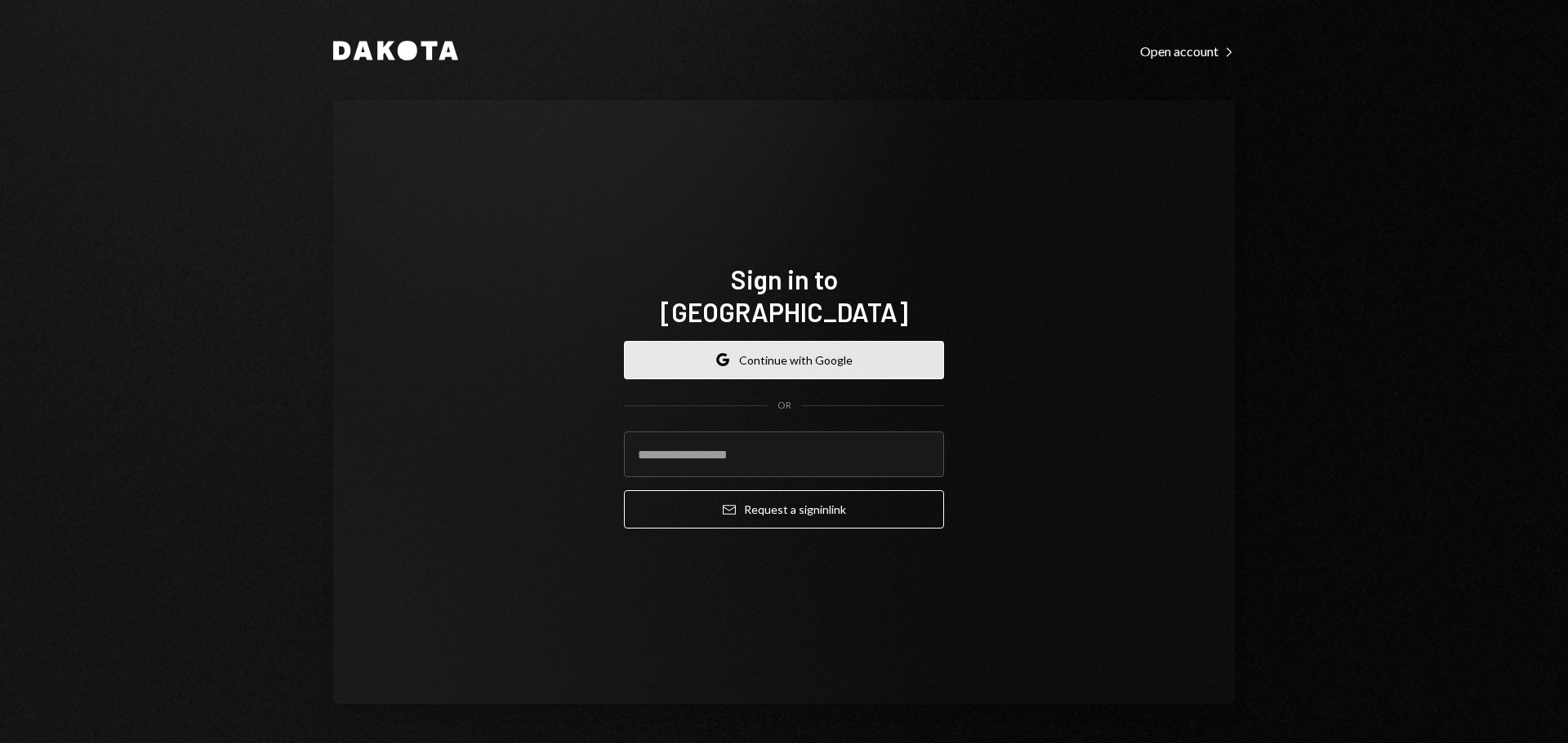
drag, startPoint x: 742, startPoint y: 345, endPoint x: 749, endPoint y: 344, distance: 7.1
click at [742, 345] on button "Google Continue with Google" at bounding box center [783, 360] width 320 height 38
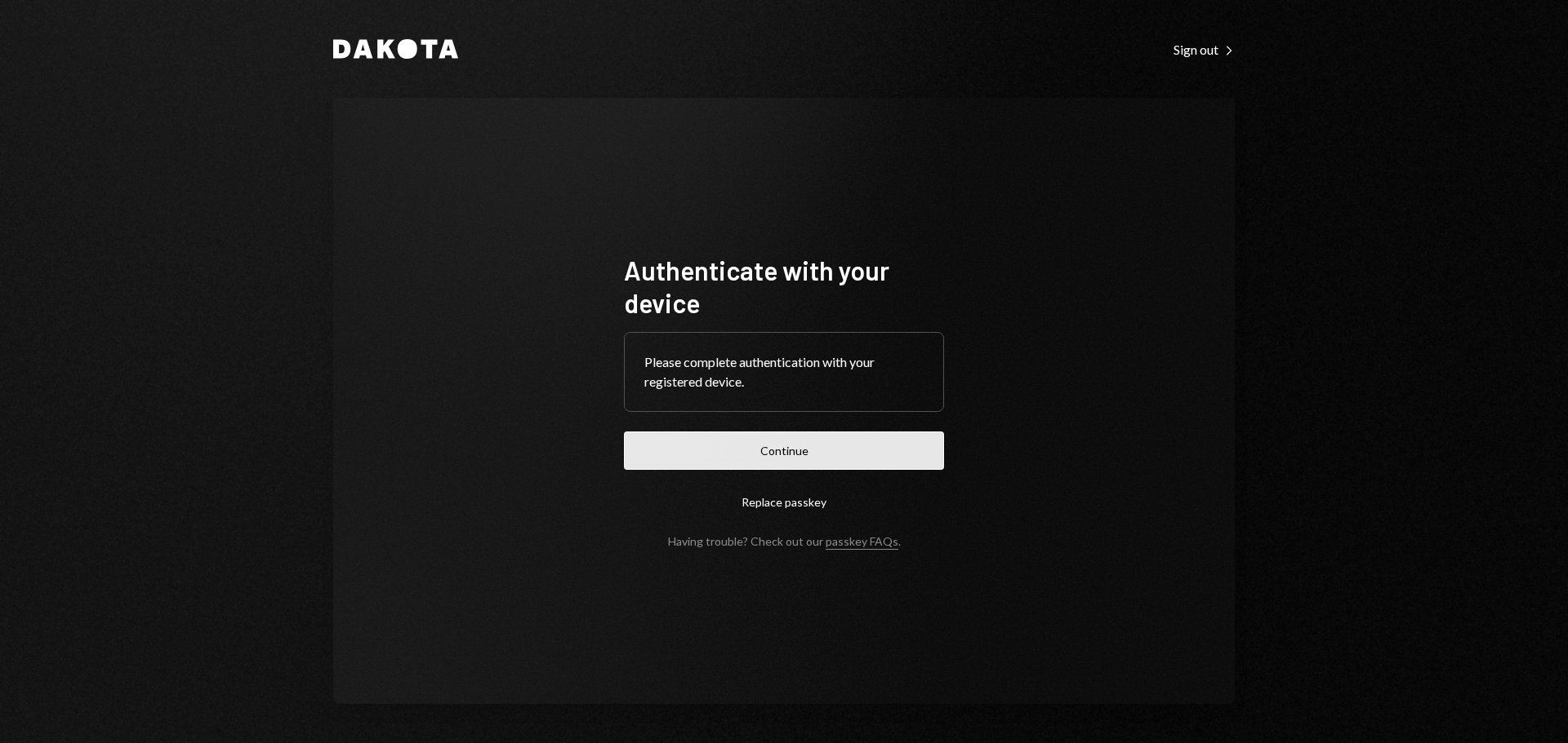
click at [848, 449] on button "Continue" at bounding box center [783, 450] width 320 height 38
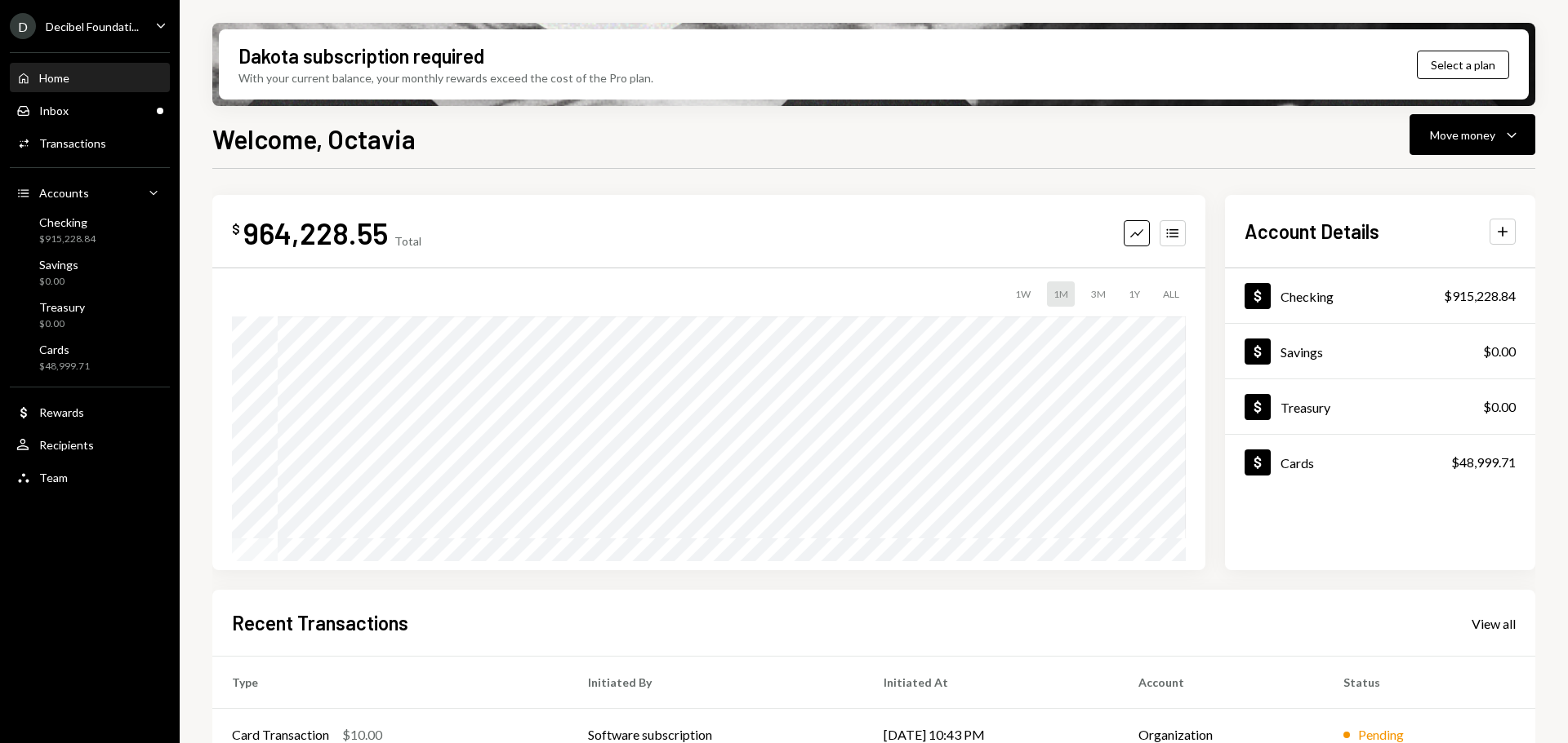
click at [122, 20] on div "Decibel Foundati..." at bounding box center [92, 26] width 93 height 14
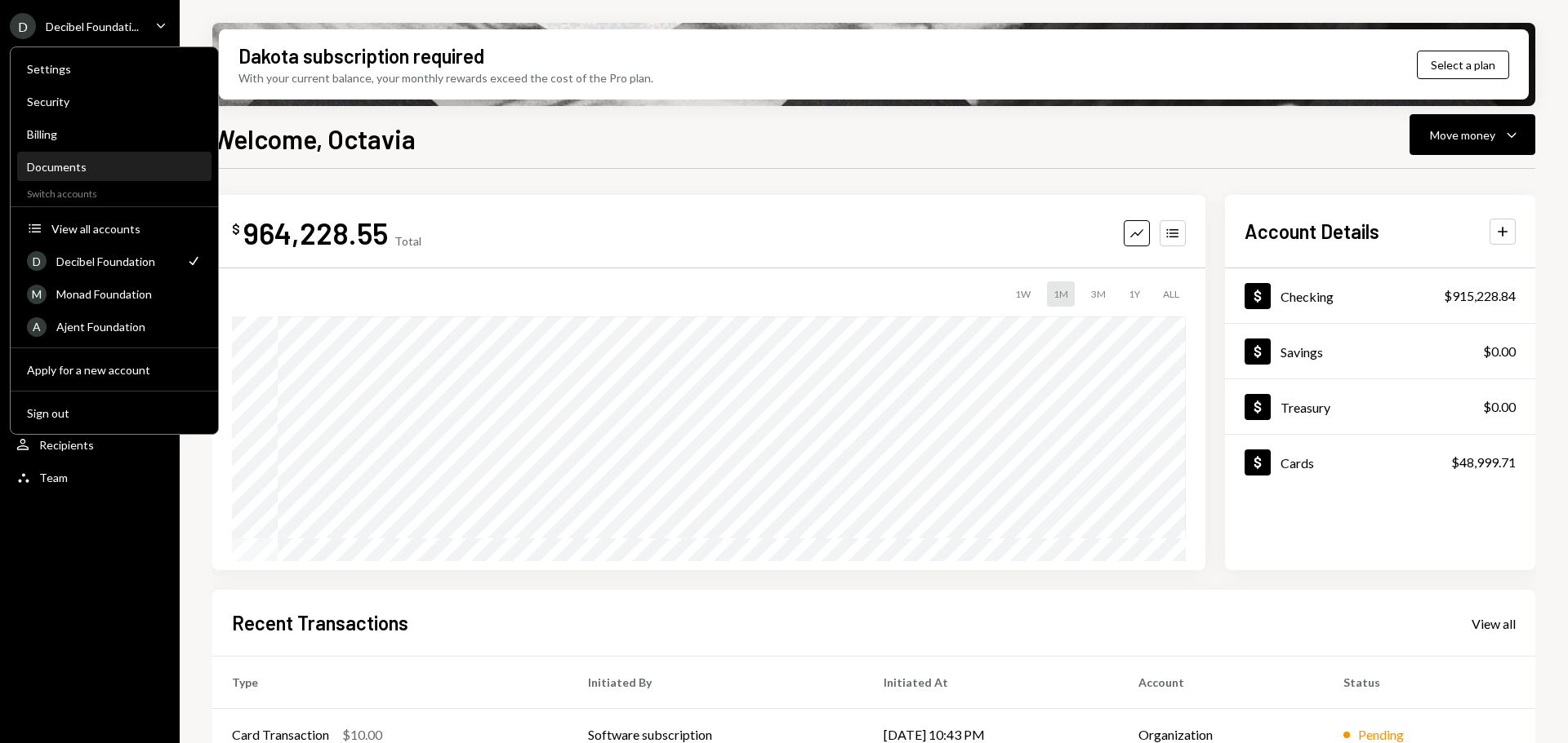
click at [110, 169] on div "Documents" at bounding box center [114, 166] width 175 height 14
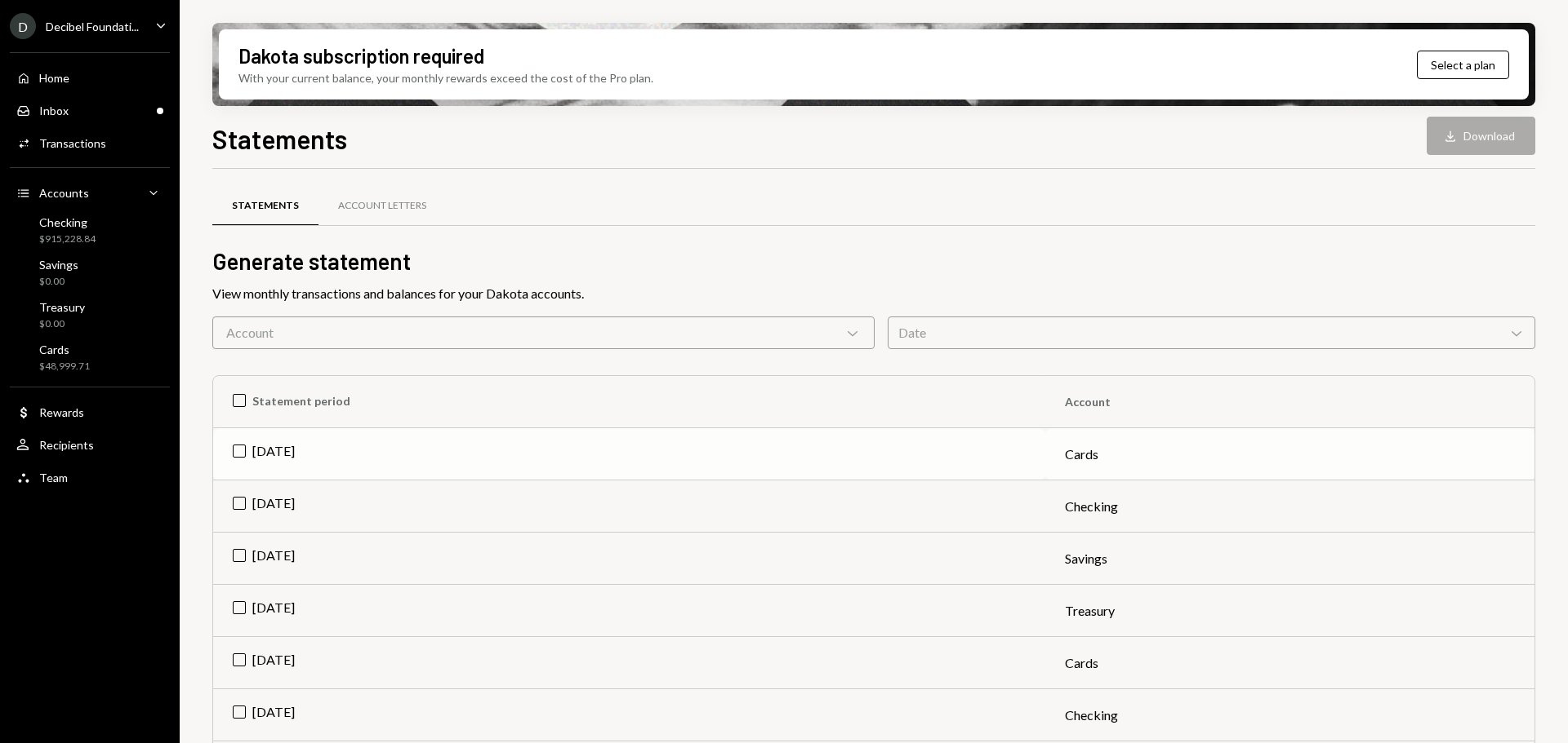
click at [323, 443] on td "[DATE]" at bounding box center [629, 454] width 832 height 52
click at [1474, 136] on button "Download Download" at bounding box center [1480, 135] width 109 height 38
drag, startPoint x: 1377, startPoint y: 240, endPoint x: 1153, endPoint y: 219, distance: 225.0
click at [1377, 240] on div "Statements Account Letters" at bounding box center [874, 215] width 1323 height 61
click at [1272, 135] on div "Statements Download Download" at bounding box center [874, 137] width 1323 height 36
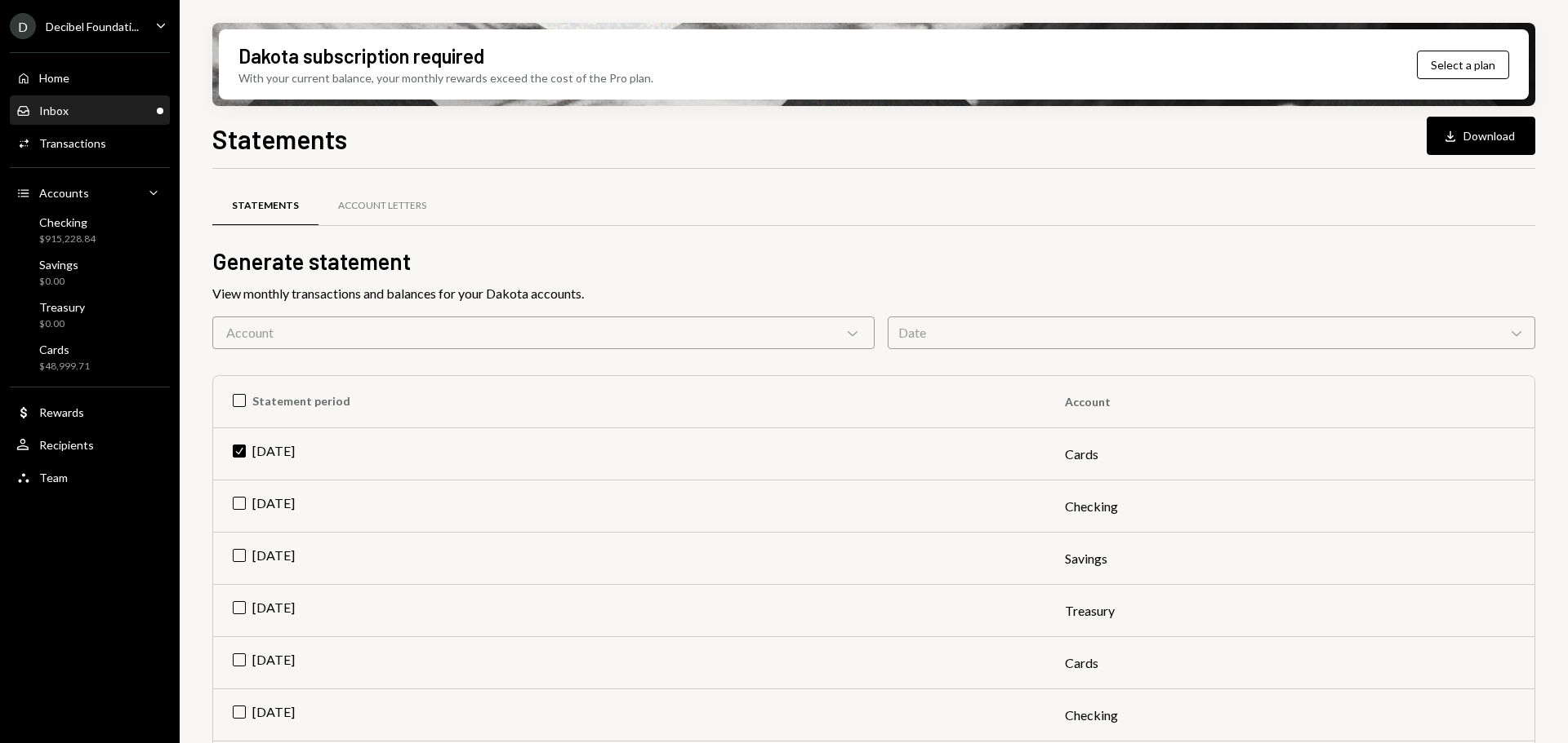
click at [68, 110] on div "Inbox Inbox" at bounding box center [90, 111] width 147 height 14
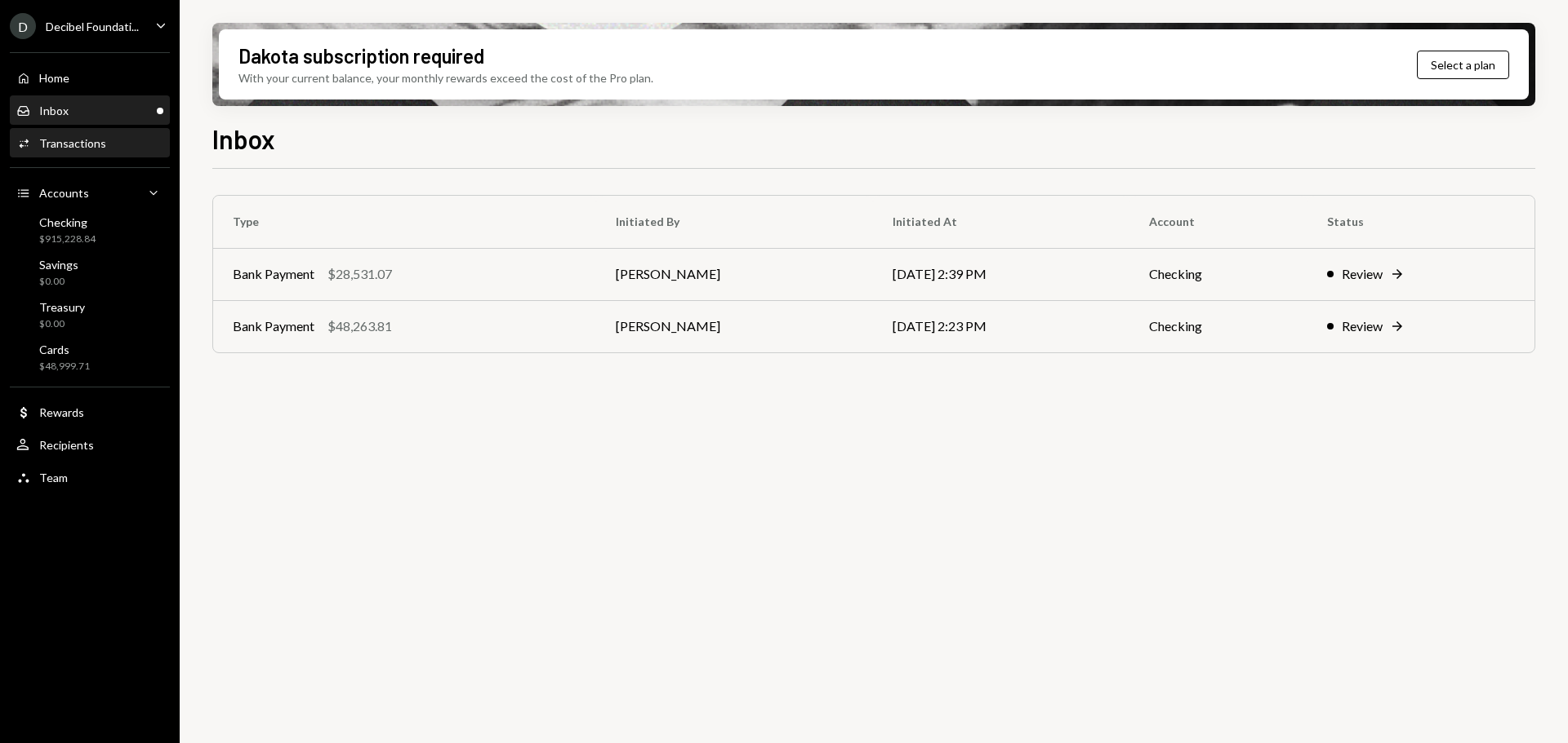
click at [65, 139] on div "Transactions" at bounding box center [72, 143] width 67 height 14
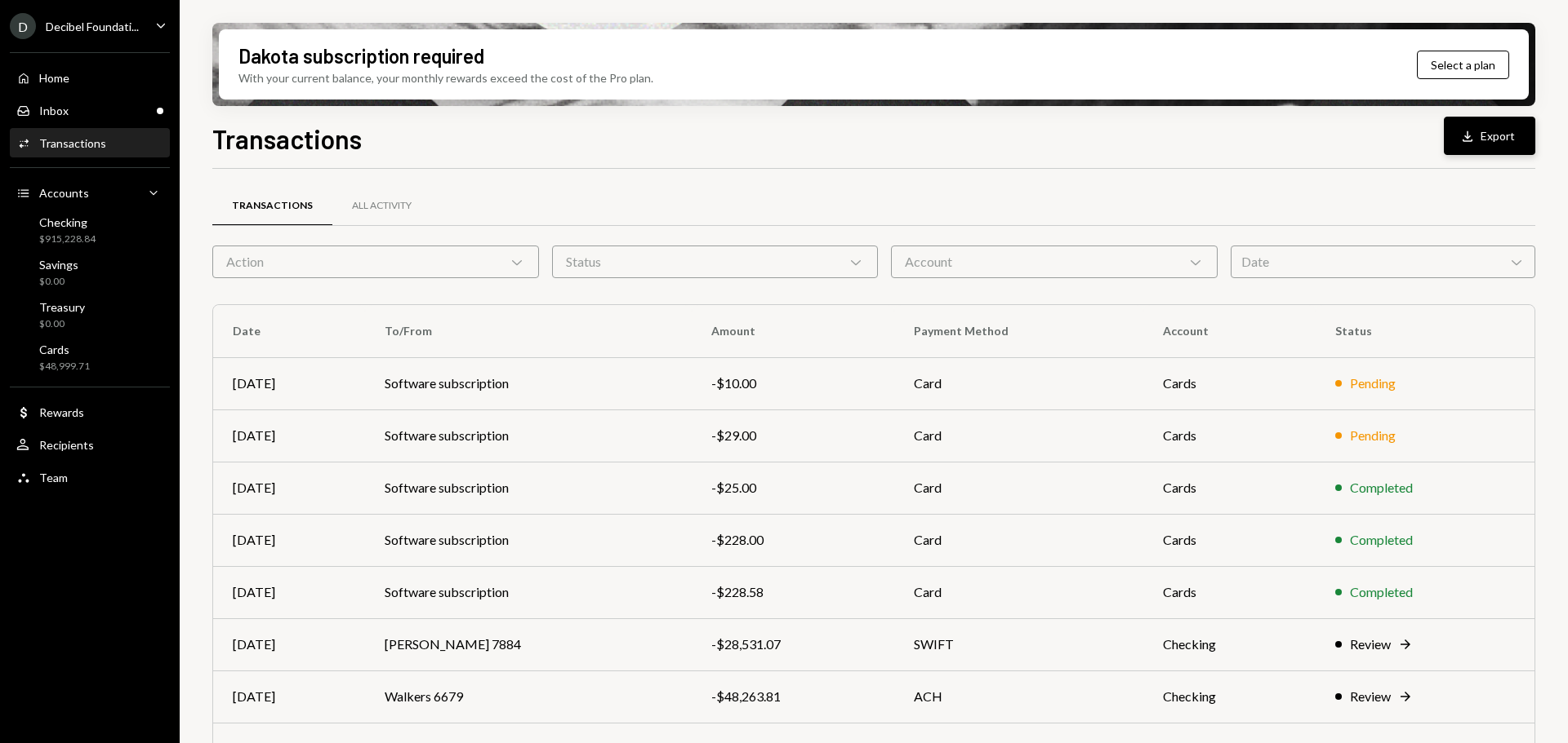
click at [1492, 128] on button "Download Export" at bounding box center [1489, 135] width 91 height 38
click at [1277, 146] on div "Transactions Download Export" at bounding box center [874, 137] width 1323 height 36
click at [78, 232] on div "$915,228.84" at bounding box center [67, 239] width 57 height 14
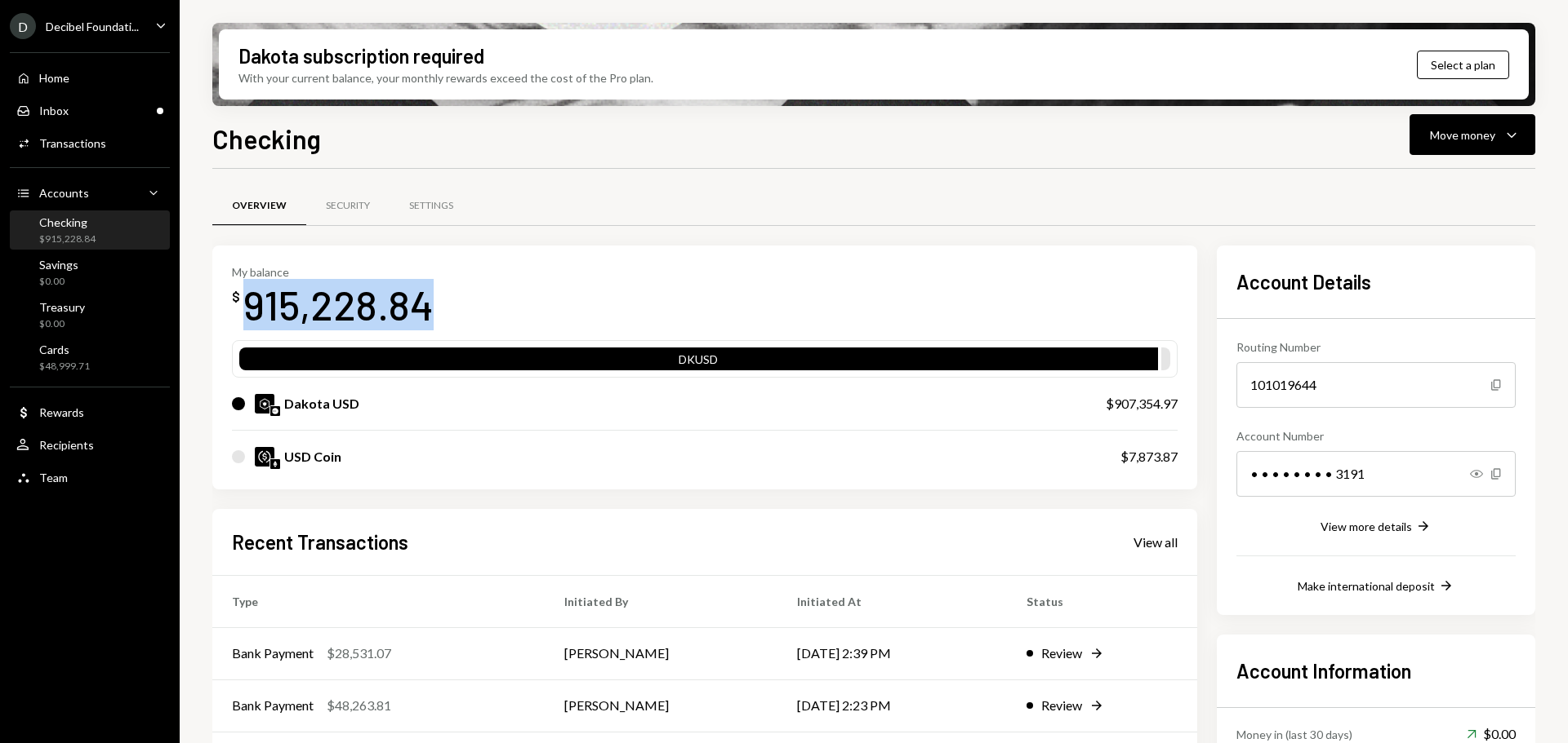
drag, startPoint x: 449, startPoint y: 302, endPoint x: 245, endPoint y: 308, distance: 204.1
click at [245, 308] on div "My balance $ 915,228.84" at bounding box center [704, 297] width 945 height 65
copy div "915,228.84"
click at [85, 272] on div "Savings $0.00" at bounding box center [90, 273] width 147 height 31
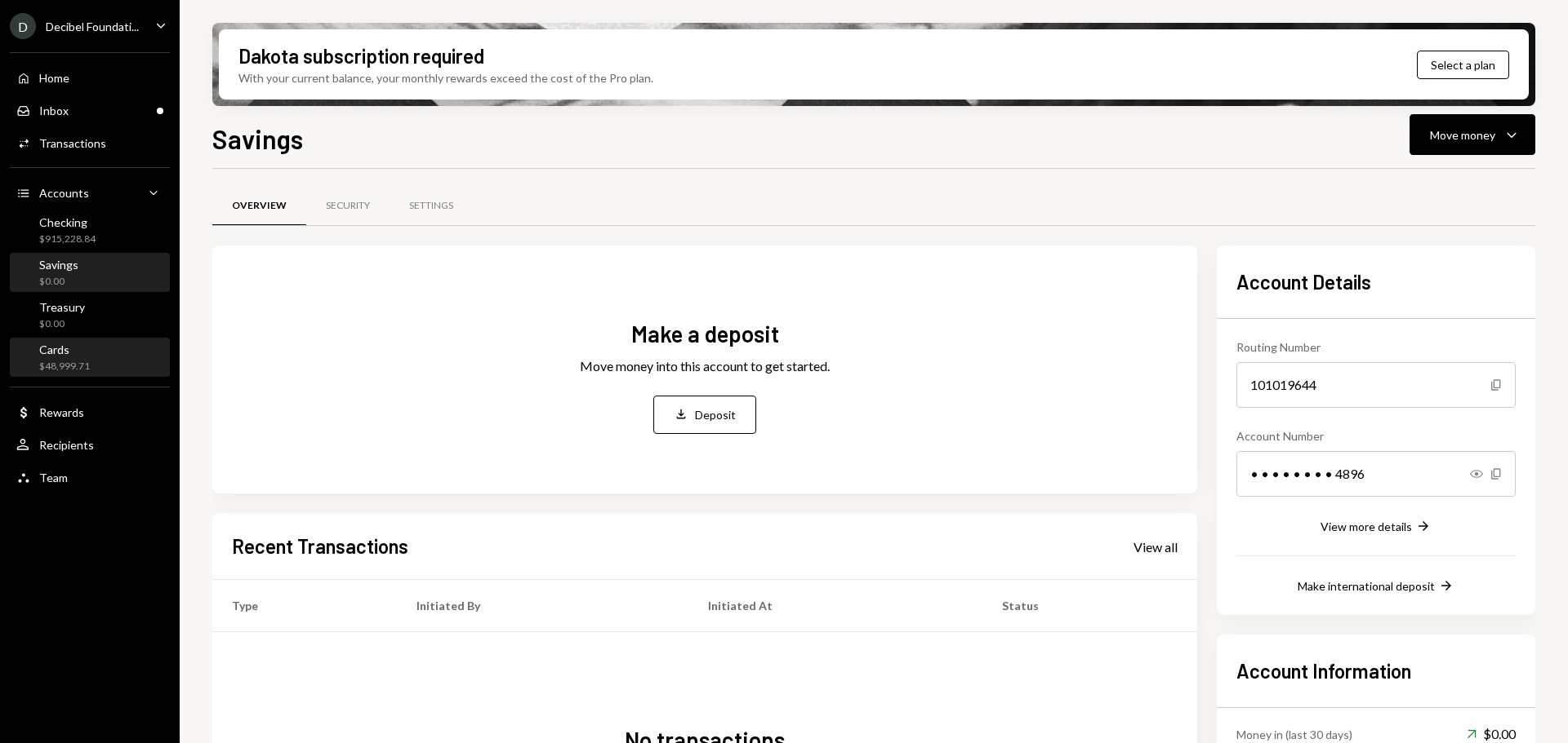
click at [79, 369] on div "$48,999.71" at bounding box center [64, 366] width 51 height 14
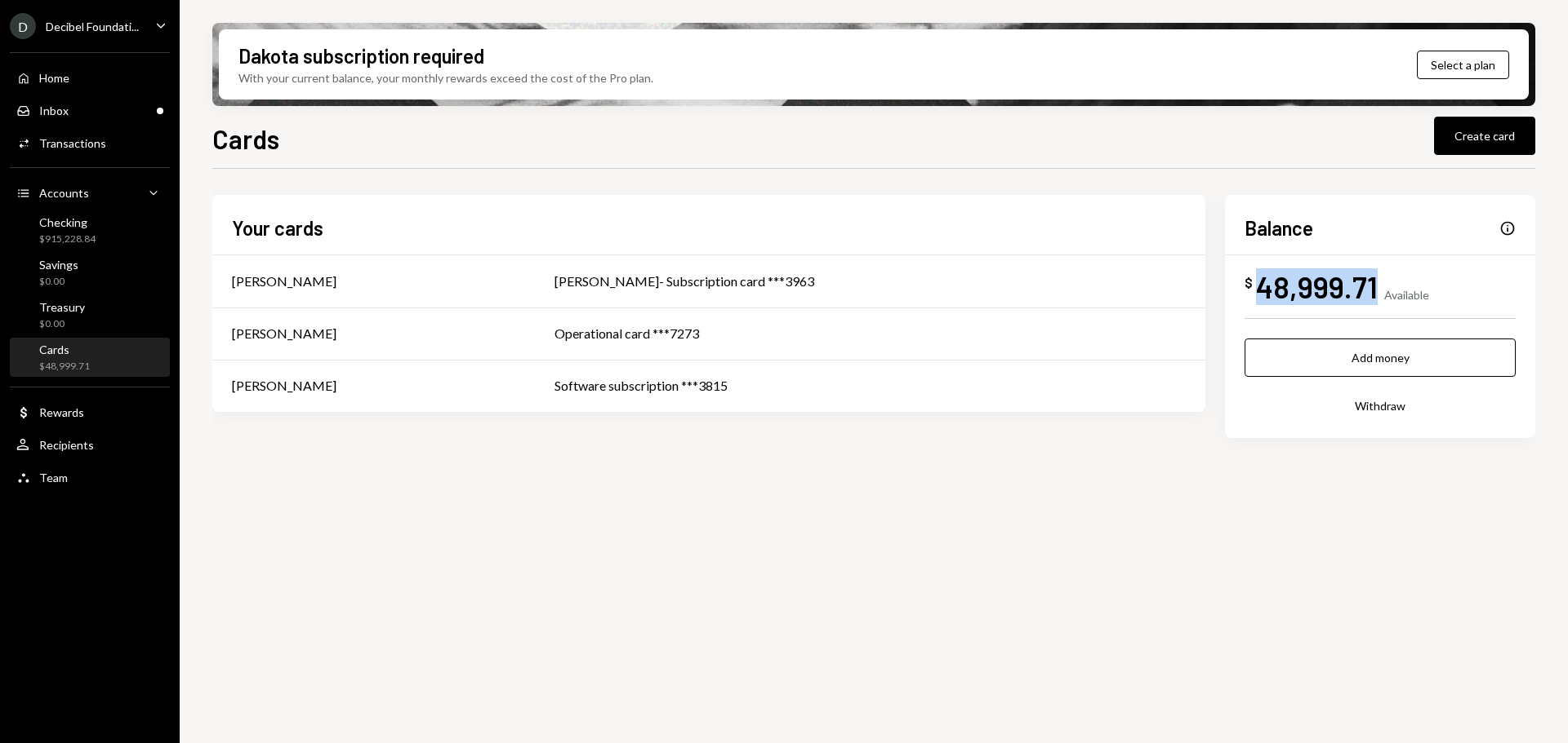
drag, startPoint x: 1374, startPoint y: 284, endPoint x: 1259, endPoint y: 287, distance: 115.0
click at [1259, 287] on div "48,999.71" at bounding box center [1316, 286] width 122 height 36
copy div "48,999.71"
click at [77, 155] on div "Activities Transactions" at bounding box center [90, 144] width 147 height 28
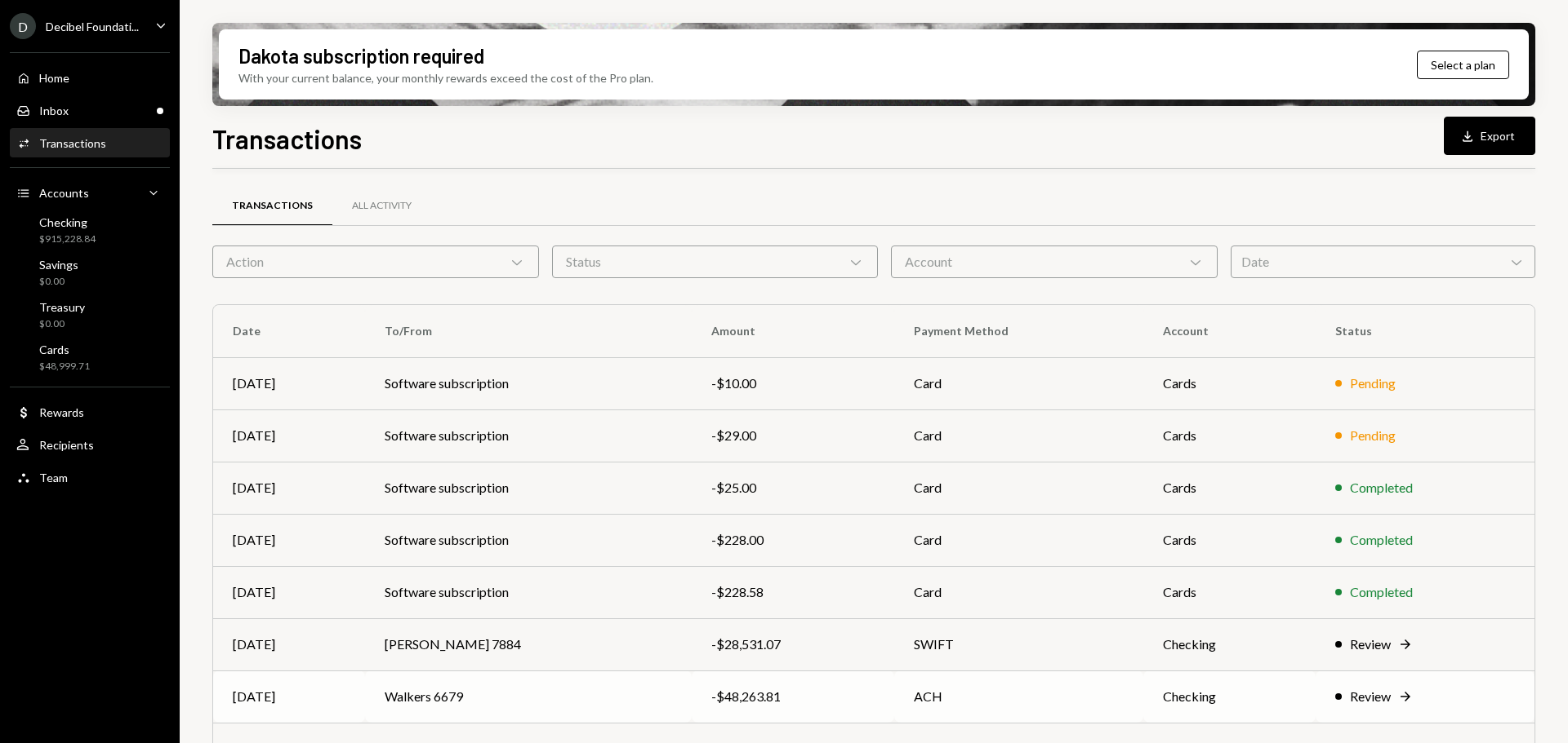
scroll to position [186, 0]
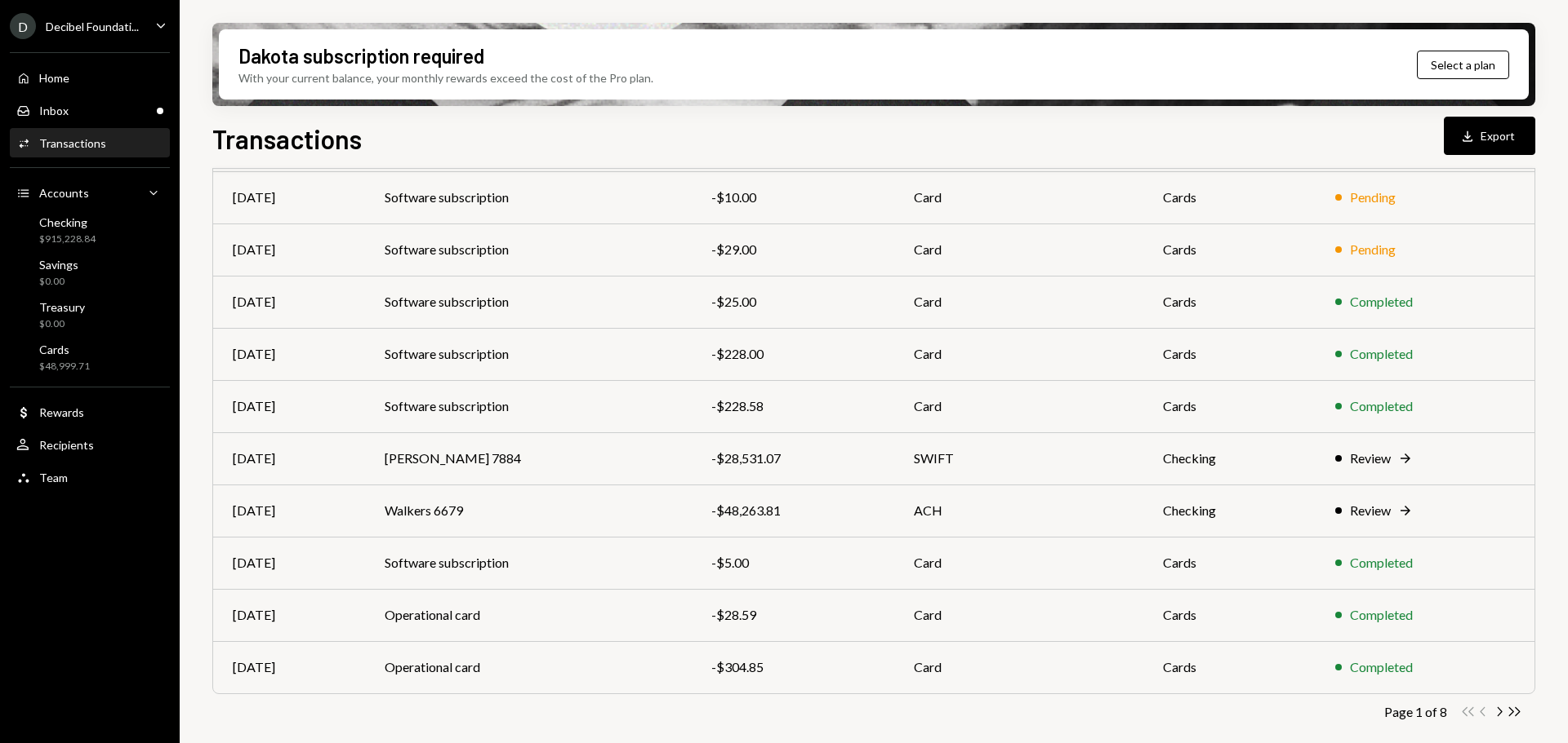
click at [1496, 712] on icon "Chevron Right" at bounding box center [1499, 712] width 15 height 15
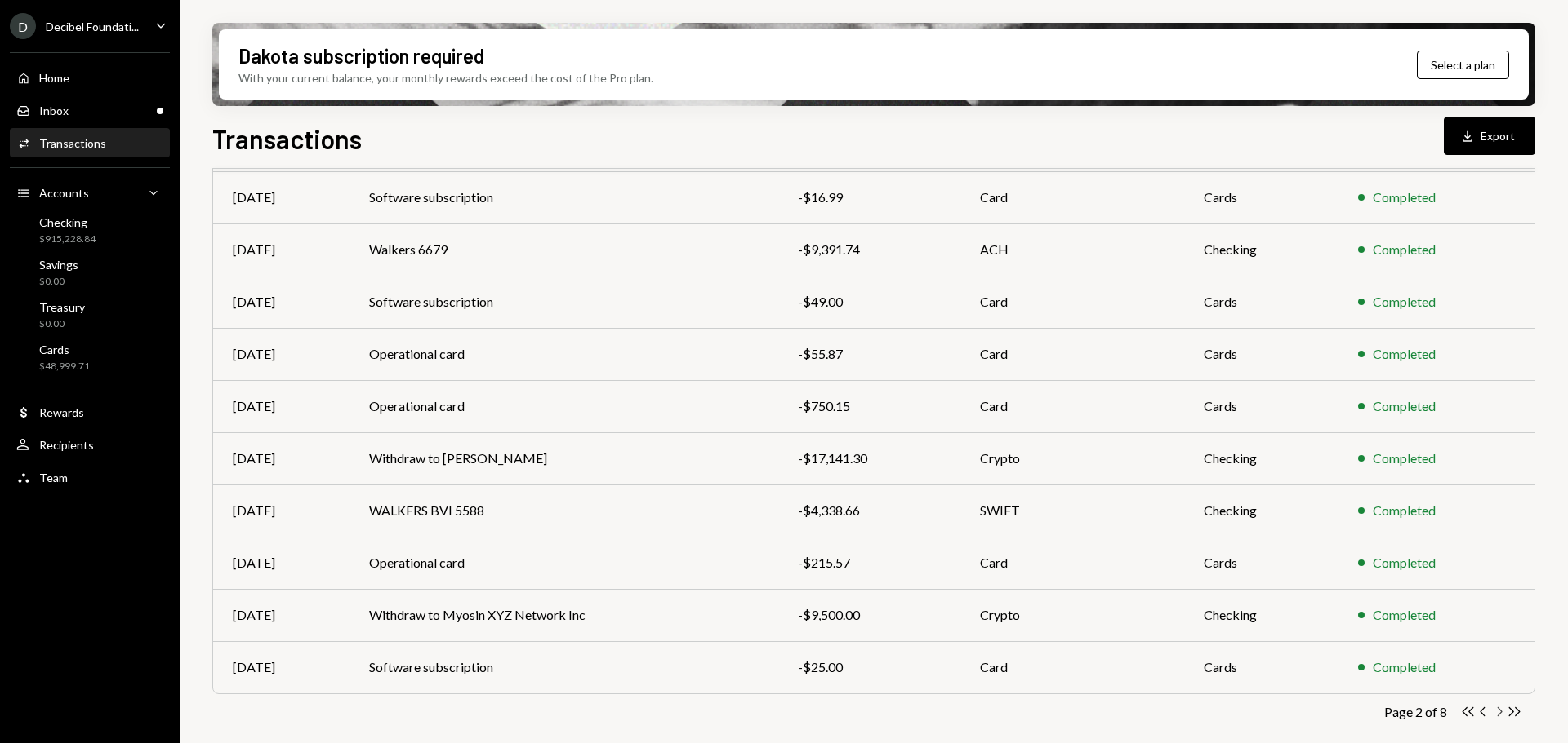
click at [1501, 713] on icon "Chevron Right" at bounding box center [1499, 712] width 15 height 15
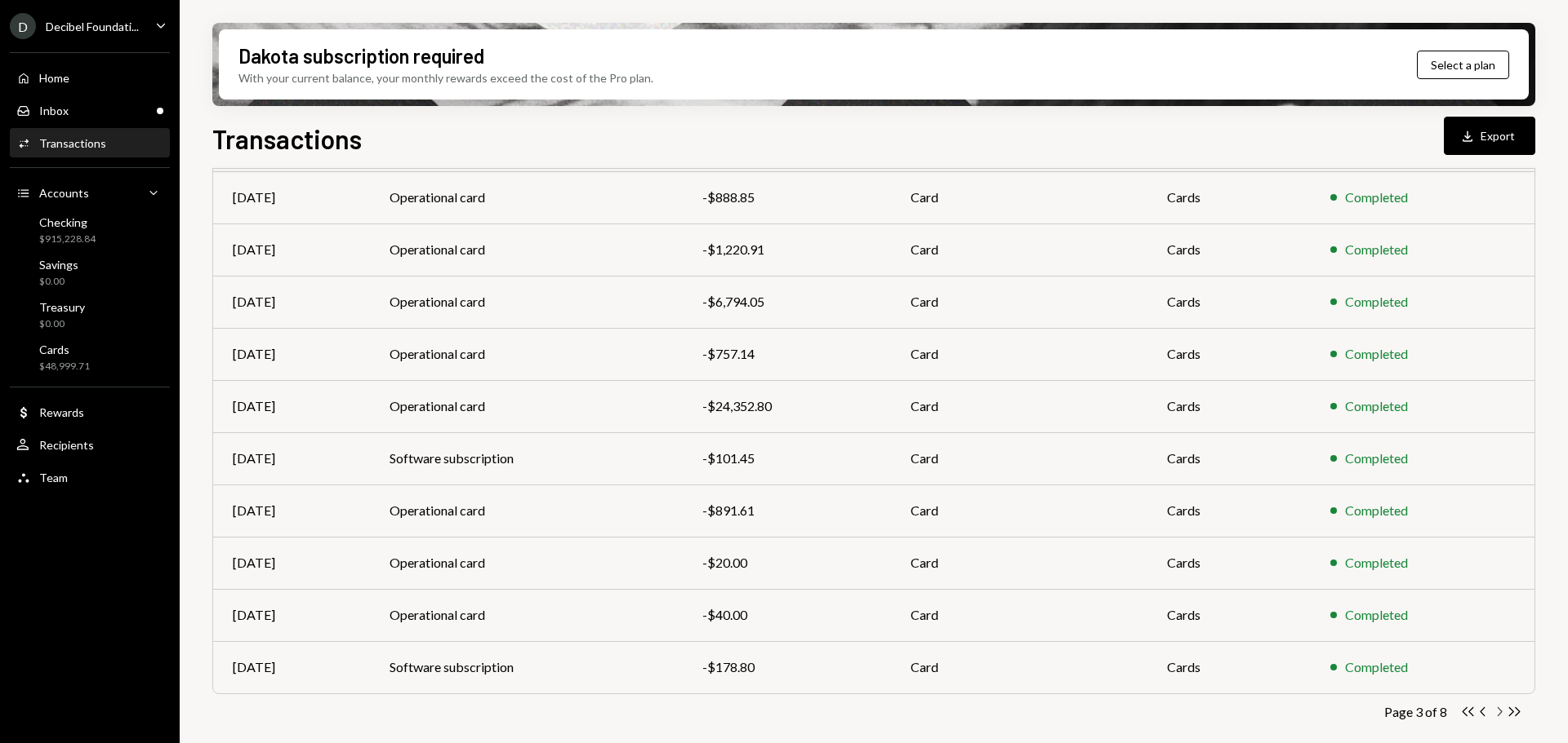
click at [1500, 713] on icon "button" at bounding box center [1500, 712] width 5 height 9
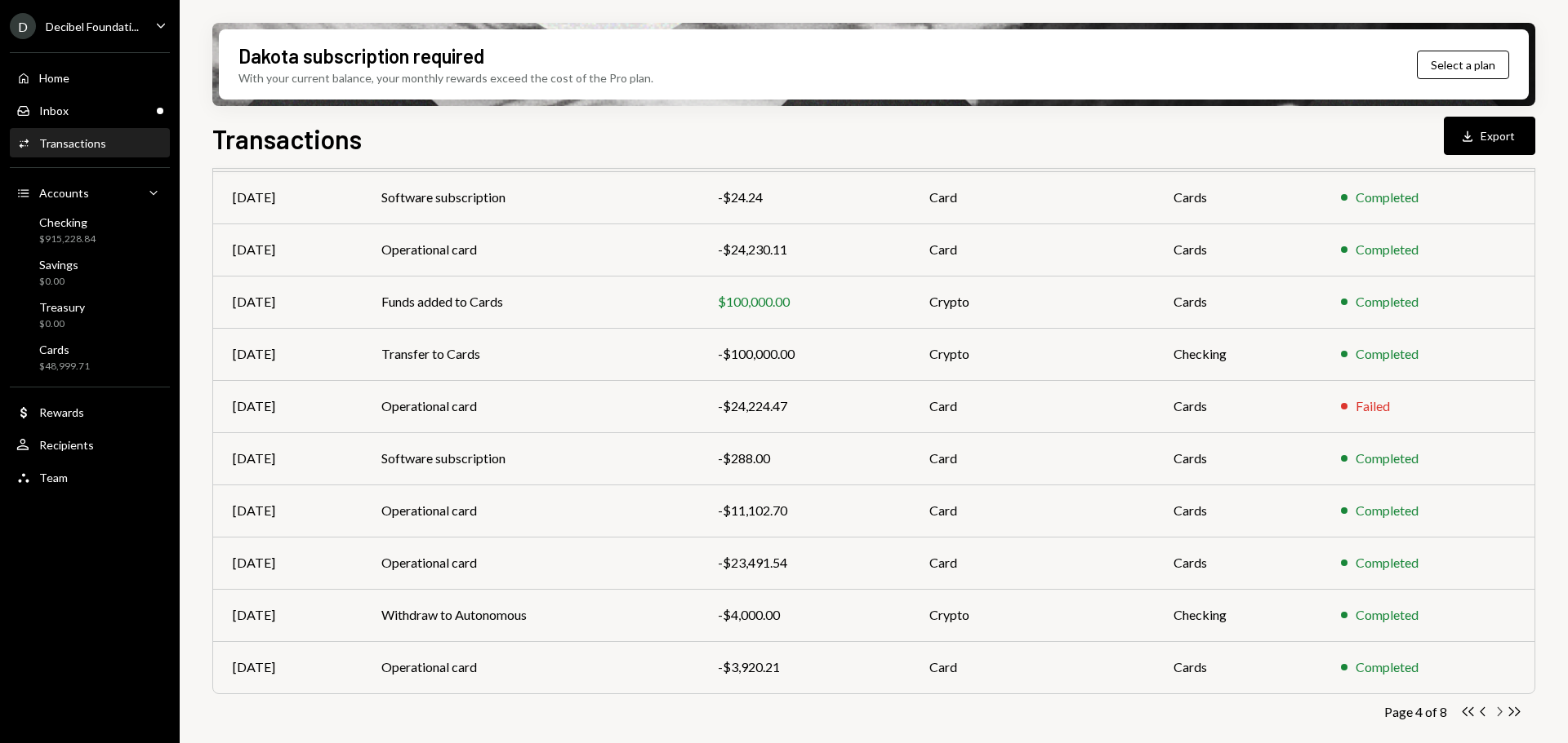
click at [1498, 712] on icon "Chevron Right" at bounding box center [1499, 712] width 15 height 15
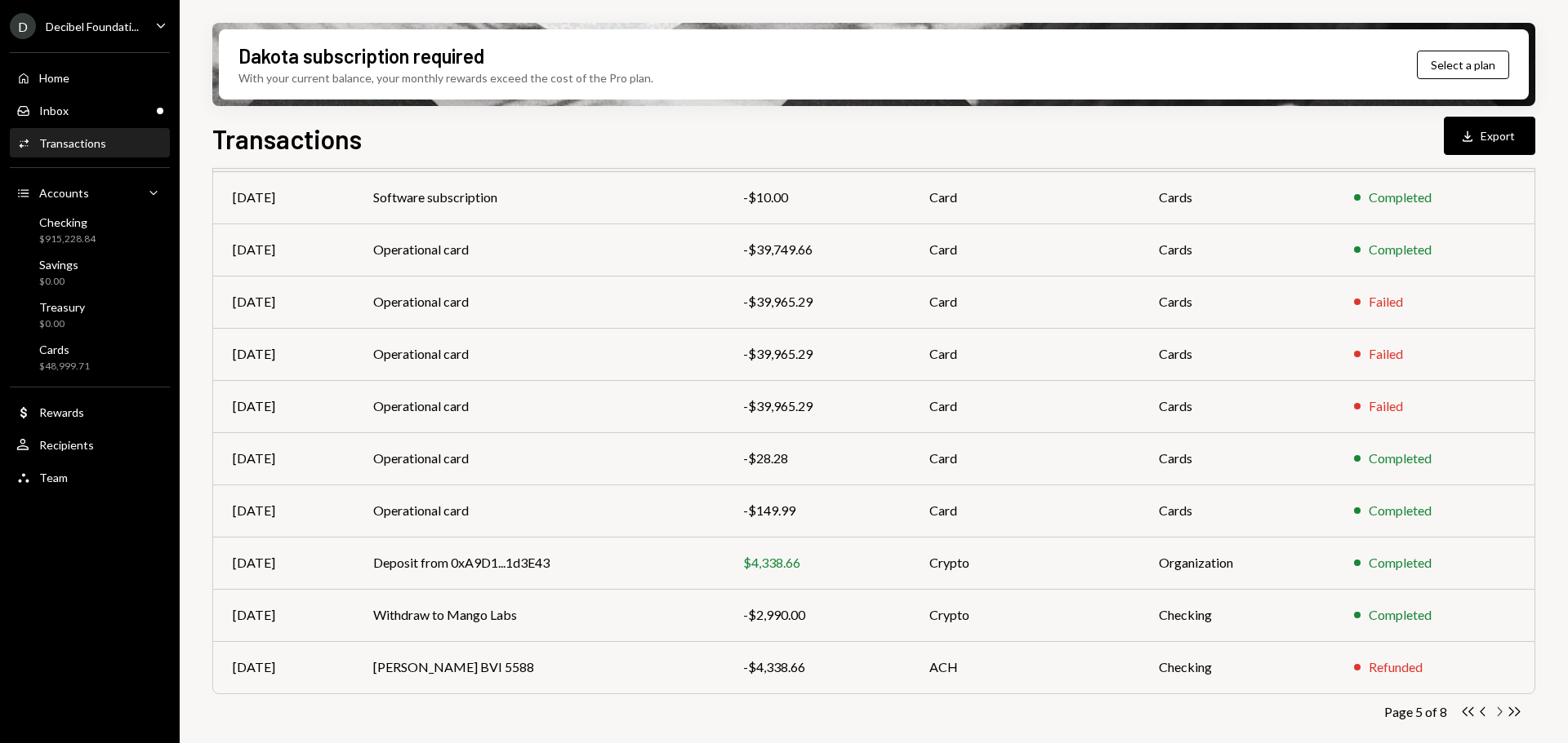
click at [1495, 707] on icon "Chevron Right" at bounding box center [1499, 712] width 15 height 15
